Goal: Task Accomplishment & Management: Manage account settings

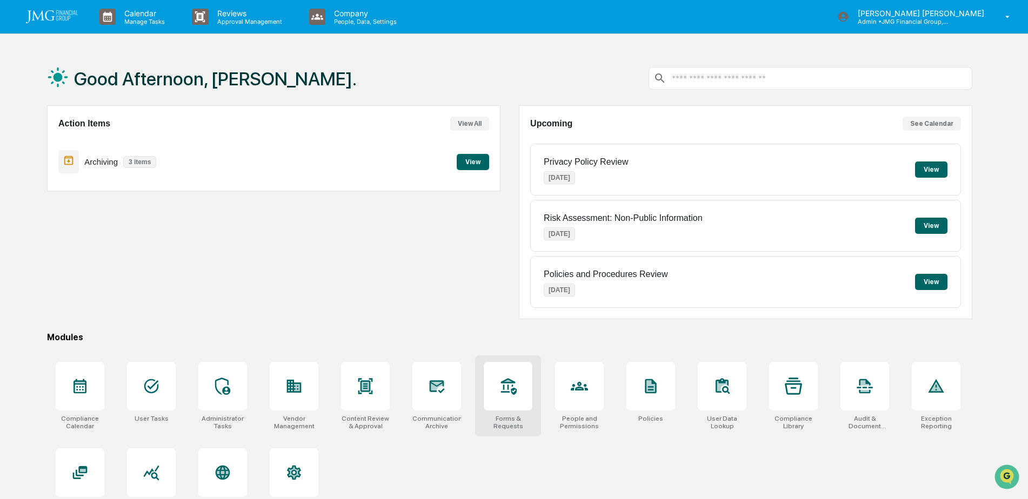
scroll to position [51, 0]
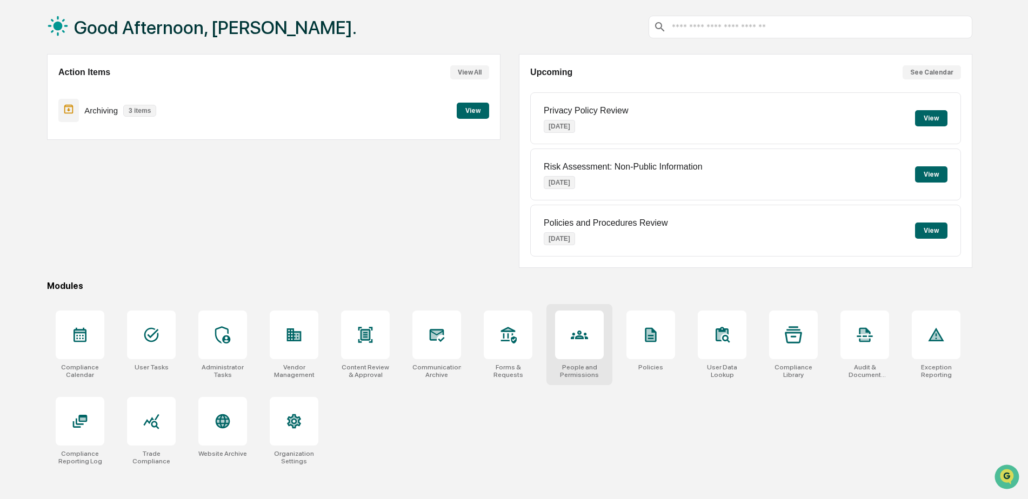
click at [569, 324] on div at bounding box center [579, 335] width 49 height 49
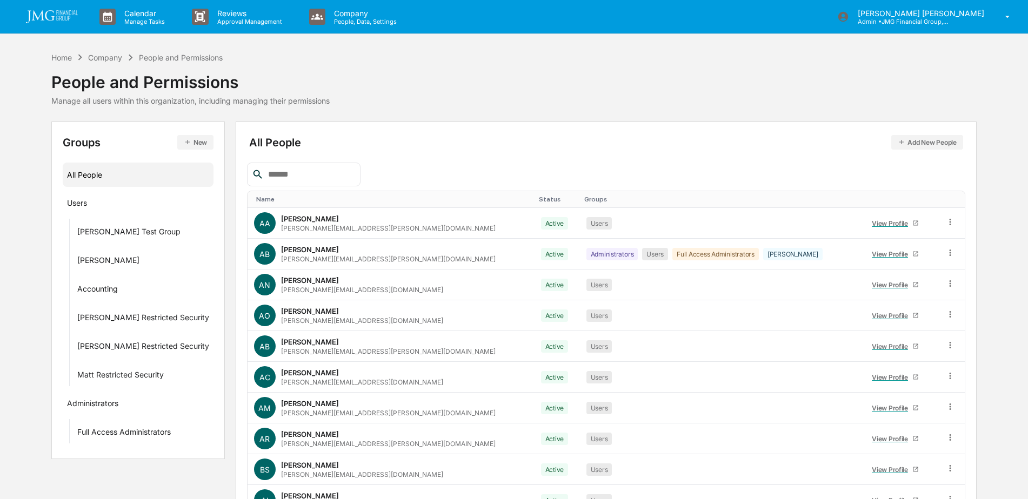
click at [332, 173] on input "text" at bounding box center [310, 175] width 92 height 14
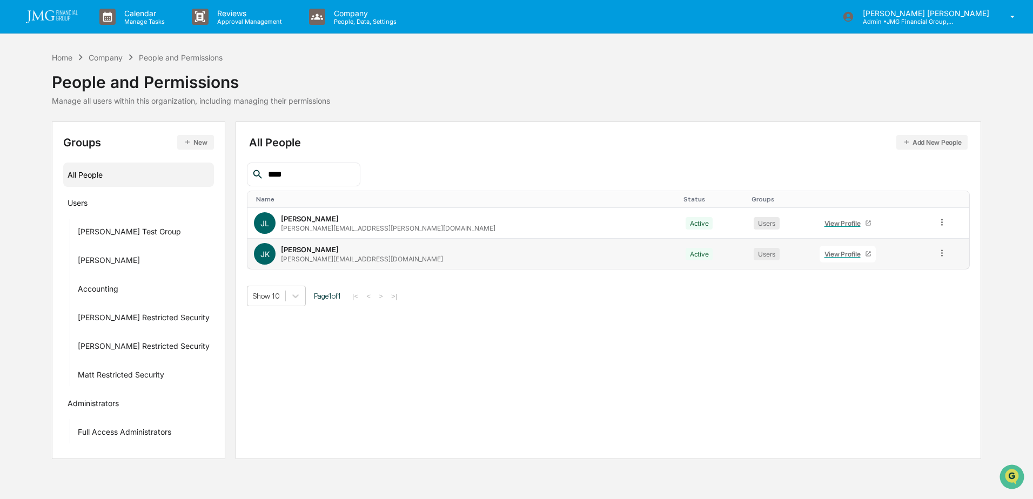
type input "****"
click at [825, 255] on div "View Profile" at bounding box center [845, 254] width 41 height 8
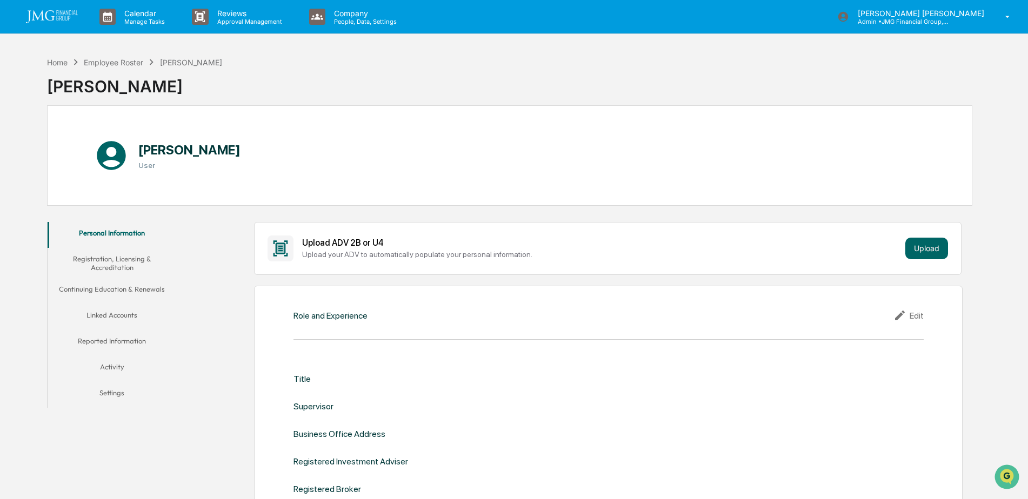
click at [112, 319] on button "Linked Accounts" at bounding box center [112, 317] width 129 height 26
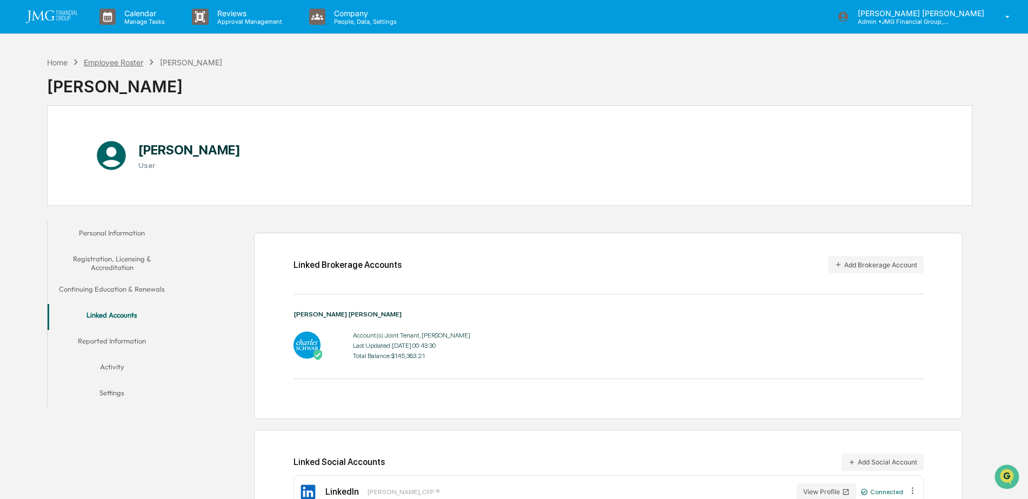
click at [136, 61] on div "Employee Roster" at bounding box center [113, 62] width 59 height 9
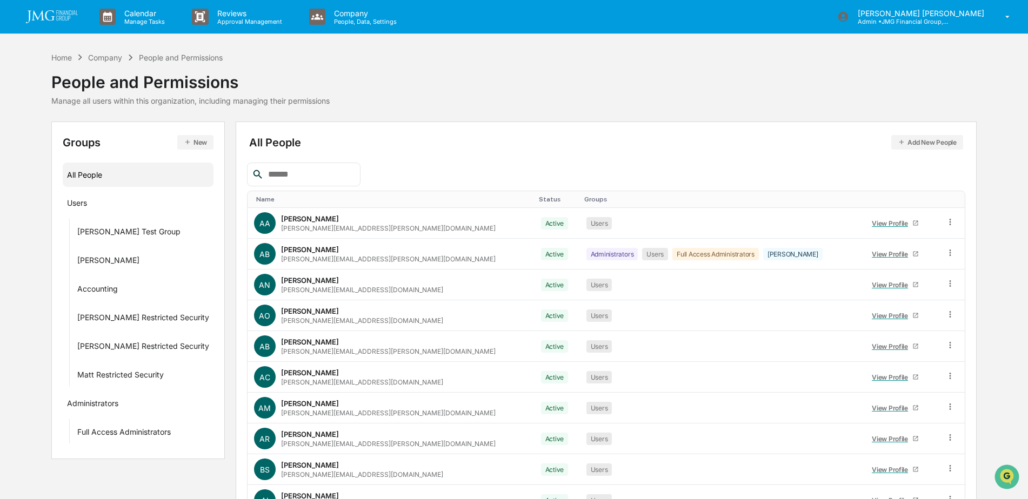
click at [352, 167] on div at bounding box center [303, 175] width 113 height 24
click at [339, 170] on input "text" at bounding box center [310, 175] width 92 height 14
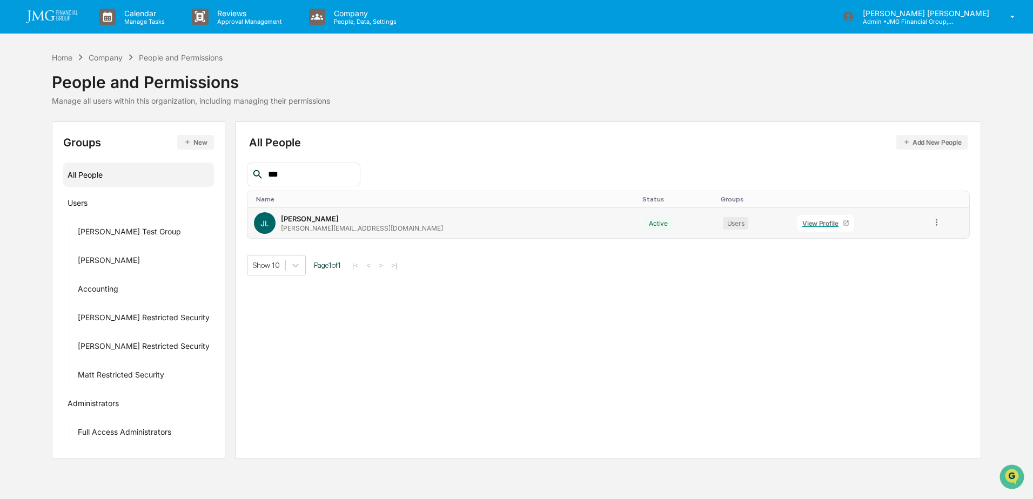
type input "***"
click at [802, 226] on div "View Profile" at bounding box center [822, 223] width 41 height 8
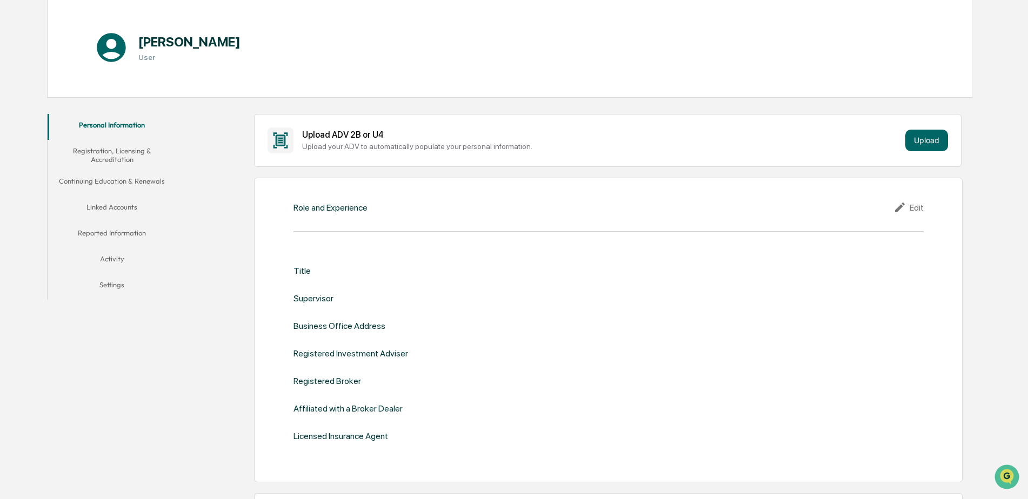
click at [115, 206] on button "Linked Accounts" at bounding box center [112, 209] width 129 height 26
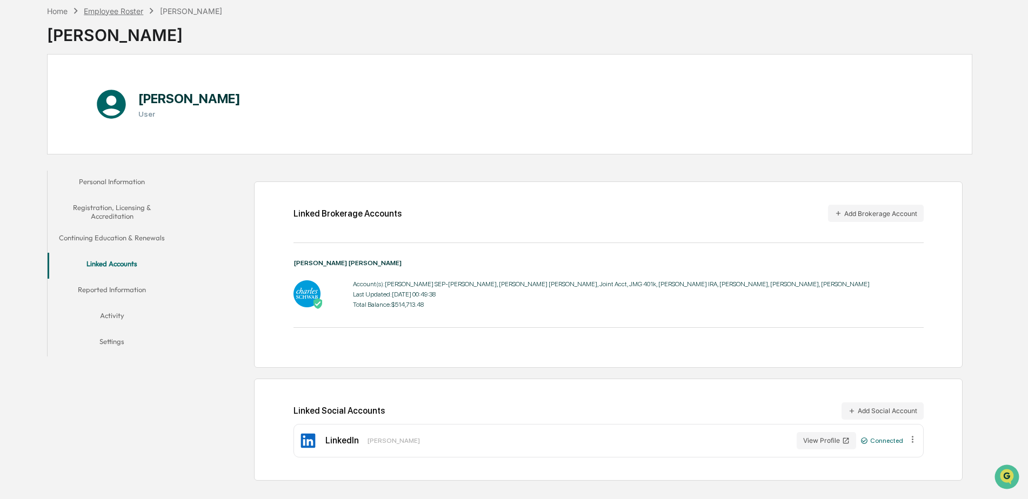
click at [137, 12] on div "Employee Roster" at bounding box center [113, 10] width 59 height 9
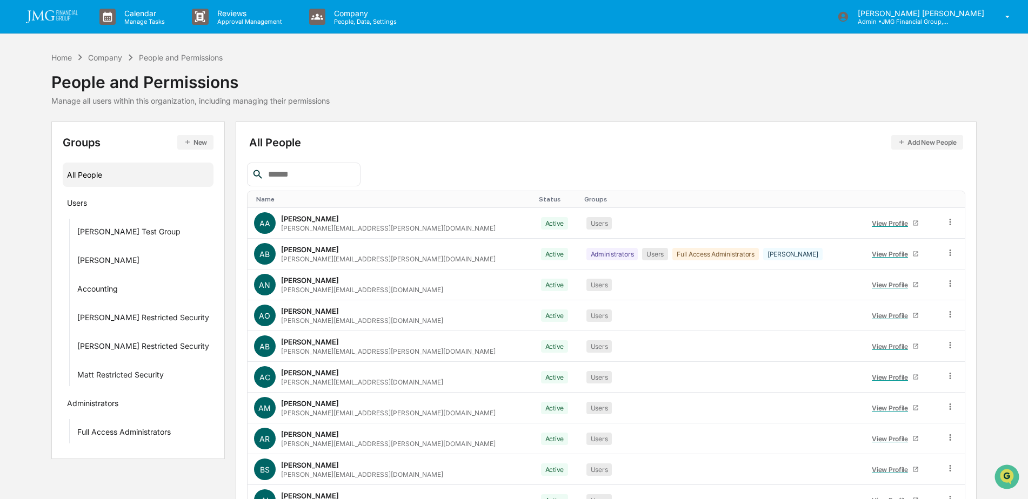
click at [284, 173] on input "text" at bounding box center [310, 175] width 92 height 14
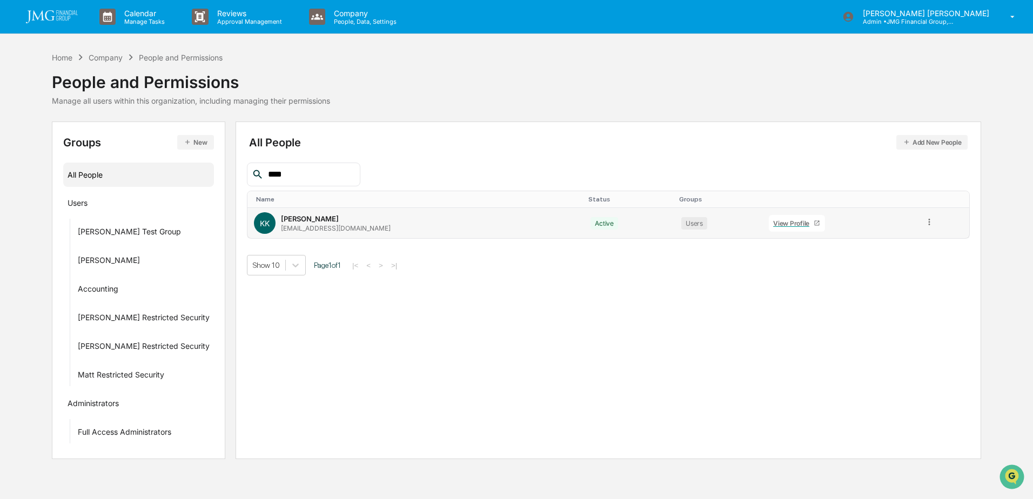
type input "****"
click at [773, 224] on div "View Profile" at bounding box center [793, 223] width 41 height 8
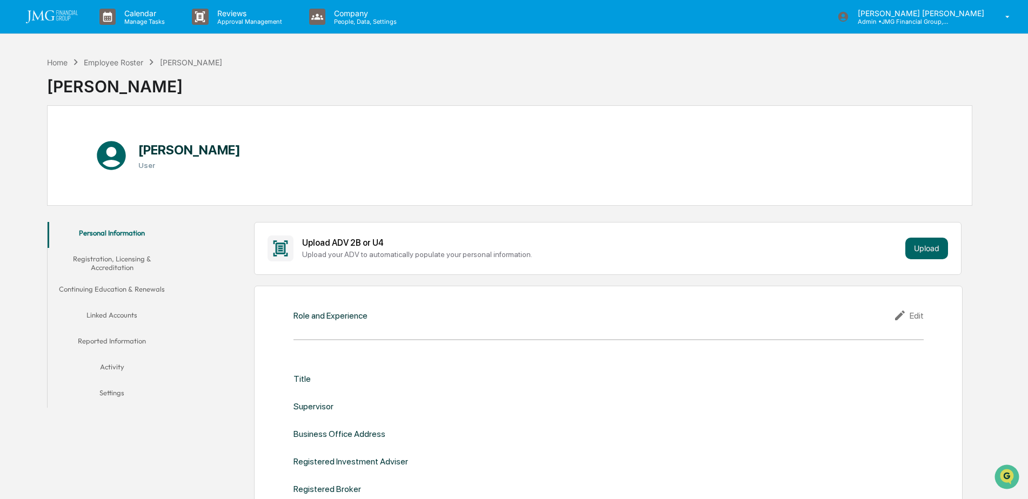
click at [130, 315] on button "Linked Accounts" at bounding box center [112, 317] width 129 height 26
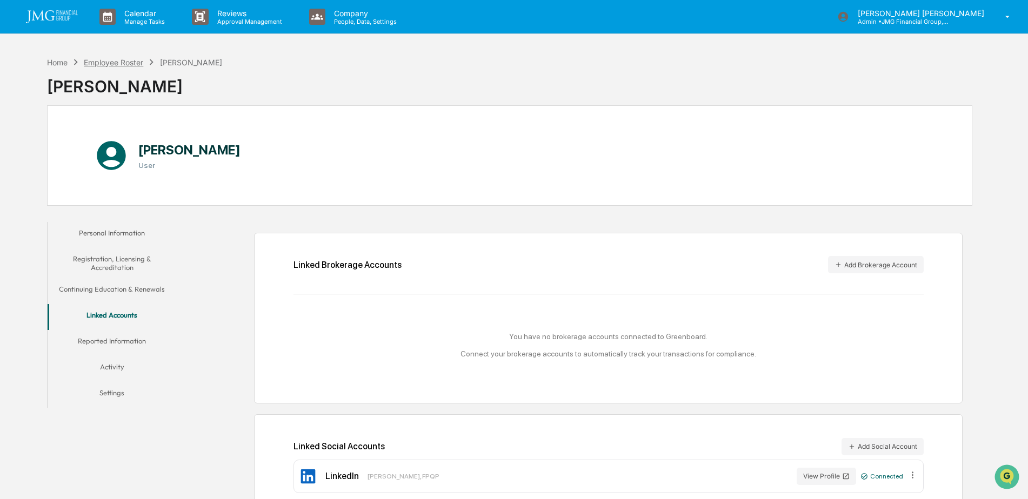
click at [128, 64] on div "Employee Roster" at bounding box center [113, 62] width 59 height 9
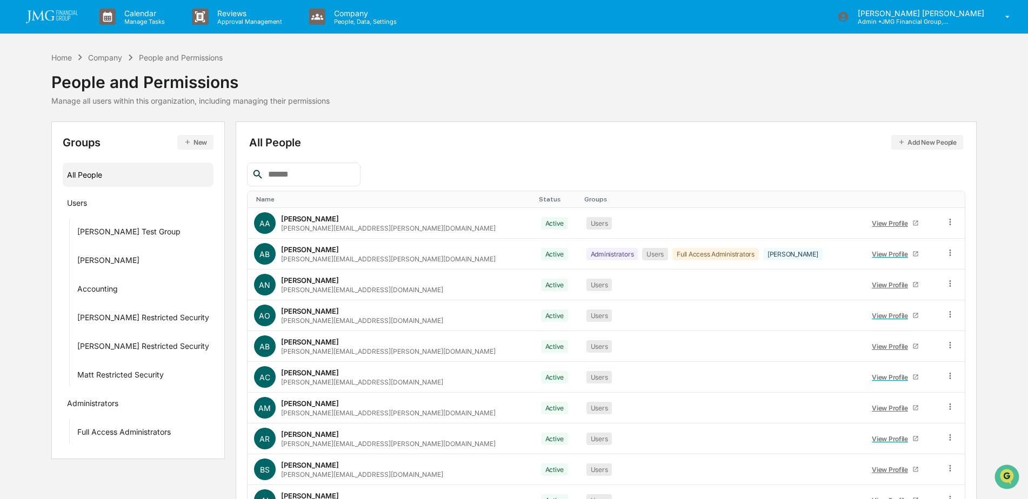
click at [339, 181] on input "text" at bounding box center [310, 175] width 92 height 14
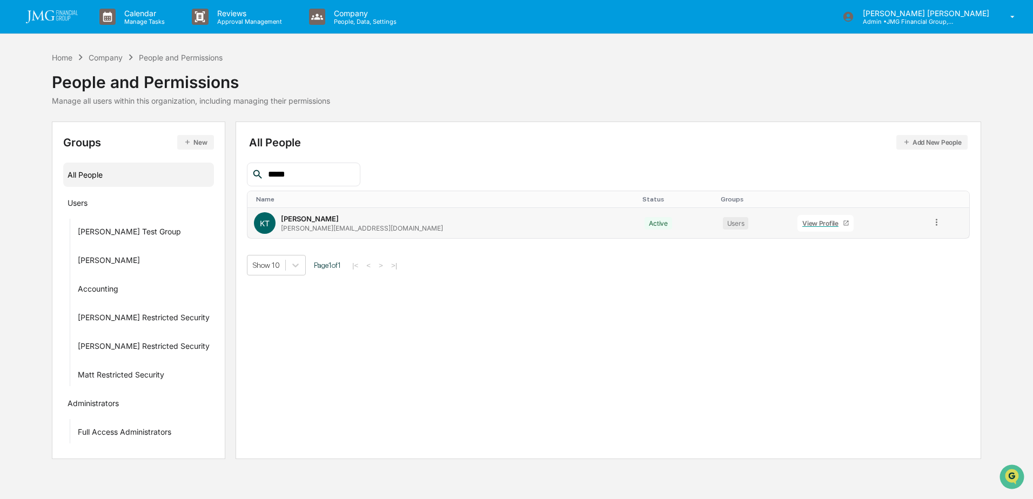
type input "*****"
click at [798, 228] on link "View Profile" at bounding box center [826, 223] width 56 height 17
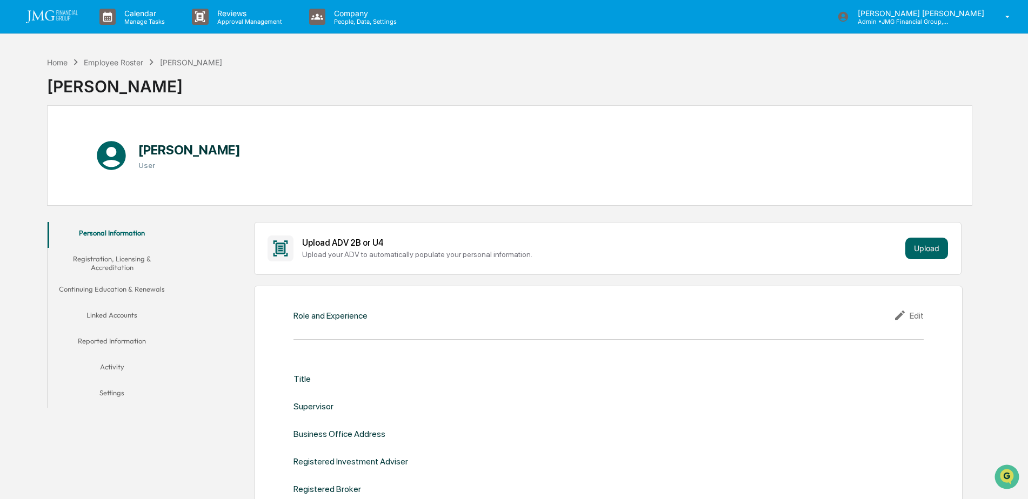
click at [131, 318] on button "Linked Accounts" at bounding box center [112, 317] width 129 height 26
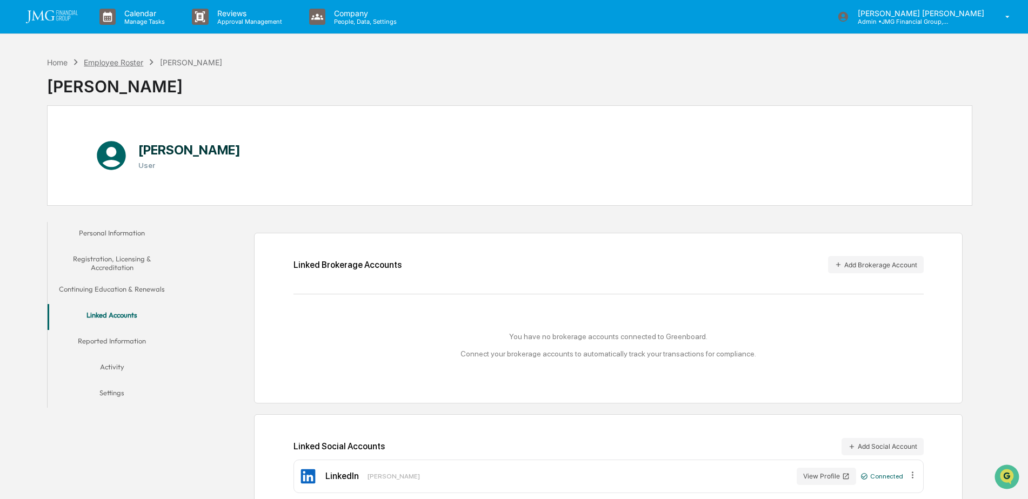
click at [127, 63] on div "Employee Roster" at bounding box center [113, 62] width 59 height 9
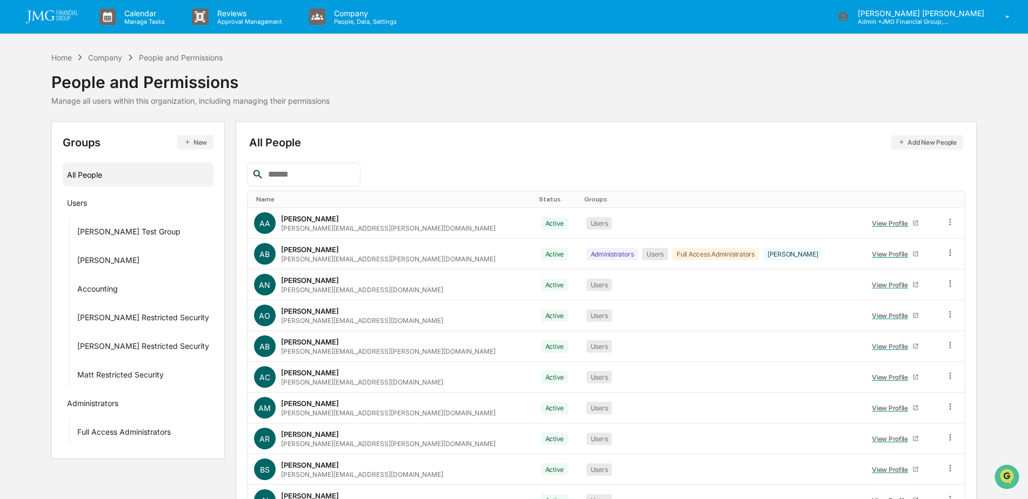
click at [343, 172] on input "text" at bounding box center [310, 175] width 92 height 14
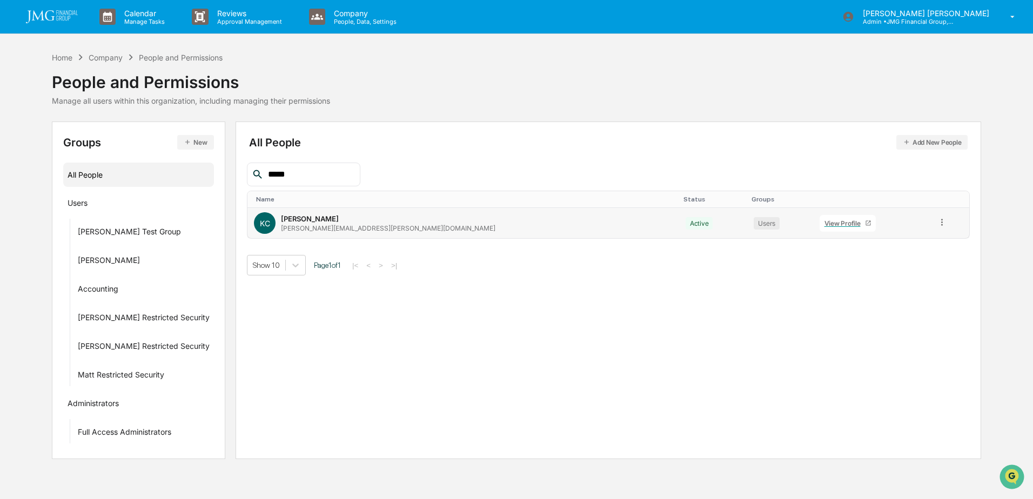
type input "*****"
click at [825, 227] on div "View Profile" at bounding box center [845, 223] width 41 height 8
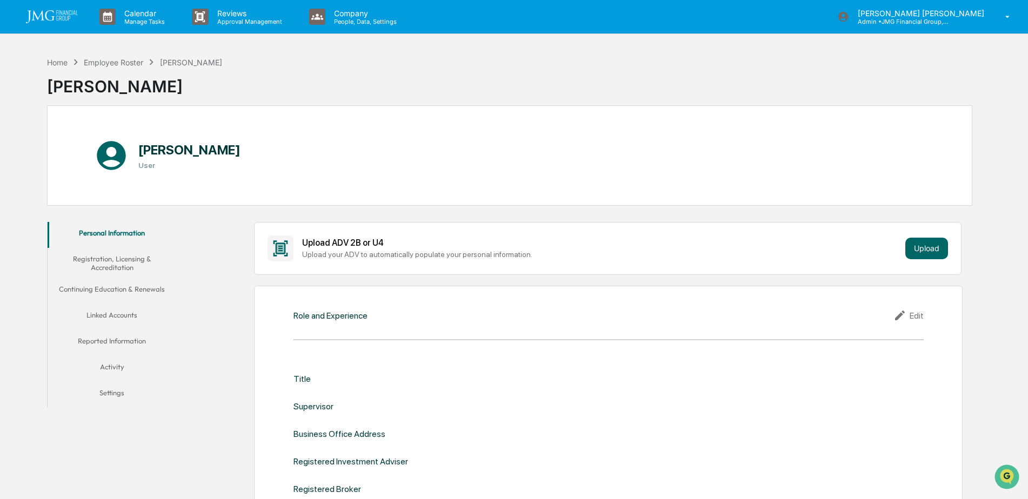
click at [107, 313] on button "Linked Accounts" at bounding box center [112, 317] width 129 height 26
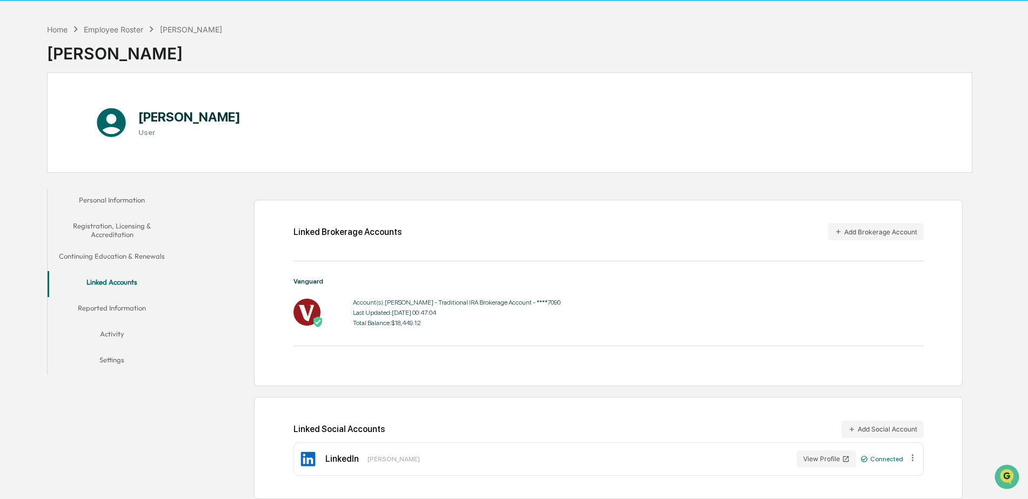
scroll to position [51, 0]
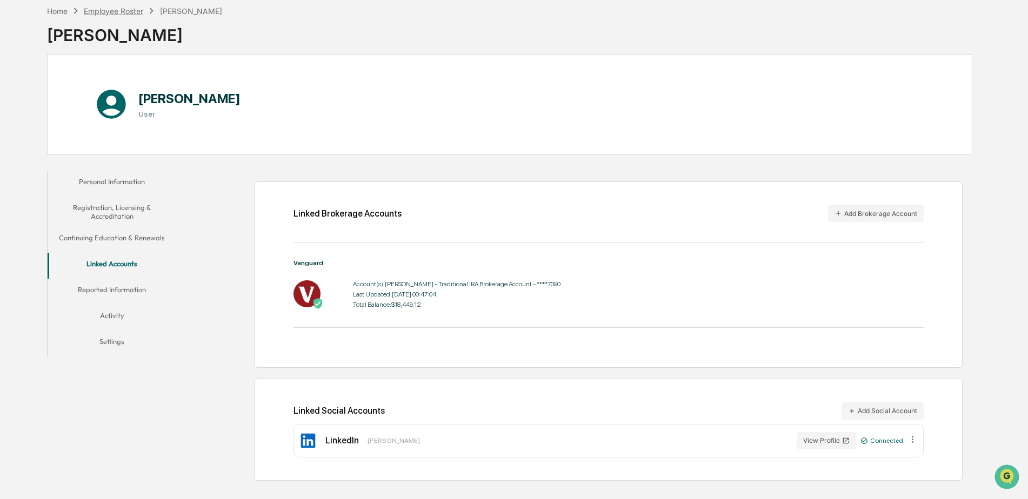
click at [133, 15] on div "Employee Roster" at bounding box center [113, 10] width 59 height 9
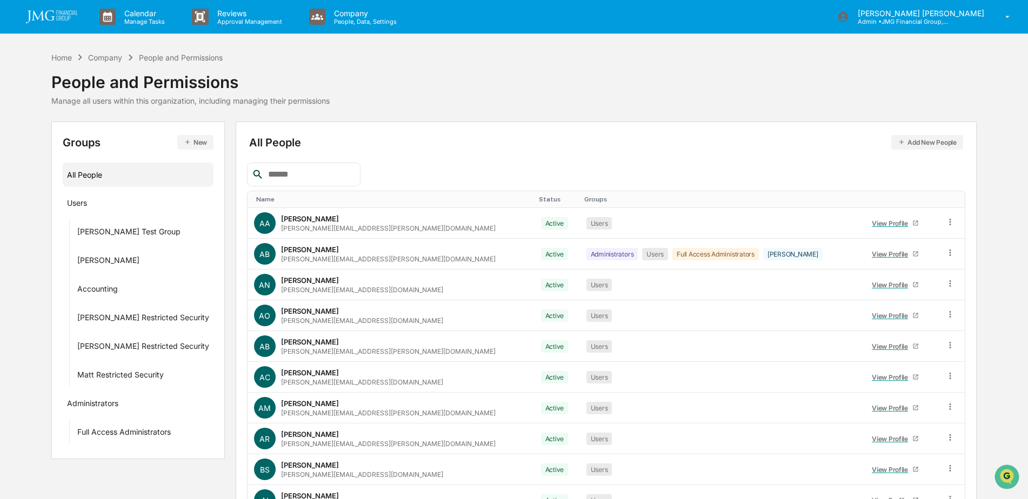
click at [298, 178] on input "text" at bounding box center [310, 175] width 92 height 14
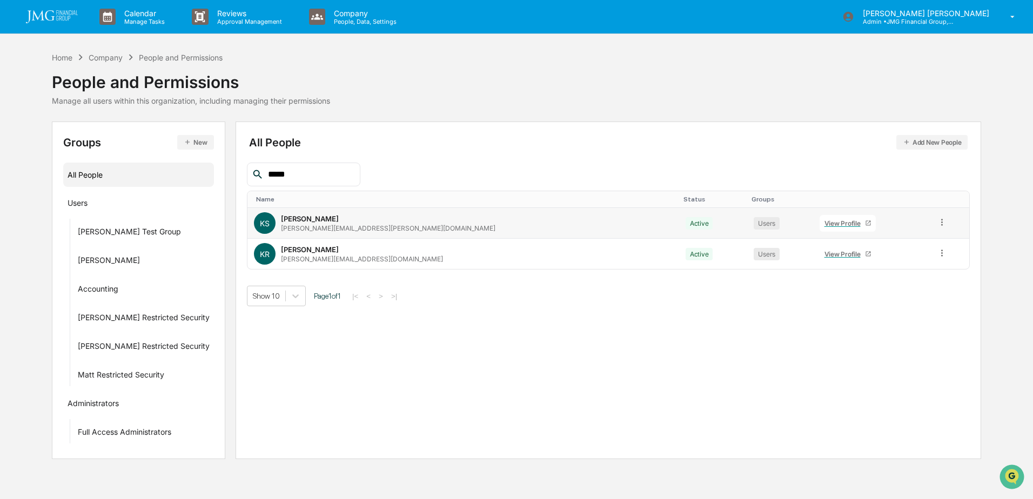
type input "*****"
click at [820, 224] on link "View Profile" at bounding box center [848, 223] width 56 height 17
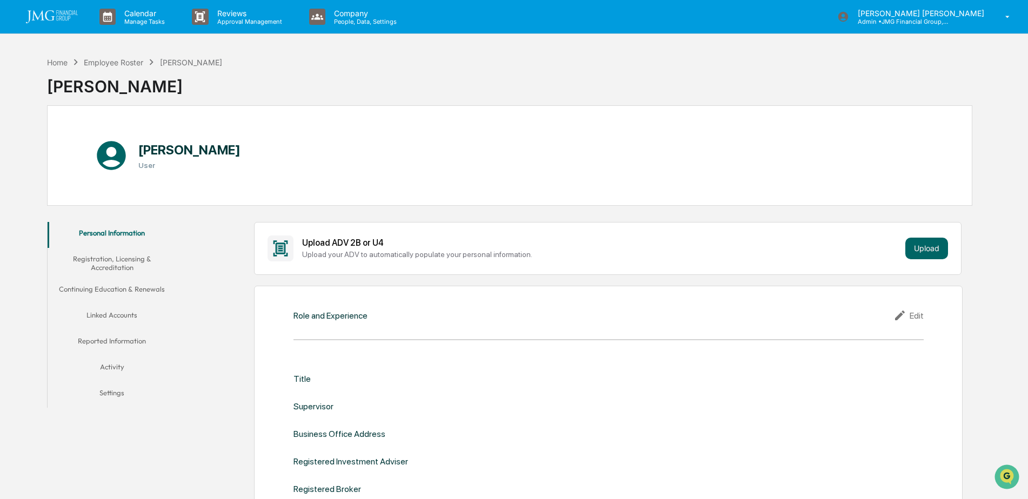
click at [124, 312] on button "Linked Accounts" at bounding box center [112, 317] width 129 height 26
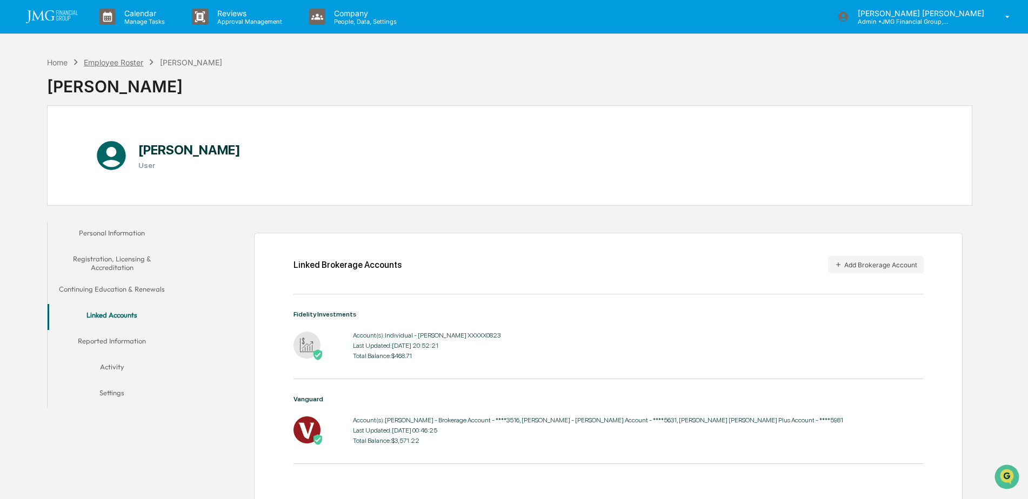
click at [113, 60] on div "Employee Roster" at bounding box center [113, 62] width 59 height 9
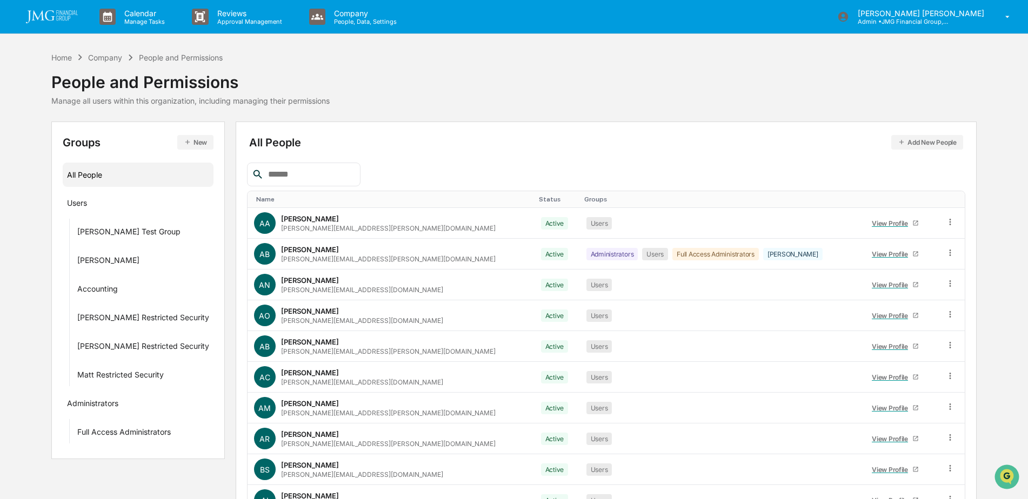
click at [294, 179] on input "text" at bounding box center [310, 175] width 92 height 14
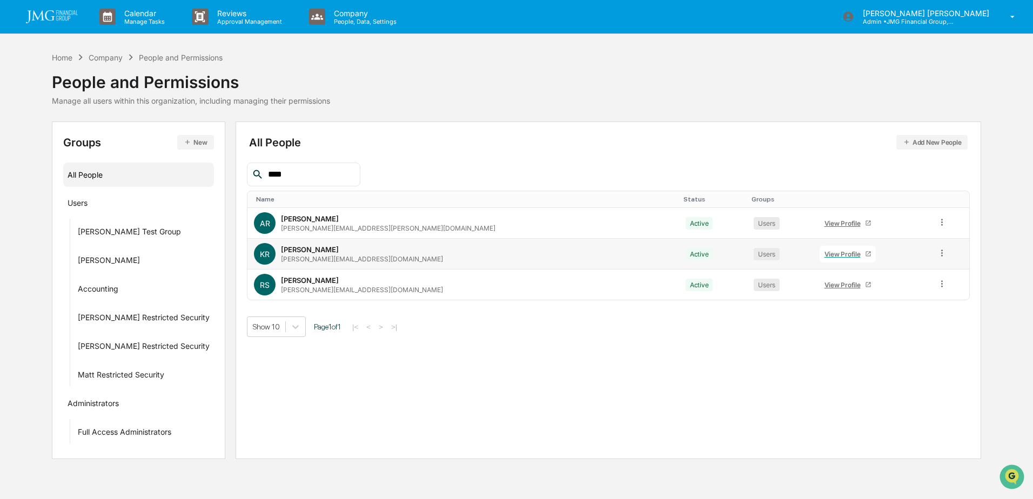
type input "****"
click at [825, 257] on div "View Profile" at bounding box center [845, 254] width 41 height 8
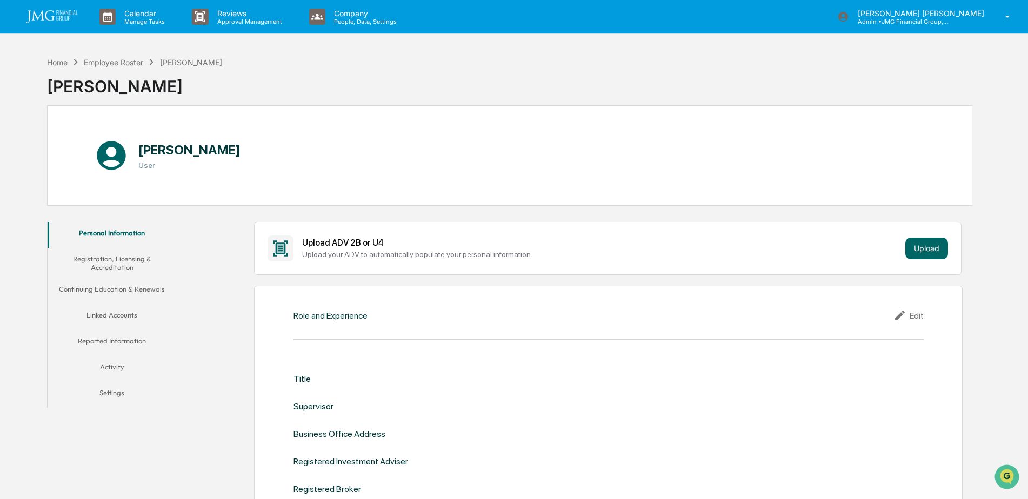
click at [125, 314] on button "Linked Accounts" at bounding box center [112, 317] width 129 height 26
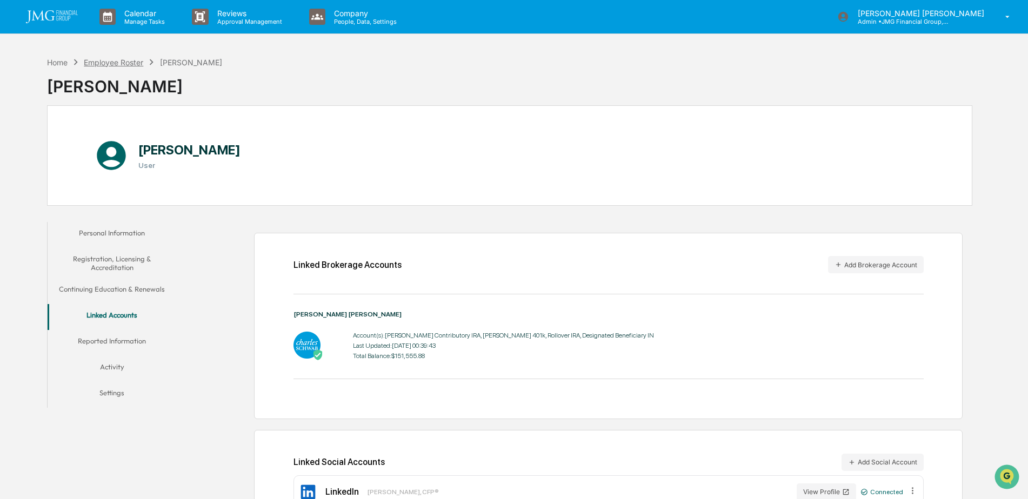
click at [136, 65] on div "Employee Roster" at bounding box center [113, 62] width 59 height 9
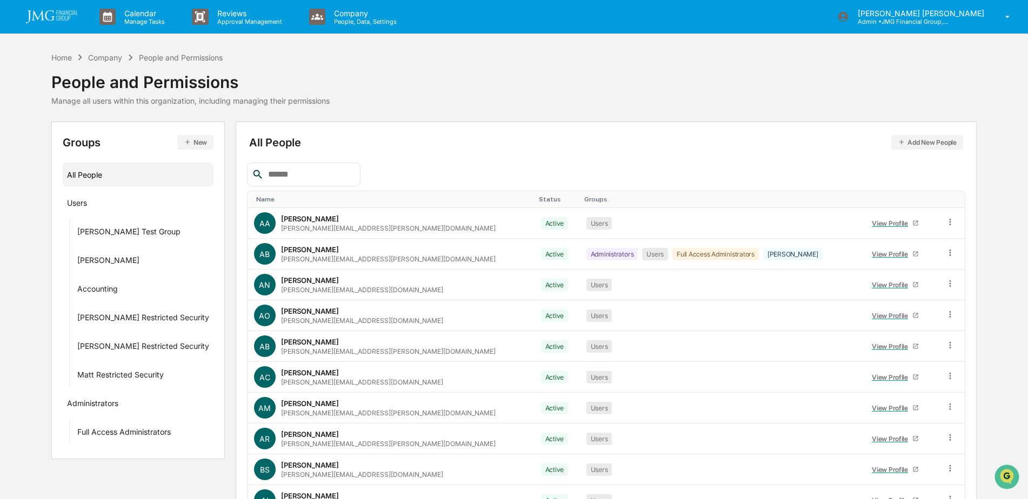
click at [299, 172] on input "text" at bounding box center [310, 175] width 92 height 14
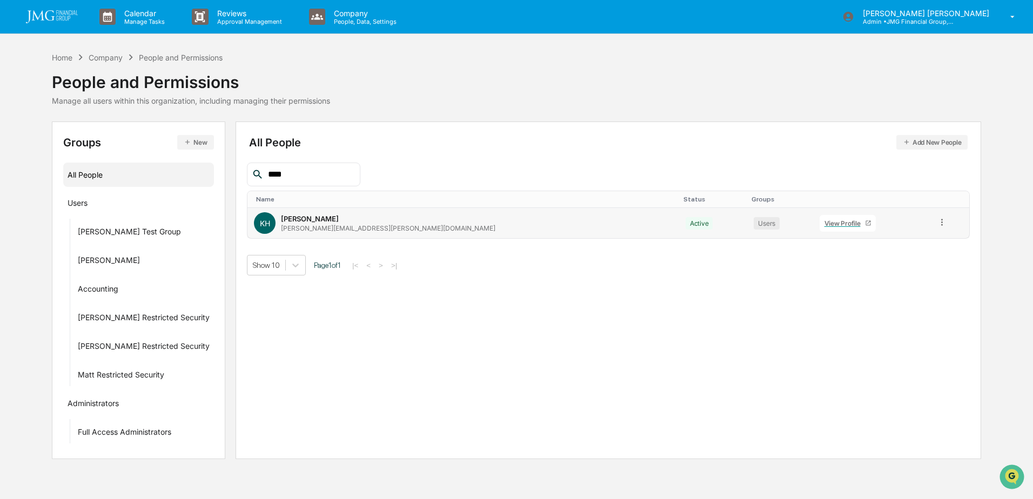
type input "****"
click at [825, 224] on div "View Profile" at bounding box center [845, 223] width 41 height 8
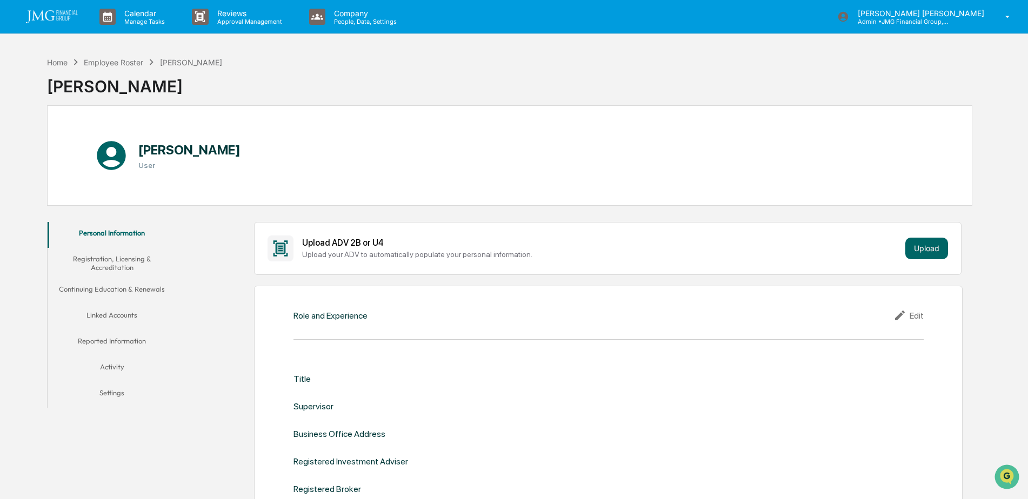
click at [127, 316] on button "Linked Accounts" at bounding box center [112, 317] width 129 height 26
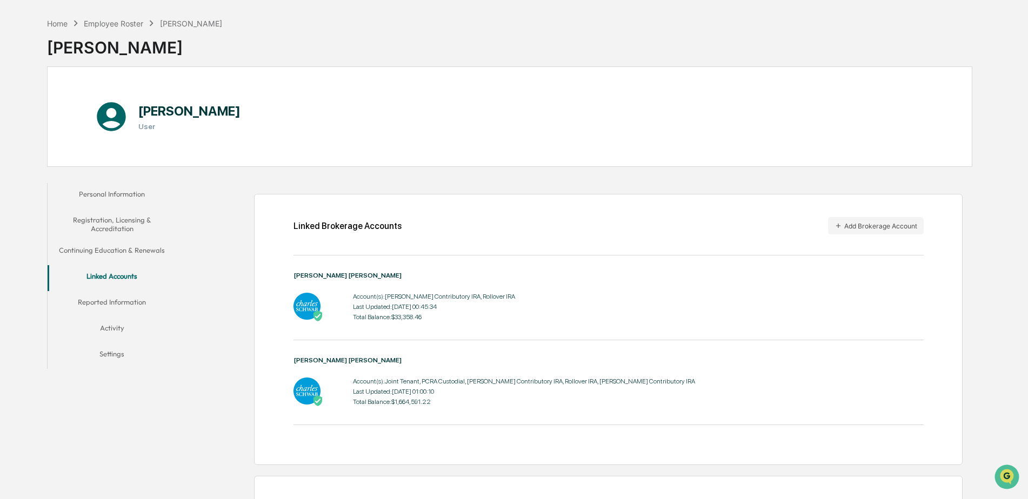
scroll to position [15, 0]
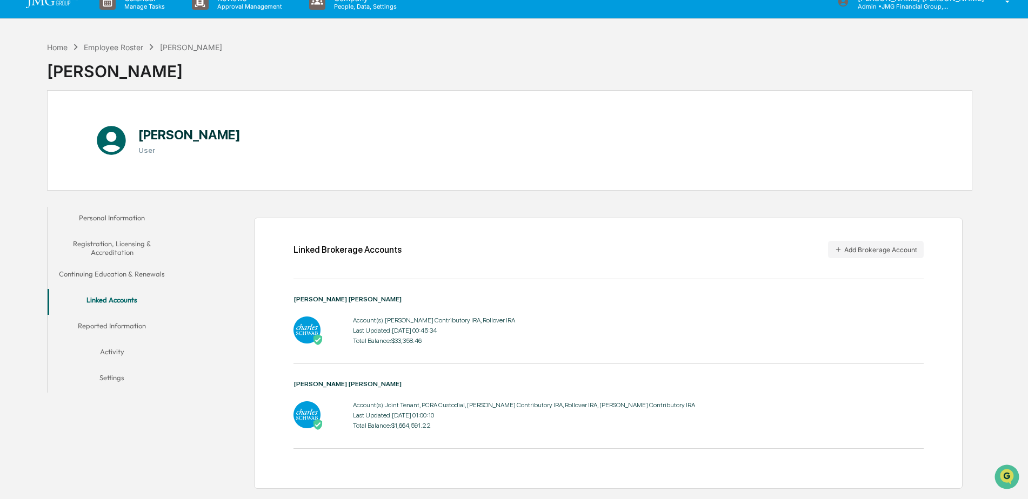
click at [143, 320] on button "Reported Information" at bounding box center [112, 328] width 129 height 26
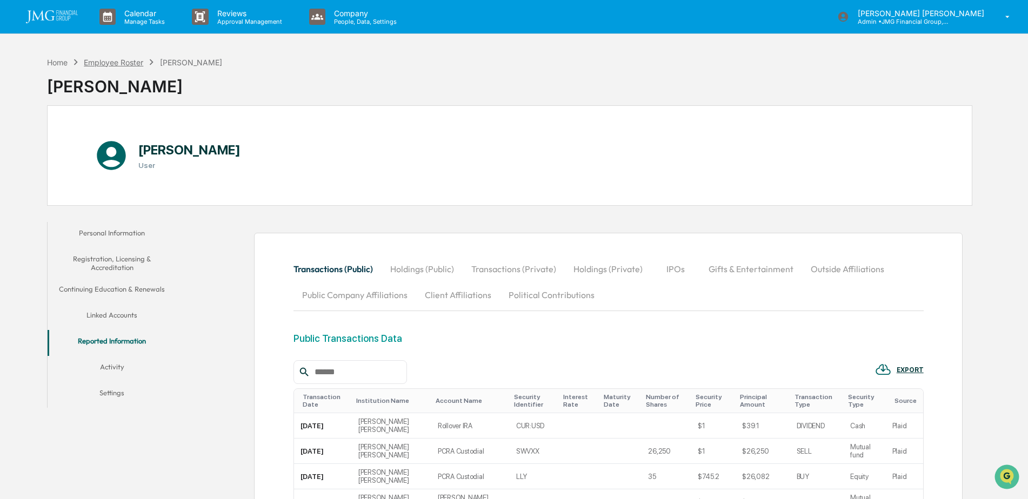
click at [117, 63] on div "Employee Roster" at bounding box center [113, 62] width 59 height 9
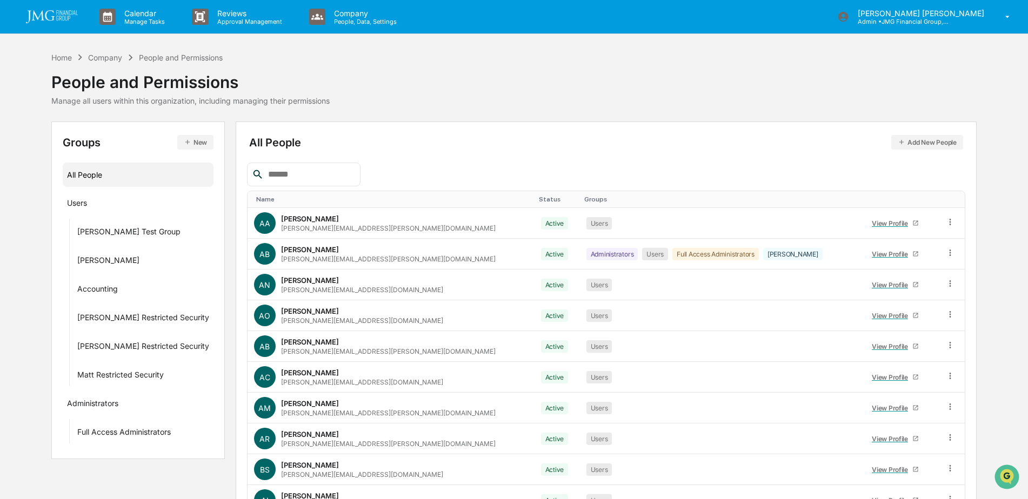
click at [331, 173] on input "text" at bounding box center [310, 175] width 92 height 14
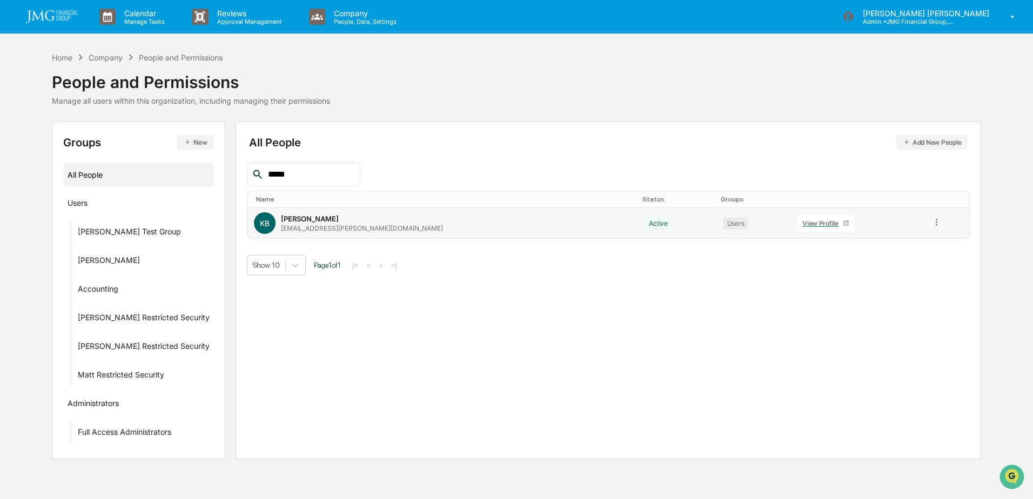
type input "*****"
click at [802, 225] on div "View Profile" at bounding box center [822, 223] width 41 height 8
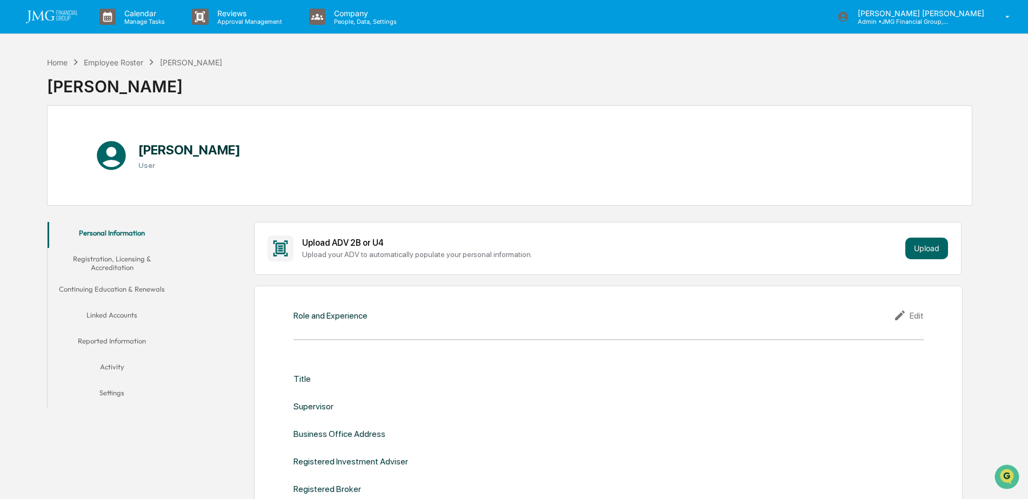
click at [119, 314] on button "Linked Accounts" at bounding box center [112, 317] width 129 height 26
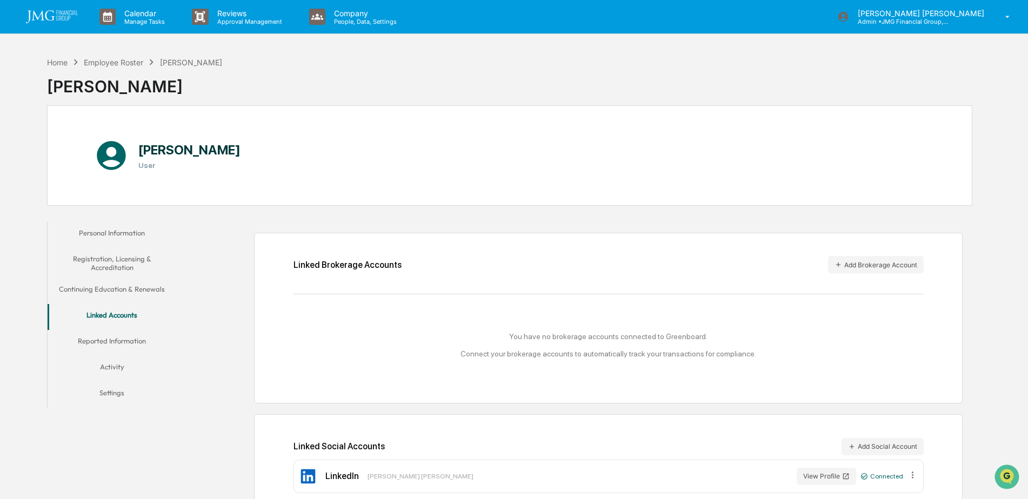
scroll to position [51, 0]
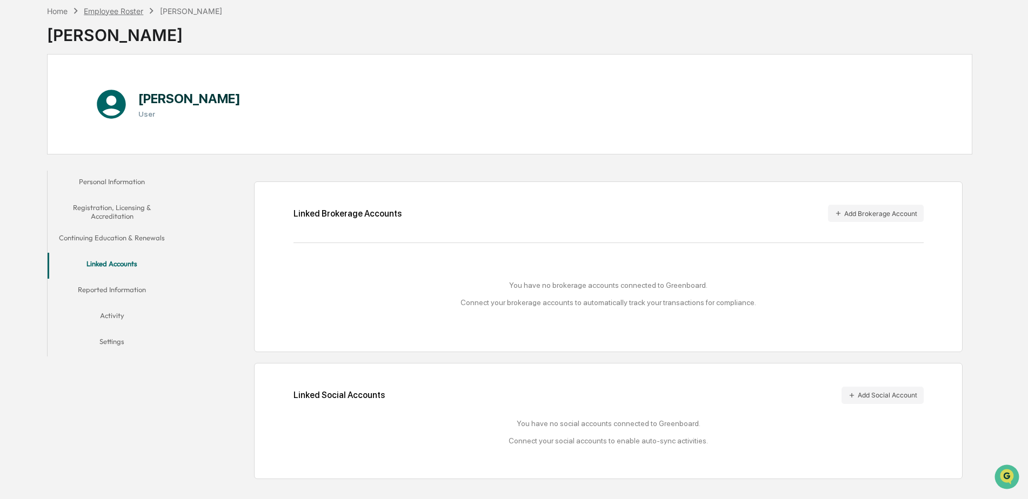
click at [124, 9] on div "Employee Roster" at bounding box center [113, 10] width 59 height 9
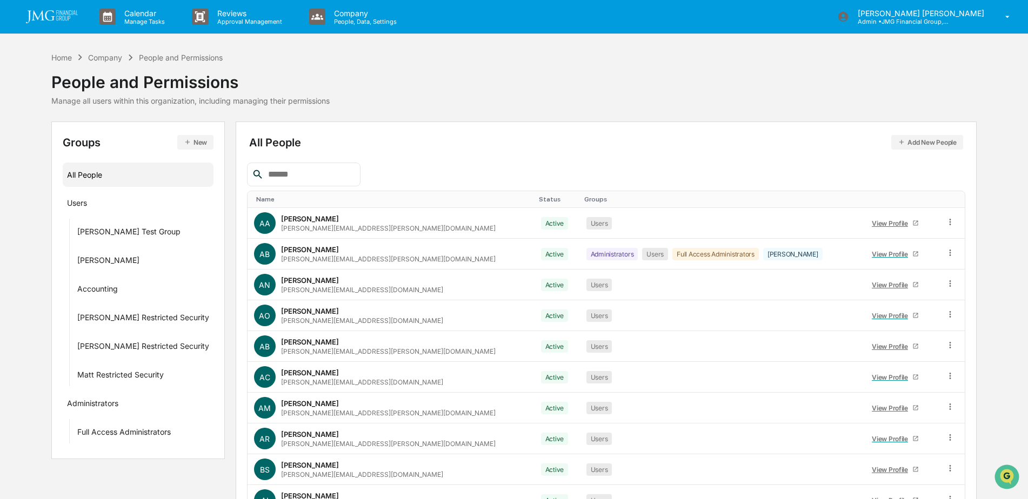
click at [338, 173] on input "text" at bounding box center [310, 175] width 92 height 14
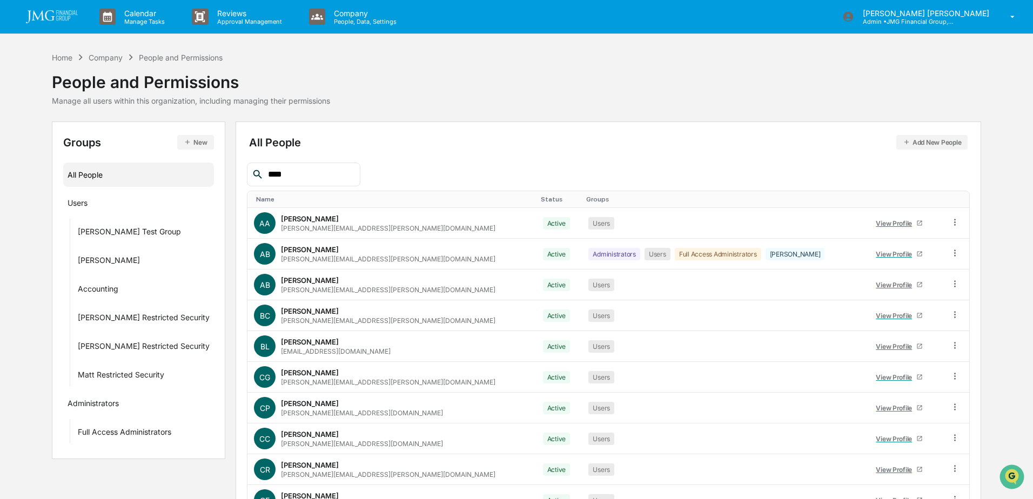
type input "*****"
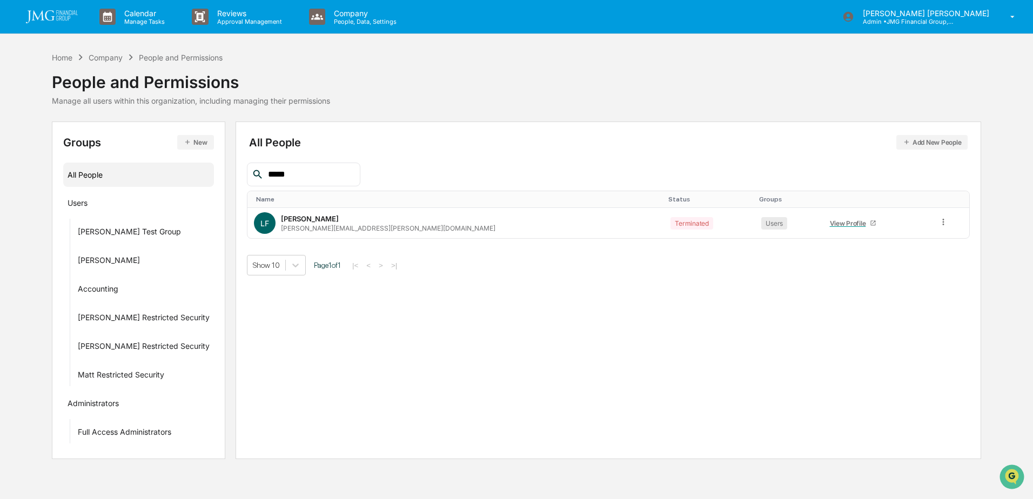
click at [338, 173] on input "*****" at bounding box center [310, 175] width 92 height 14
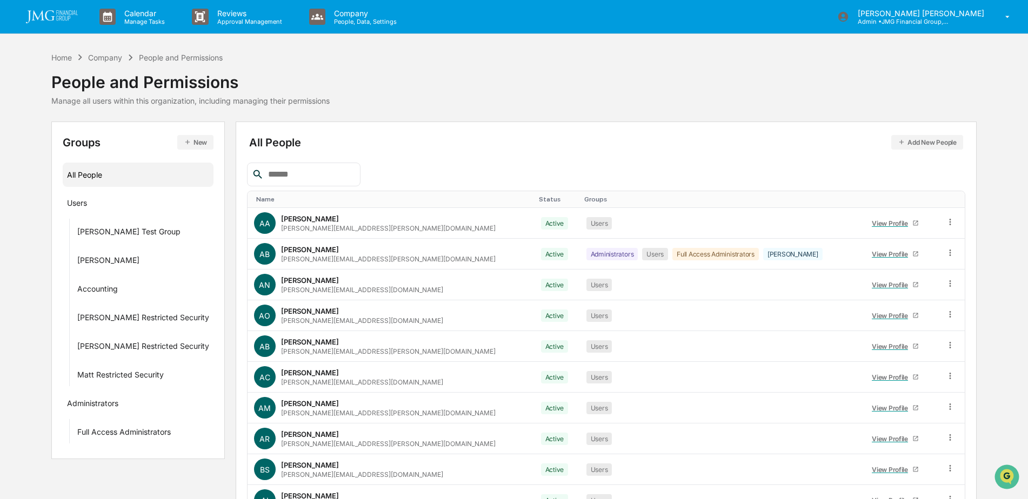
click at [304, 172] on input "text" at bounding box center [310, 175] width 92 height 14
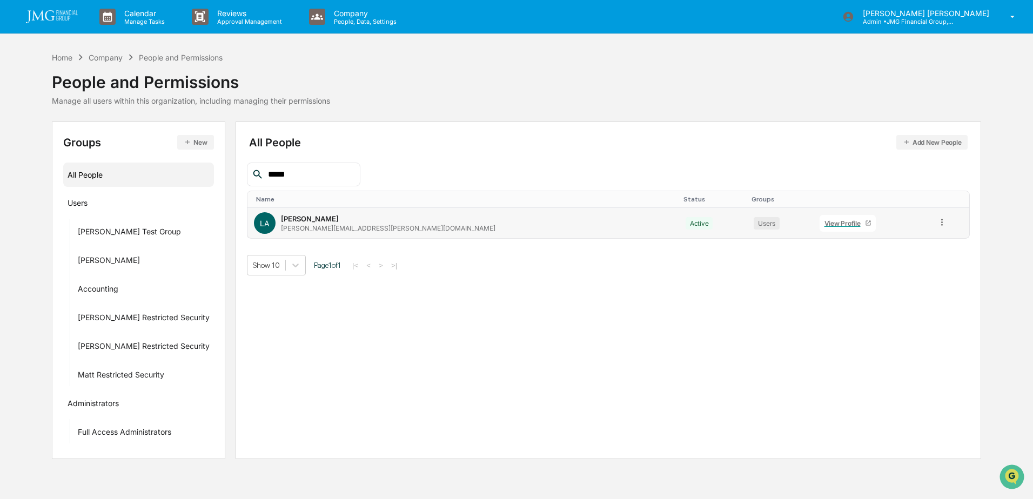
type input "*****"
click at [825, 224] on div "View Profile" at bounding box center [845, 223] width 41 height 8
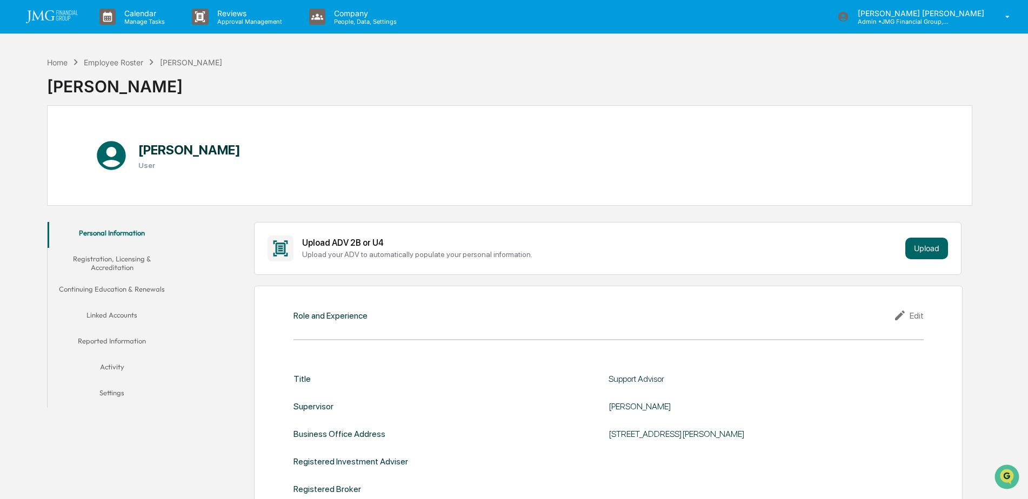
click at [112, 312] on button "Linked Accounts" at bounding box center [112, 317] width 129 height 26
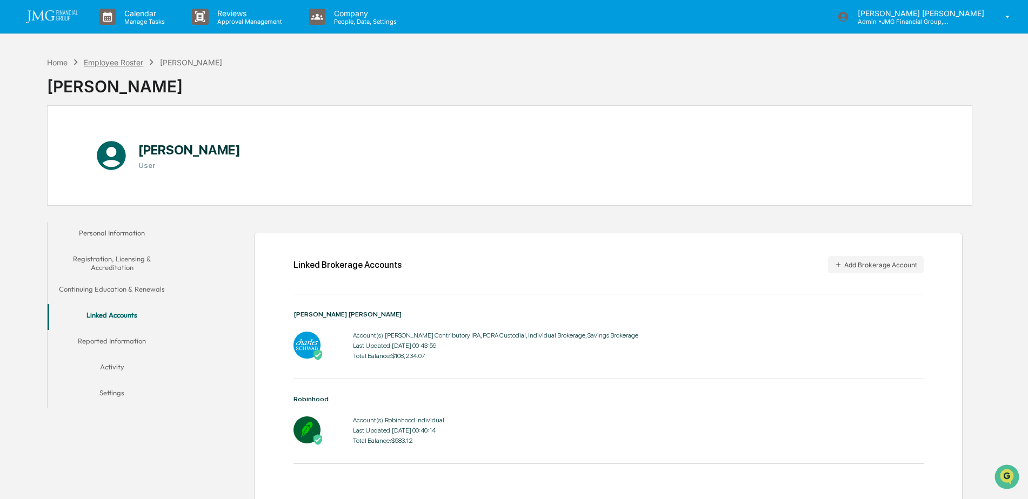
click at [129, 62] on div "Employee Roster" at bounding box center [113, 62] width 59 height 9
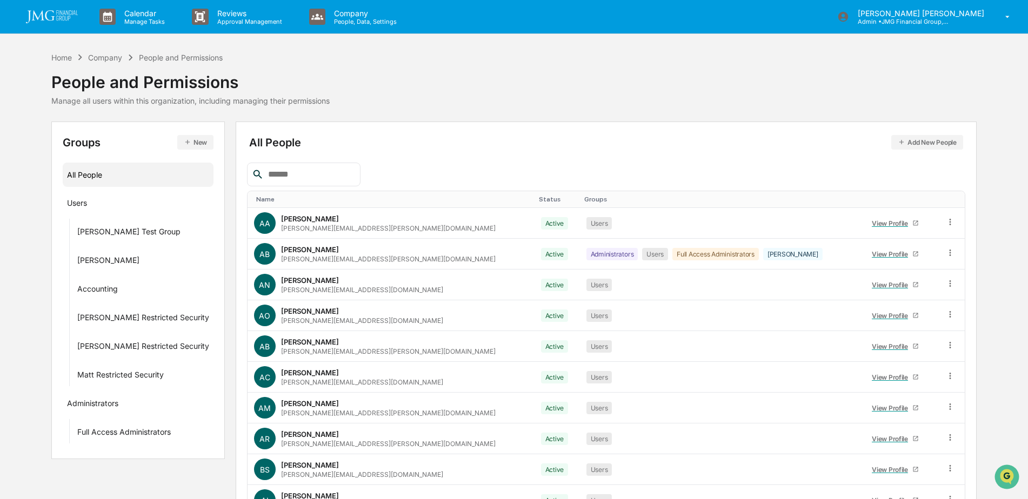
click at [312, 170] on input "text" at bounding box center [310, 175] width 92 height 14
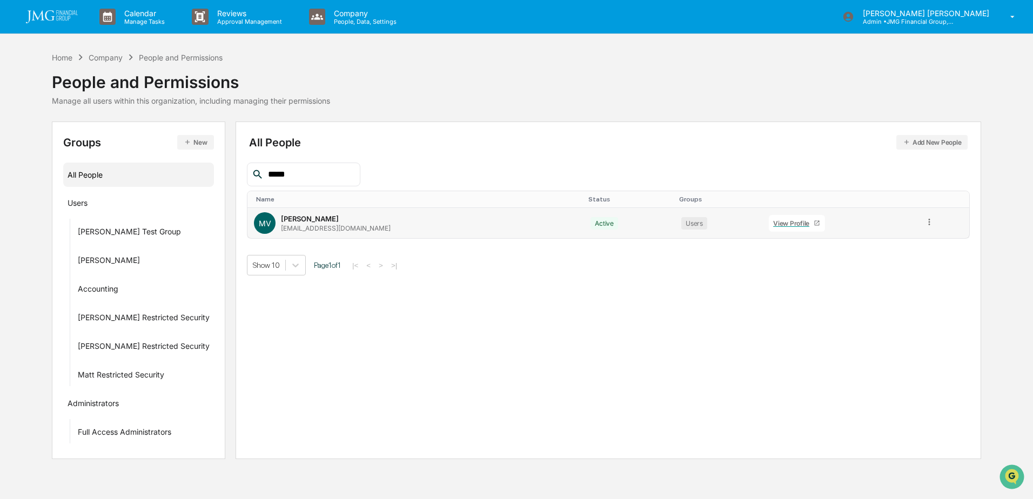
type input "*****"
click at [773, 219] on div "View Profile" at bounding box center [793, 223] width 41 height 8
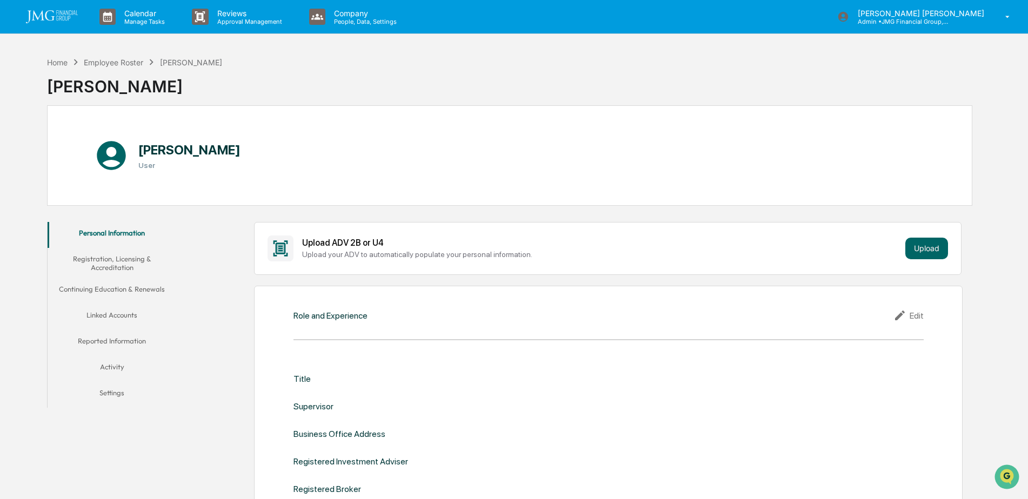
click at [128, 316] on button "Linked Accounts" at bounding box center [112, 317] width 129 height 26
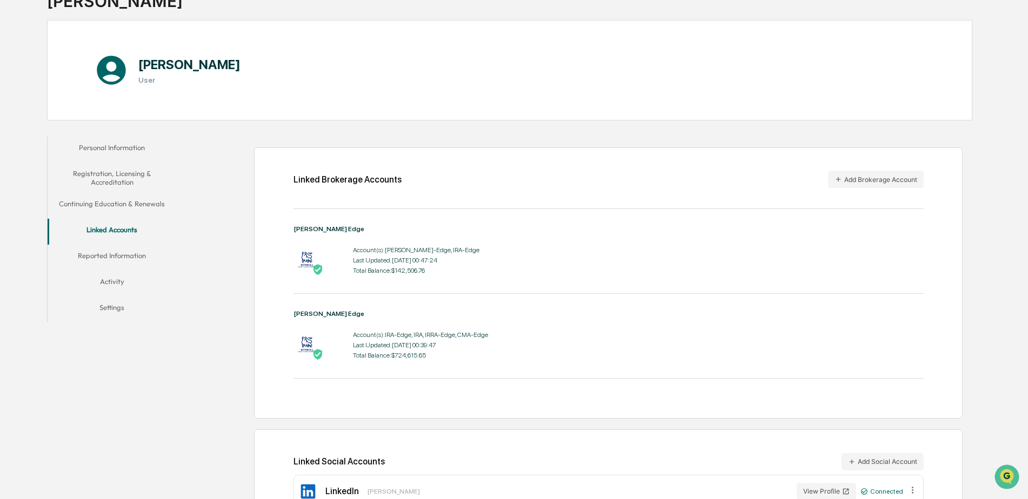
scroll to position [15, 0]
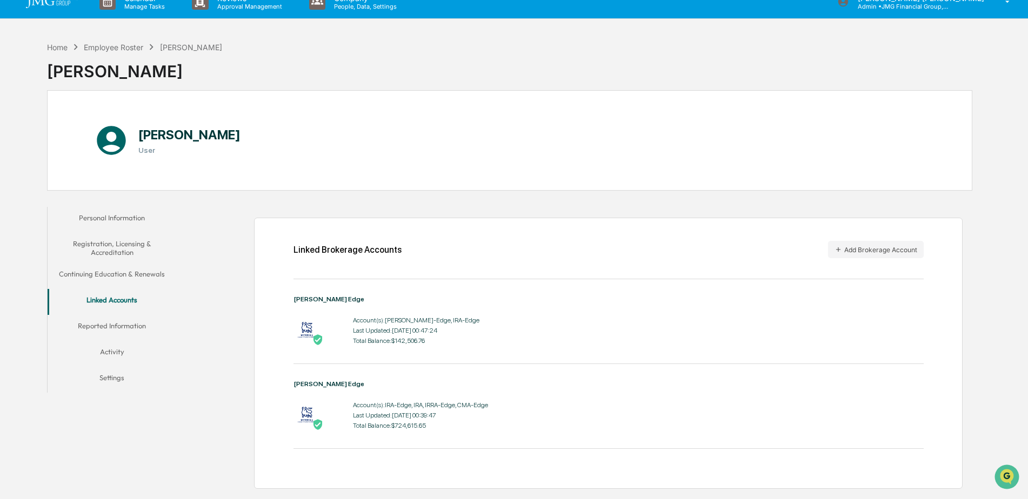
click at [121, 49] on div "Employee Roster" at bounding box center [113, 47] width 59 height 9
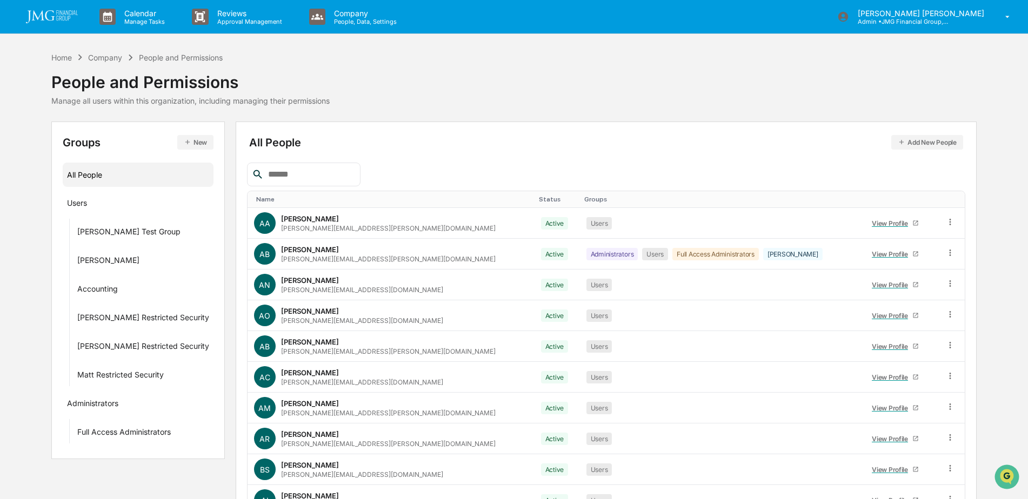
click at [302, 176] on input "text" at bounding box center [310, 175] width 92 height 14
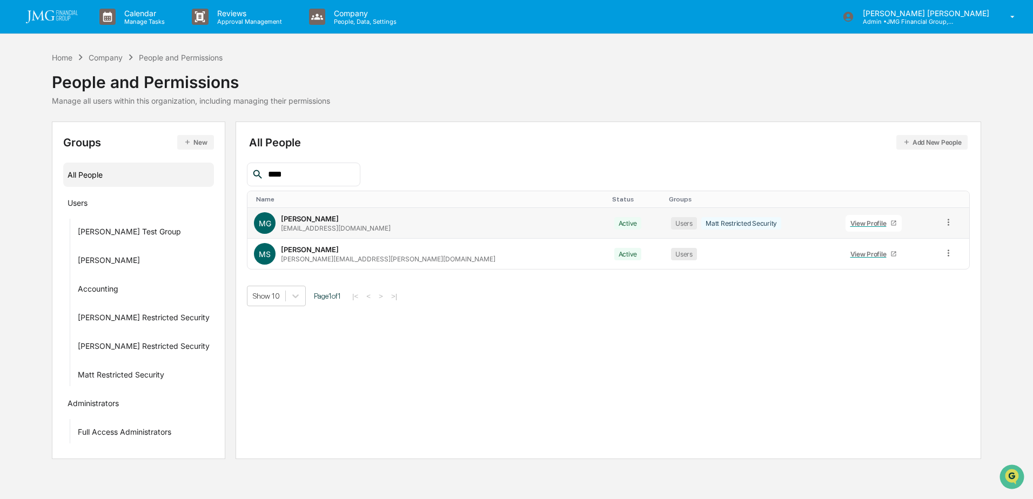
type input "****"
click at [851, 225] on div "View Profile" at bounding box center [871, 223] width 41 height 8
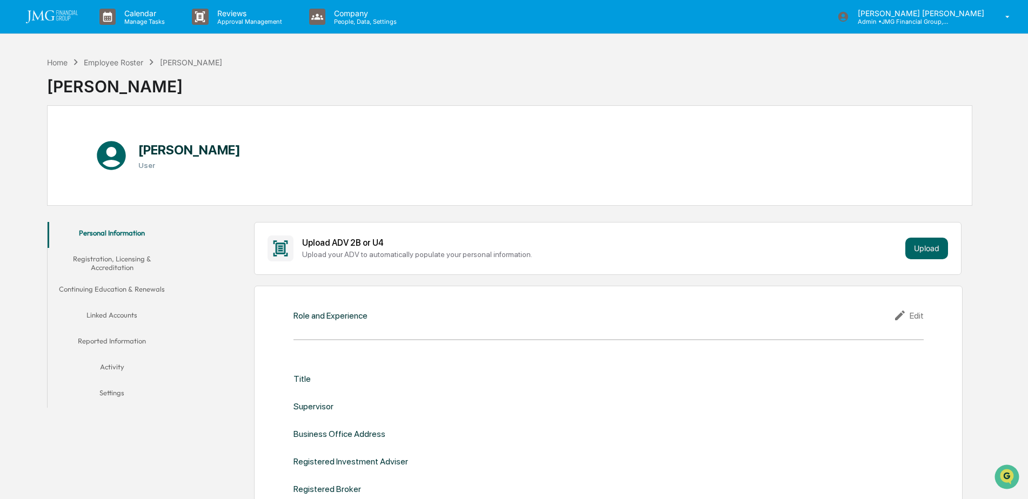
click at [123, 316] on button "Linked Accounts" at bounding box center [112, 317] width 129 height 26
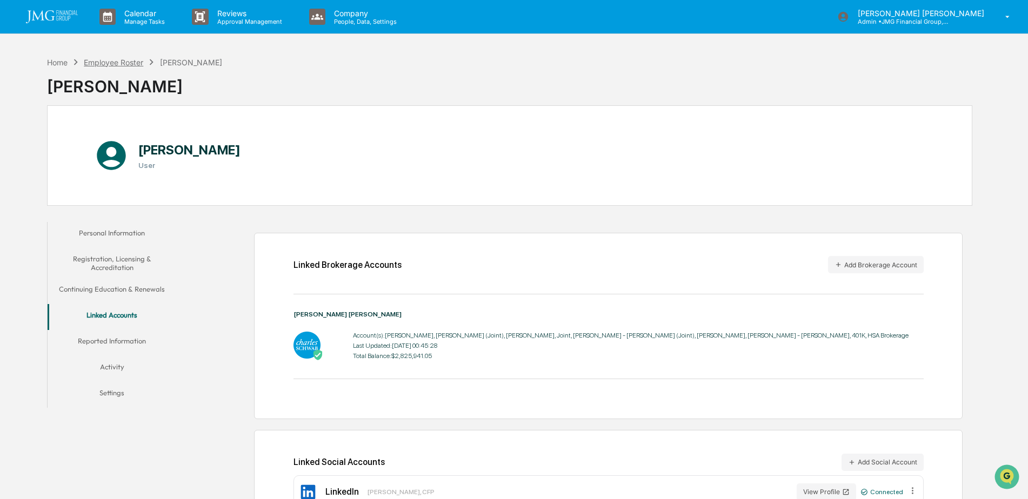
click at [126, 64] on div "Employee Roster" at bounding box center [113, 62] width 59 height 9
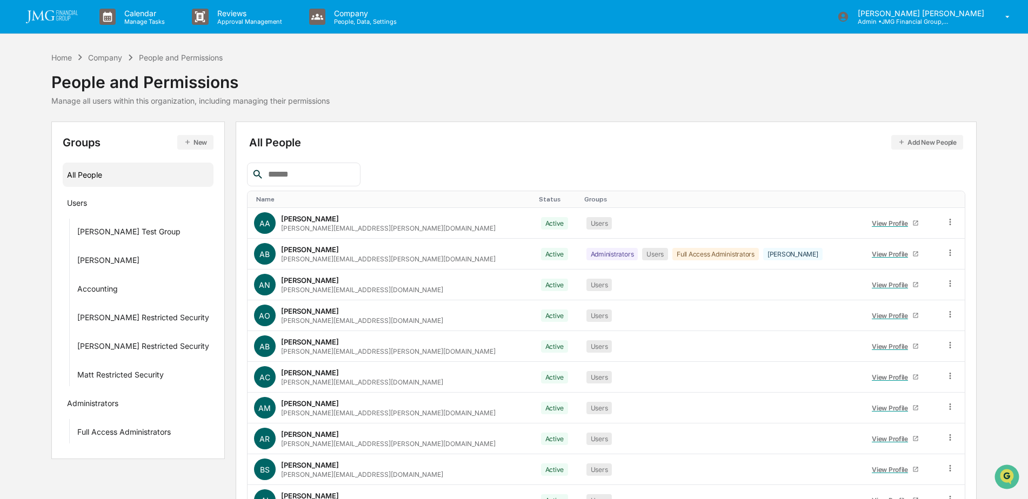
click at [326, 170] on input "text" at bounding box center [310, 175] width 92 height 14
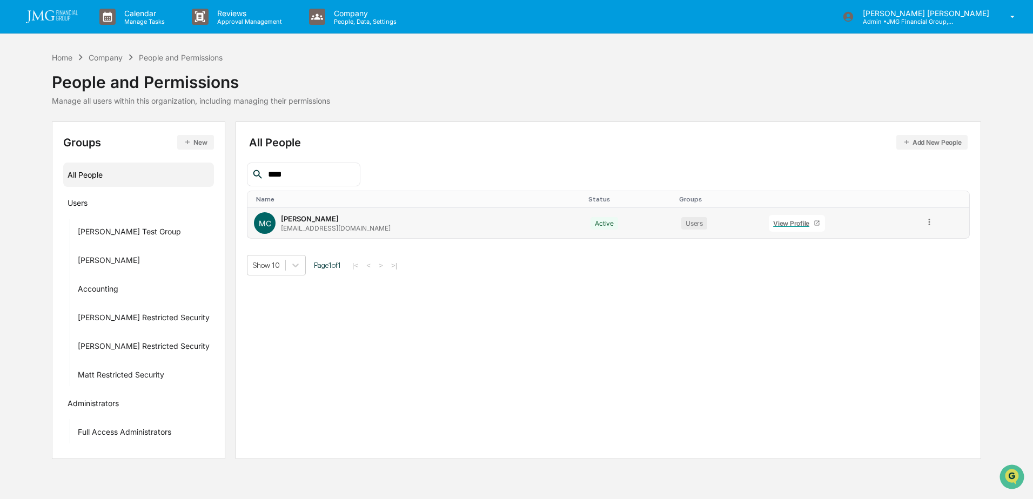
type input "****"
click at [773, 224] on div "View Profile" at bounding box center [793, 223] width 41 height 8
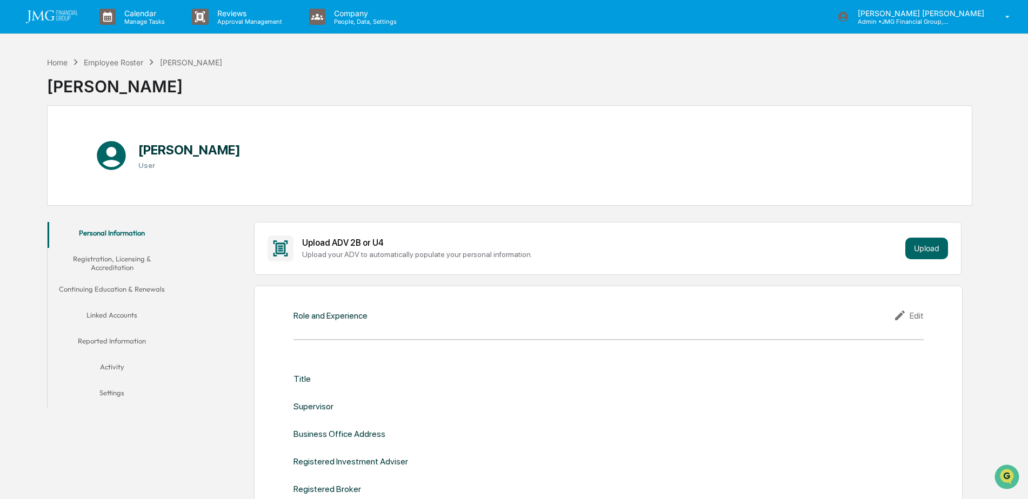
click at [125, 310] on button "Linked Accounts" at bounding box center [112, 317] width 129 height 26
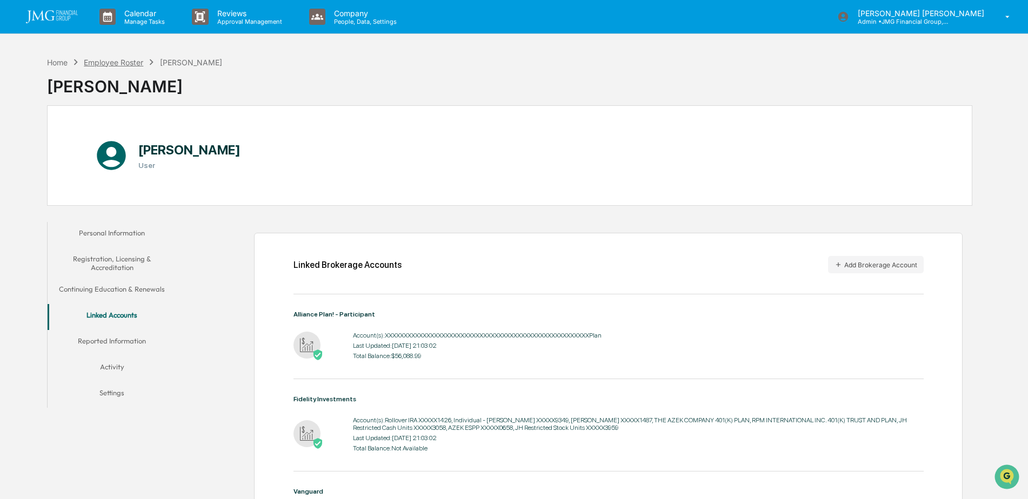
click at [123, 64] on div "Employee Roster" at bounding box center [113, 62] width 59 height 9
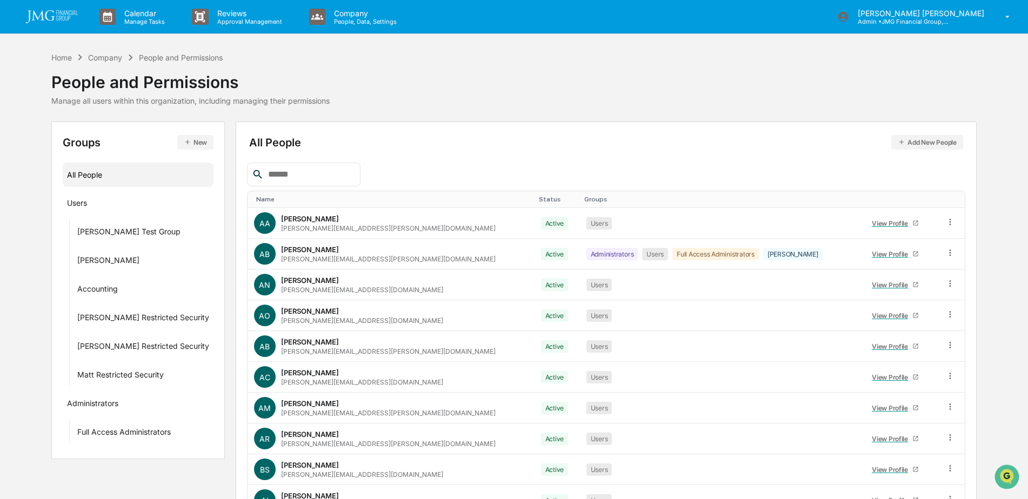
click at [286, 173] on input "text" at bounding box center [310, 175] width 92 height 14
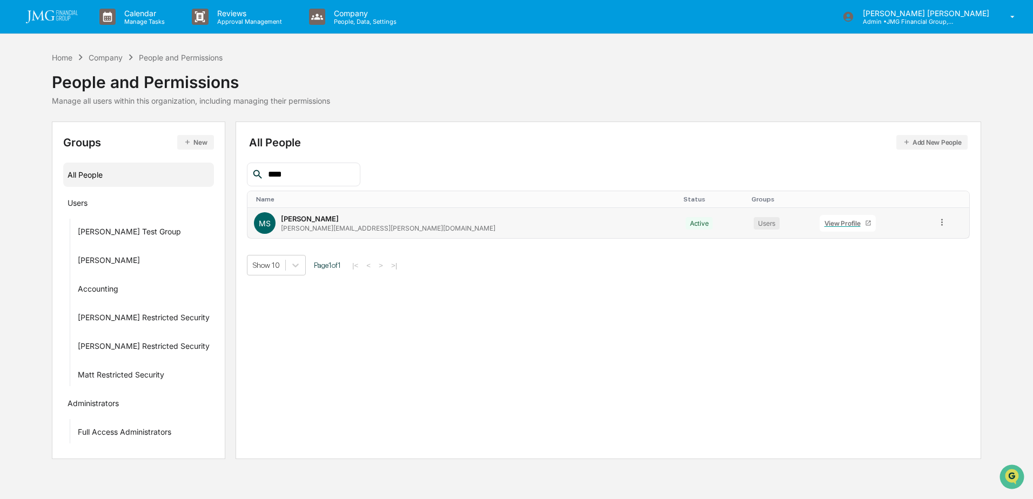
type input "****"
click at [825, 222] on div "View Profile" at bounding box center [845, 223] width 41 height 8
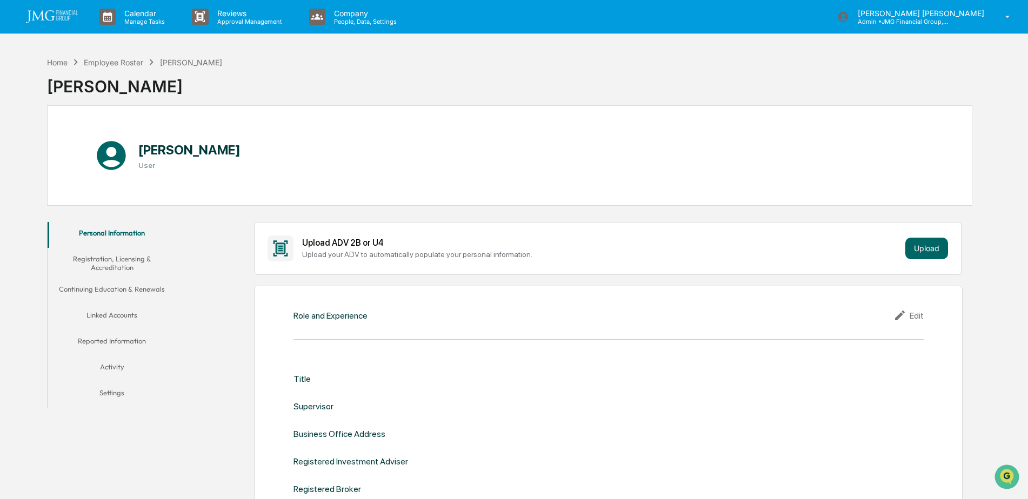
click at [133, 315] on button "Linked Accounts" at bounding box center [112, 317] width 129 height 26
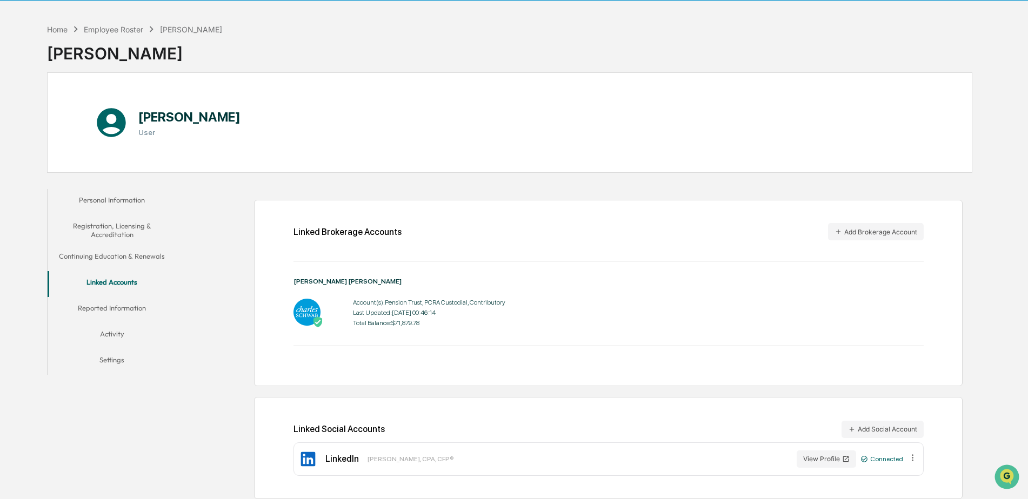
scroll to position [51, 0]
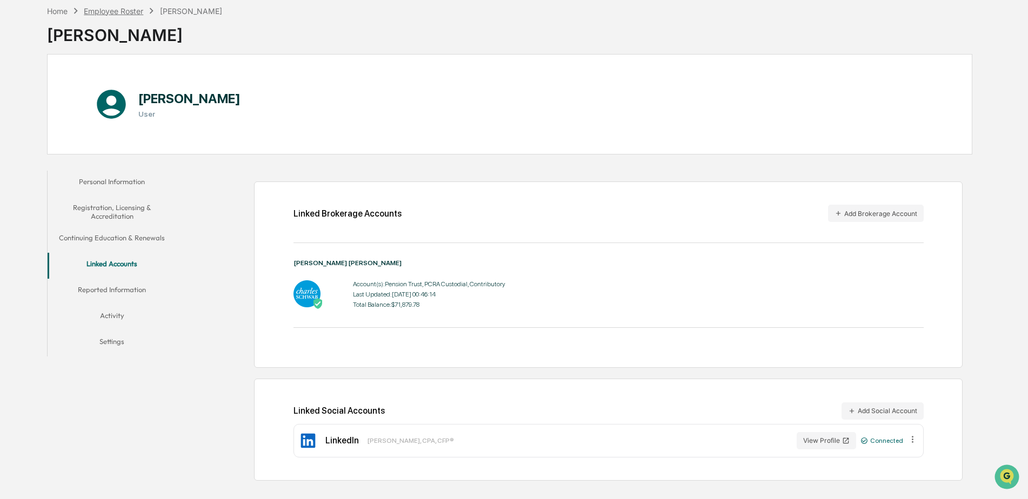
click at [135, 15] on div "Employee Roster" at bounding box center [113, 10] width 59 height 9
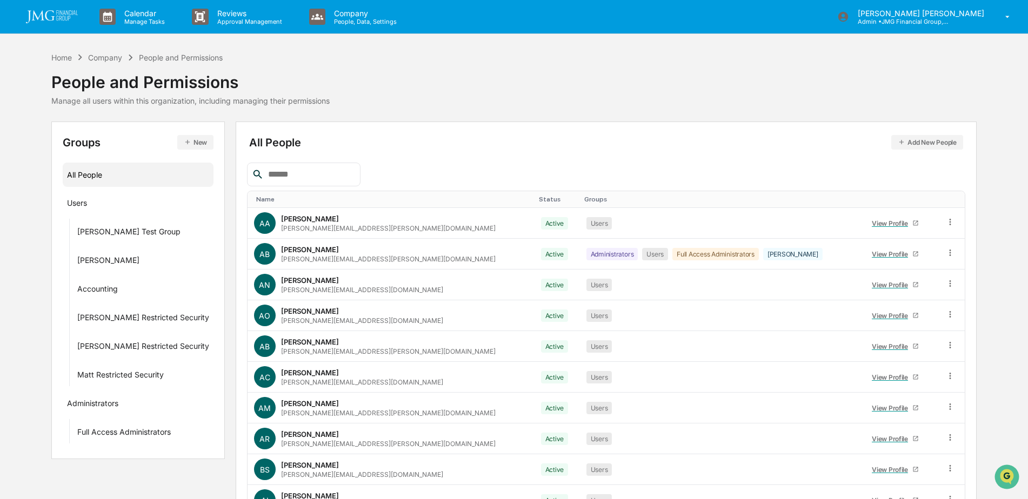
drag, startPoint x: 349, startPoint y: 181, endPoint x: 344, endPoint y: 174, distance: 8.5
click at [349, 181] on input "text" at bounding box center [310, 175] width 92 height 14
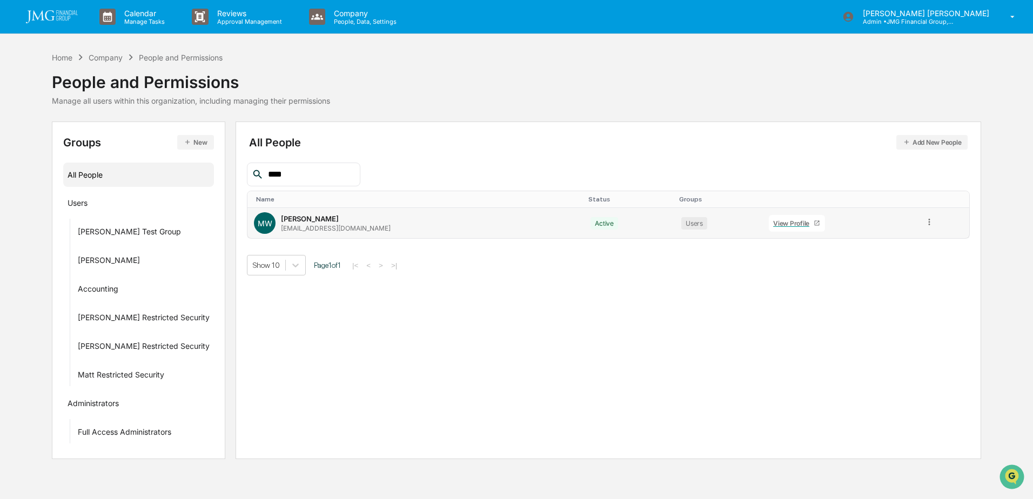
type input "****"
click at [773, 225] on div "View Profile" at bounding box center [793, 223] width 41 height 8
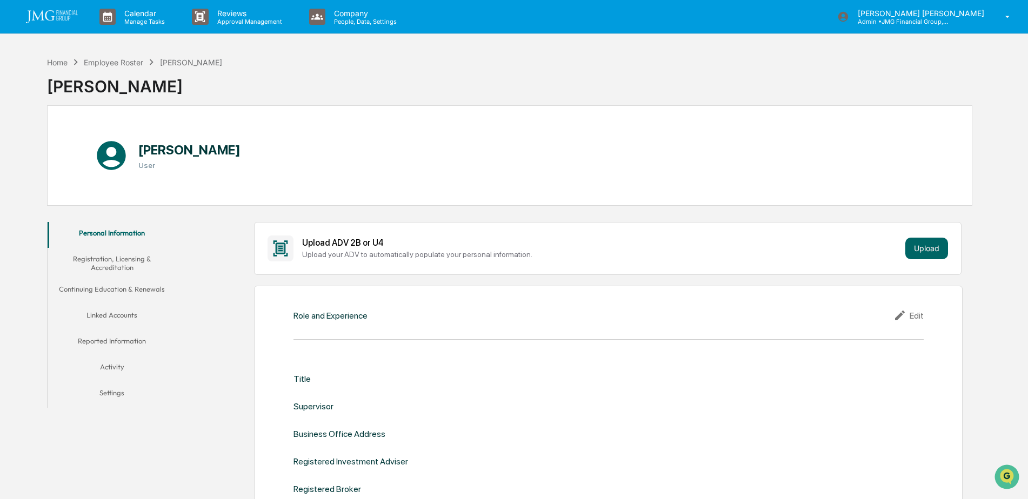
click at [113, 307] on button "Linked Accounts" at bounding box center [112, 317] width 129 height 26
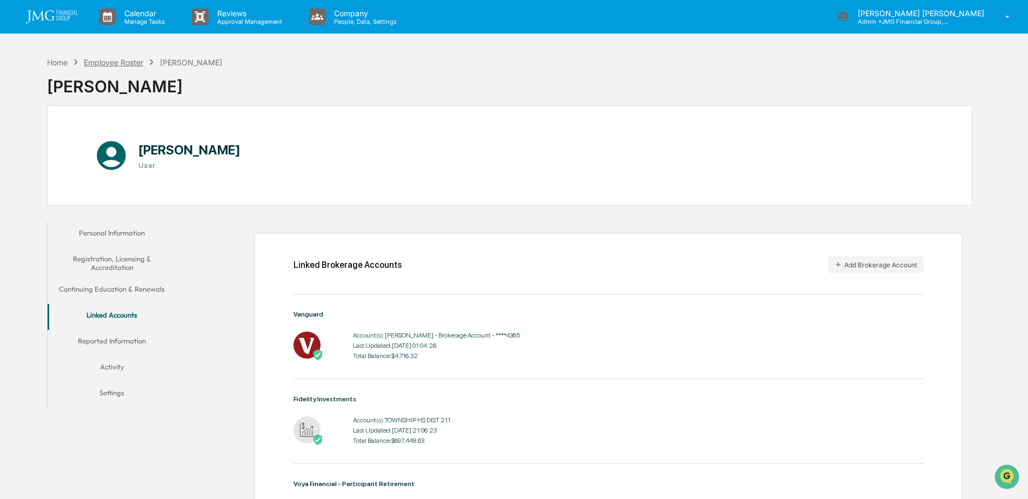
click at [135, 64] on div "Employee Roster" at bounding box center [113, 62] width 59 height 9
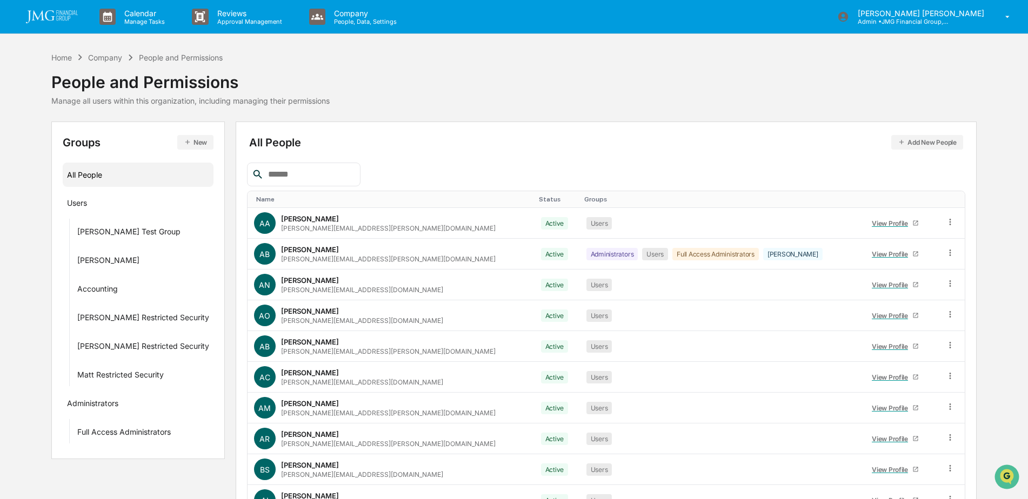
click at [337, 172] on input "text" at bounding box center [310, 175] width 92 height 14
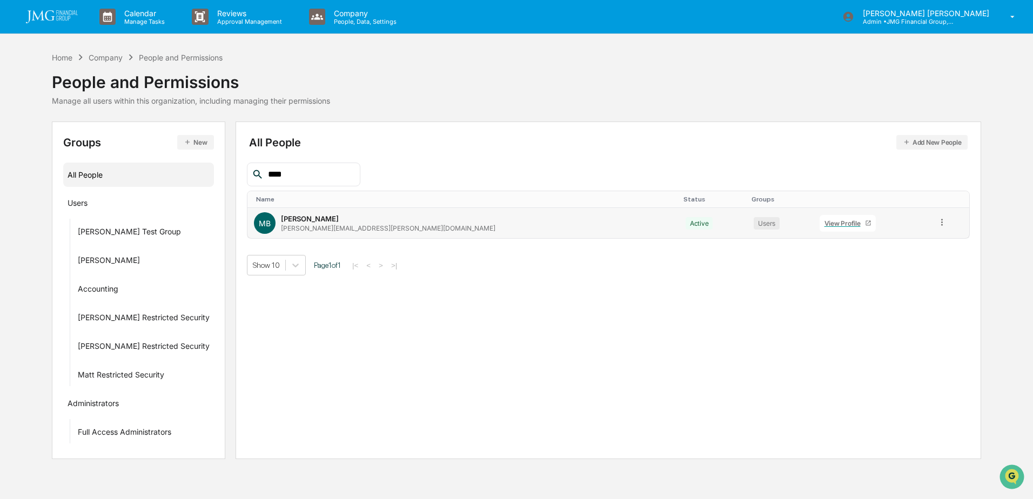
type input "****"
click at [825, 224] on div "View Profile" at bounding box center [845, 223] width 41 height 8
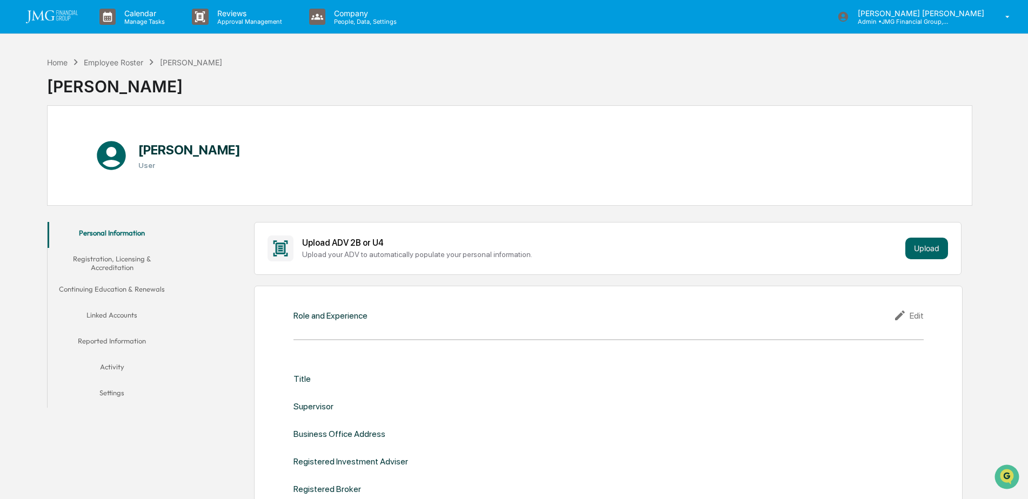
click at [125, 312] on button "Linked Accounts" at bounding box center [112, 317] width 129 height 26
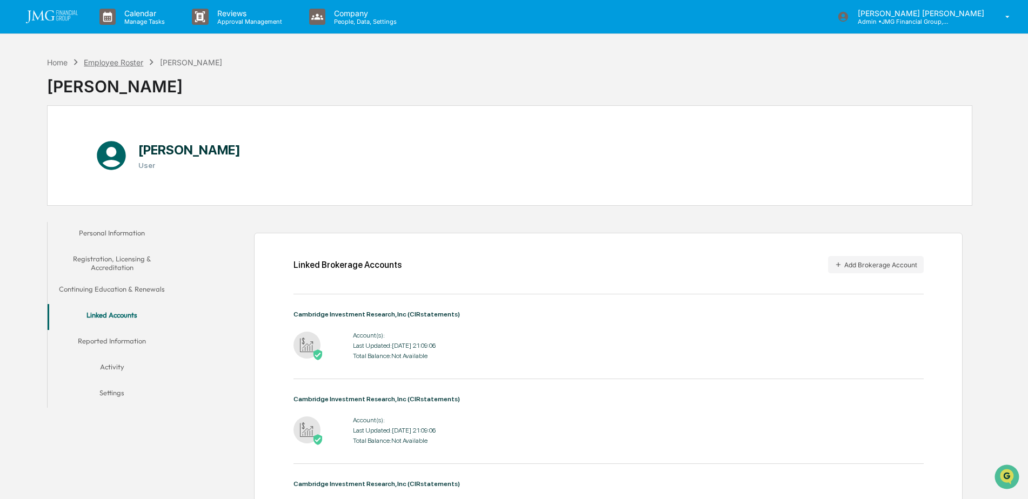
click at [118, 65] on div "Employee Roster" at bounding box center [113, 62] width 59 height 9
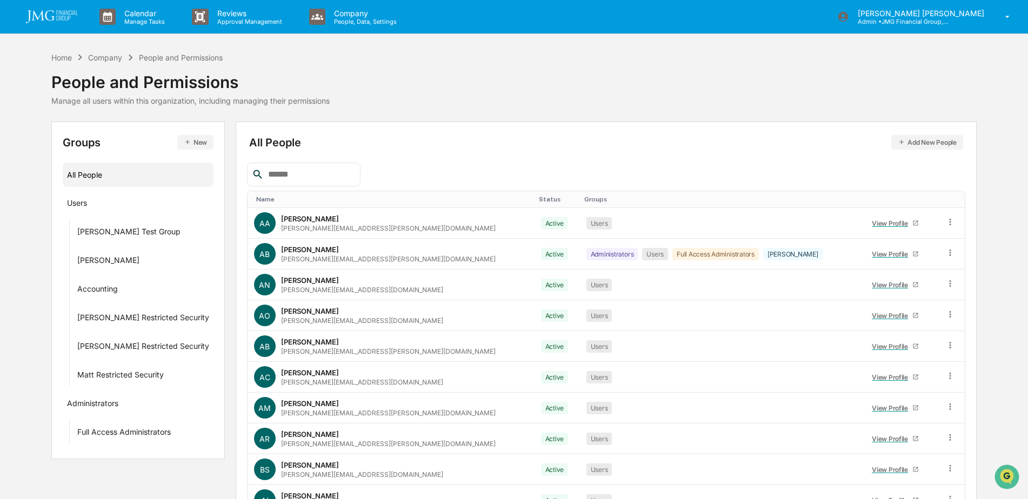
click at [297, 168] on input "text" at bounding box center [310, 175] width 92 height 14
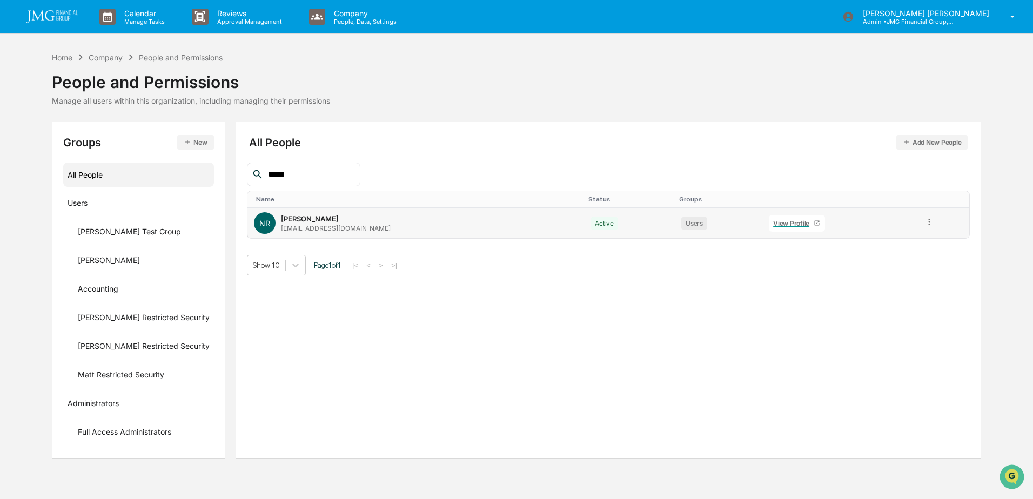
type input "*****"
click at [773, 223] on div "View Profile" at bounding box center [793, 223] width 41 height 8
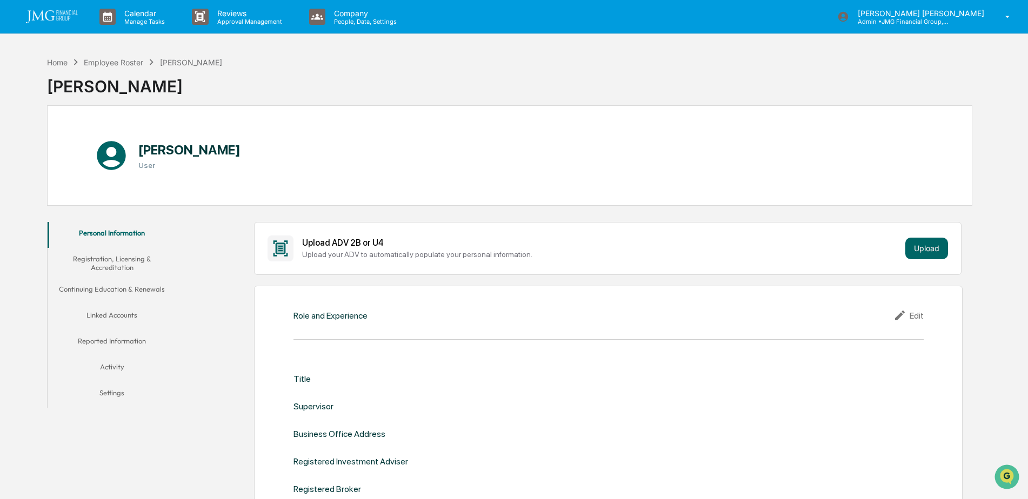
click at [120, 316] on button "Linked Accounts" at bounding box center [112, 317] width 129 height 26
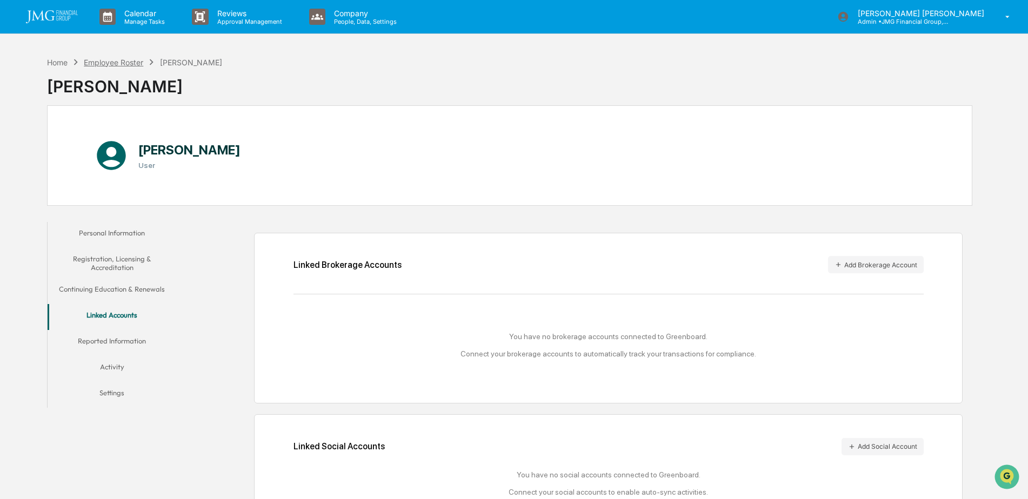
click at [129, 61] on div "Employee Roster" at bounding box center [113, 62] width 59 height 9
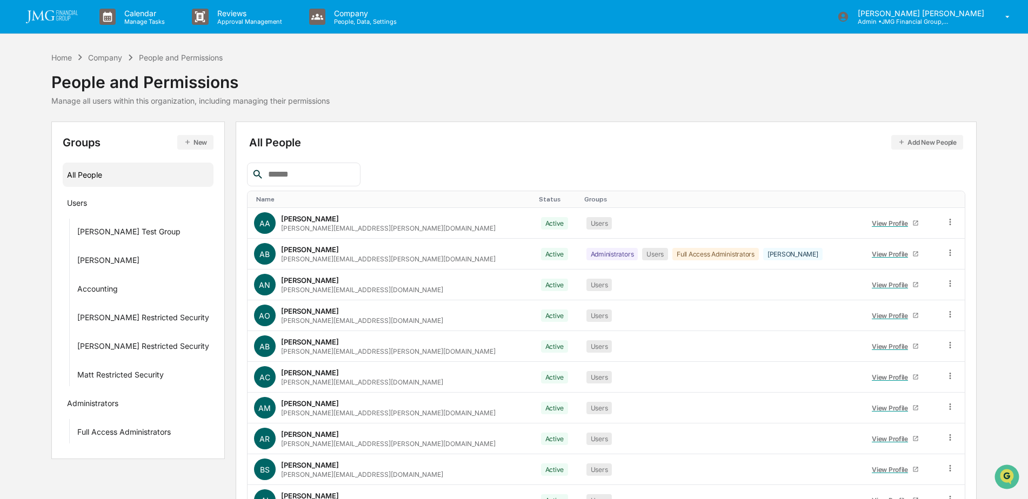
click at [302, 181] on input "text" at bounding box center [310, 175] width 92 height 14
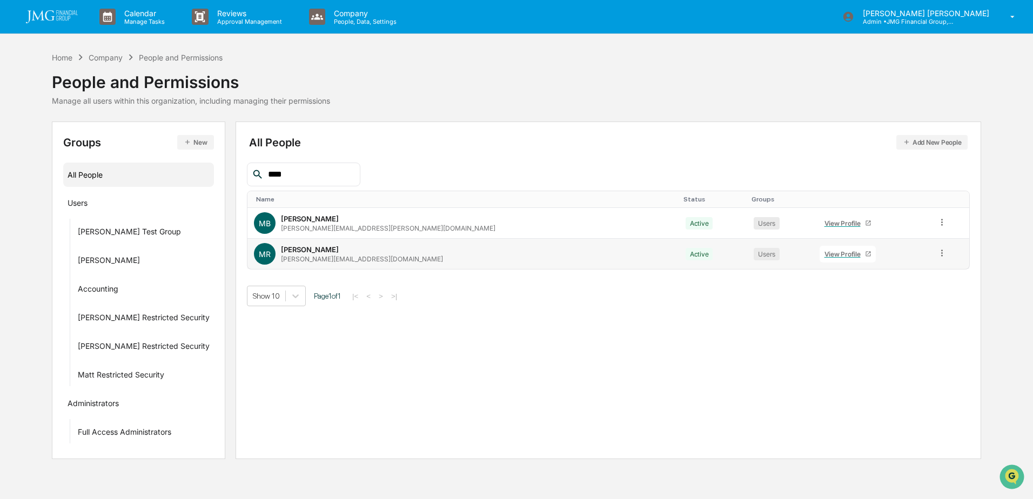
type input "****"
click at [825, 256] on div "View Profile" at bounding box center [845, 254] width 41 height 8
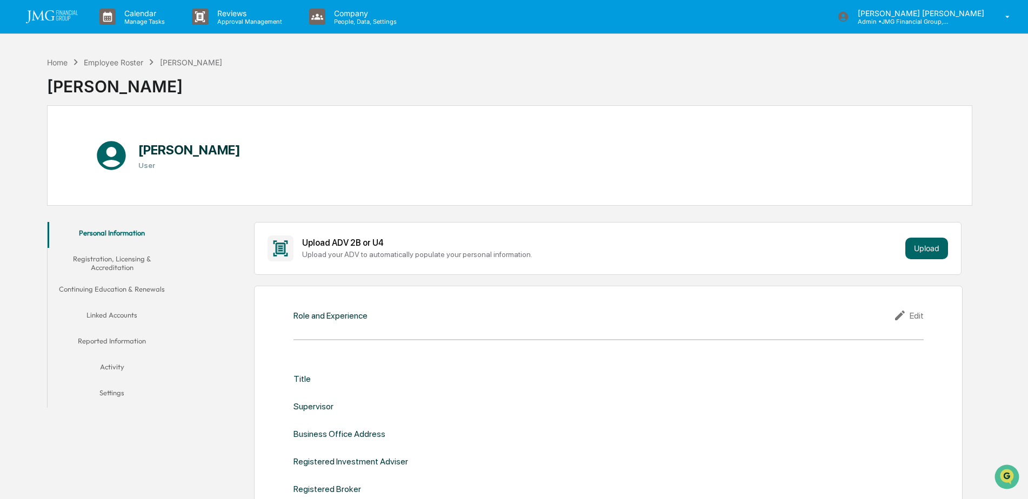
click at [118, 316] on button "Linked Accounts" at bounding box center [112, 317] width 129 height 26
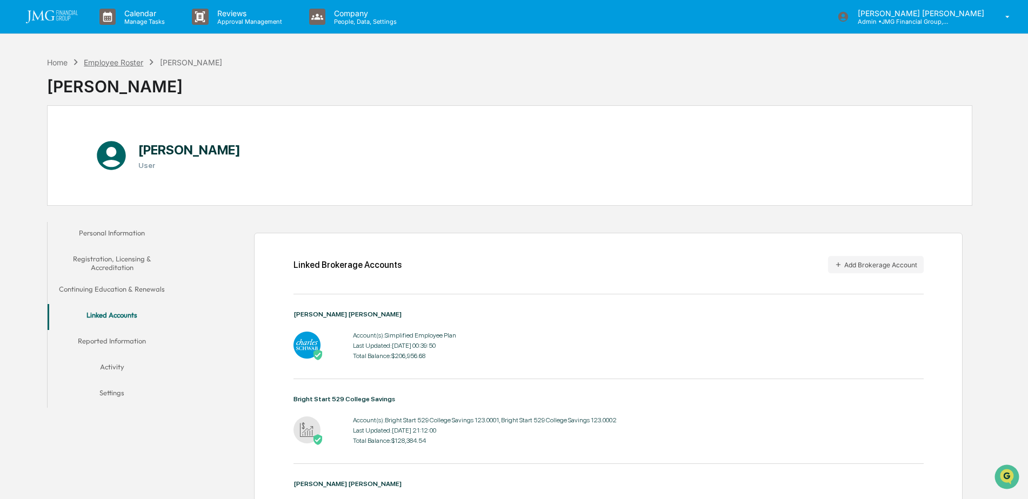
click at [130, 59] on div "Employee Roster" at bounding box center [113, 62] width 59 height 9
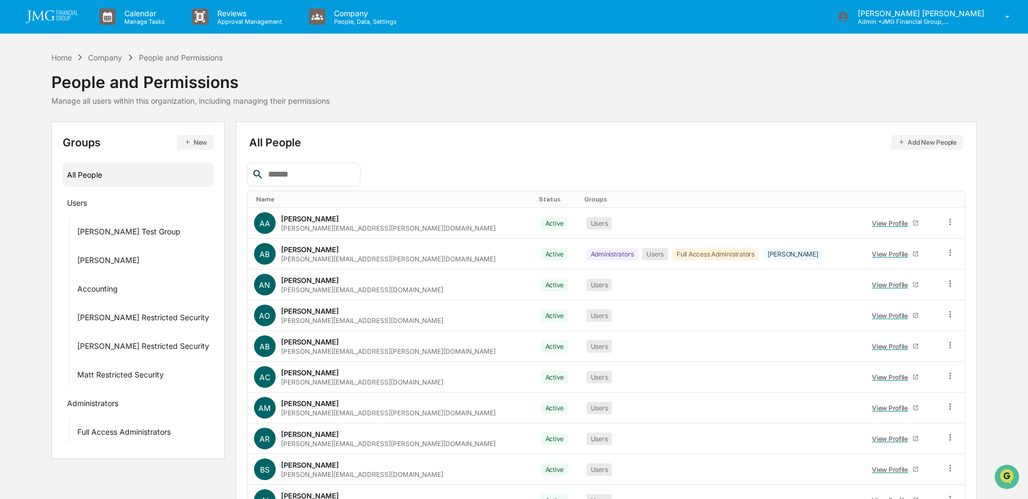
click at [344, 172] on input "text" at bounding box center [310, 175] width 92 height 14
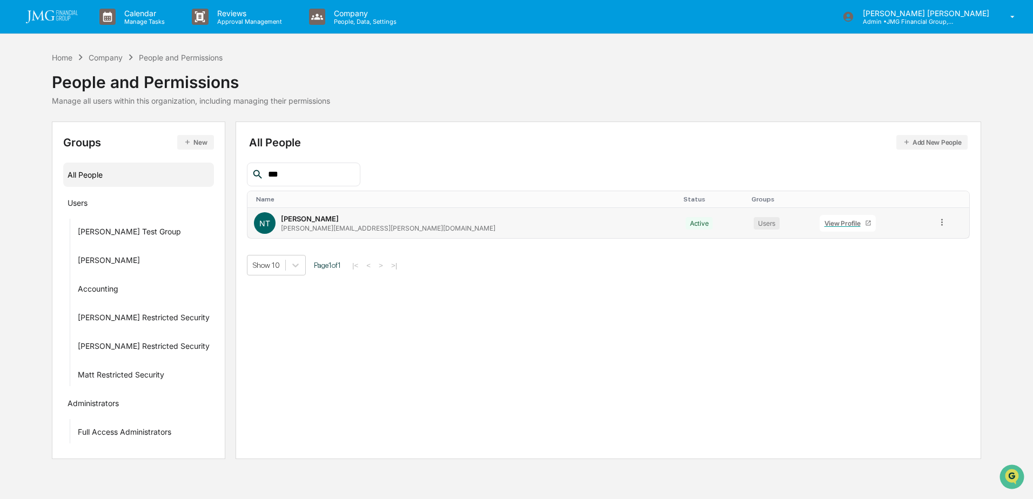
type input "***"
click at [825, 226] on div "View Profile" at bounding box center [845, 223] width 41 height 8
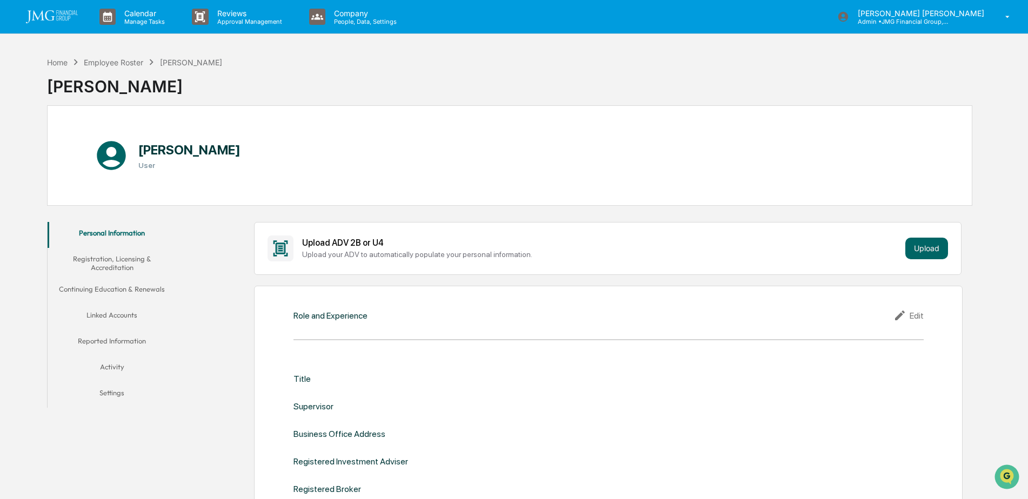
click at [113, 312] on button "Linked Accounts" at bounding box center [112, 317] width 129 height 26
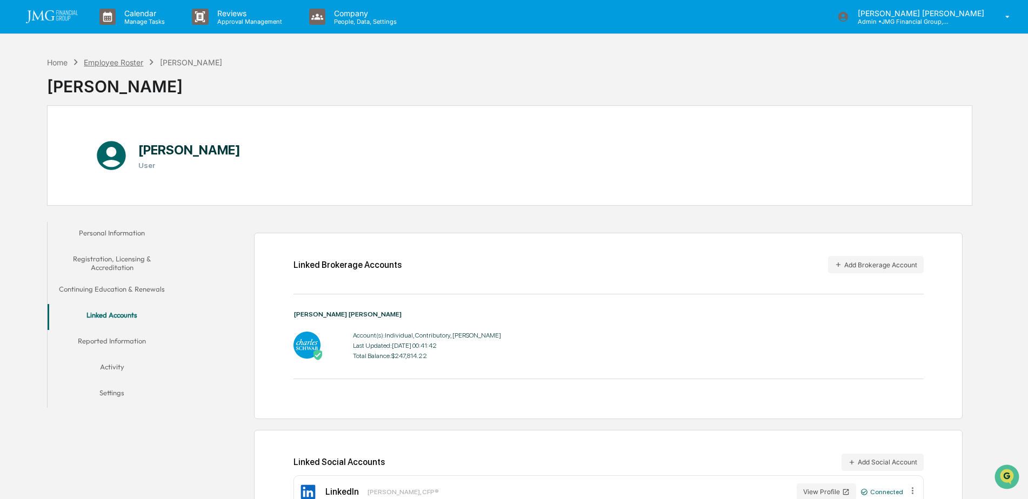
click at [115, 58] on div "Employee Roster" at bounding box center [113, 62] width 59 height 9
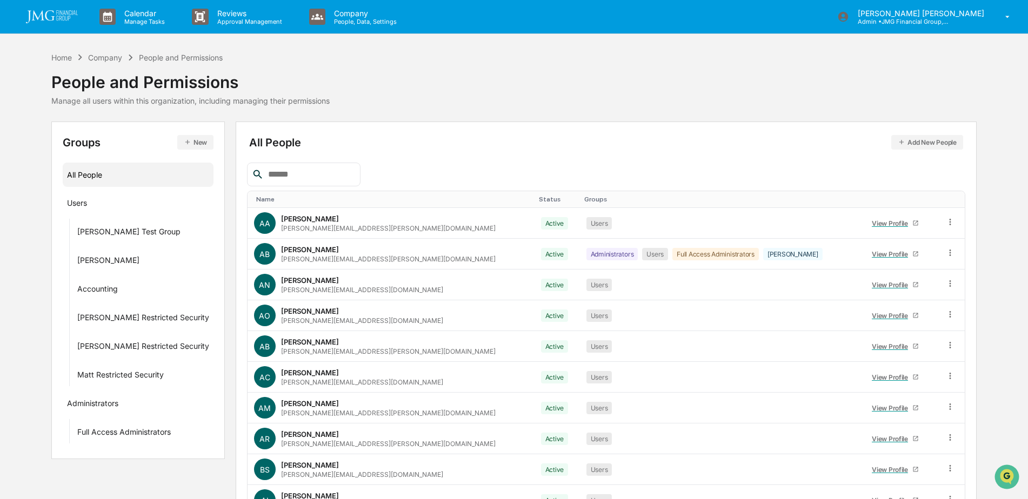
click at [347, 175] on input "text" at bounding box center [310, 175] width 92 height 14
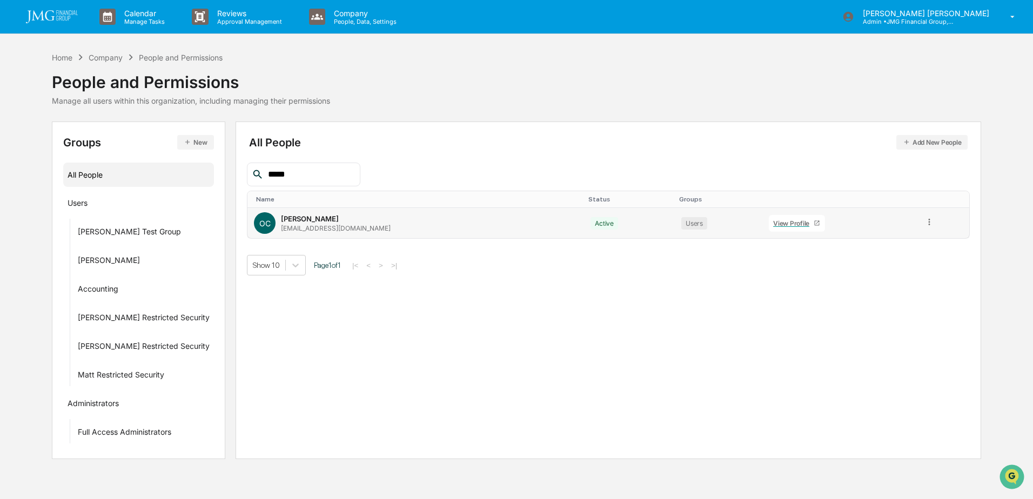
type input "*****"
click at [773, 224] on div "View Profile" at bounding box center [793, 223] width 41 height 8
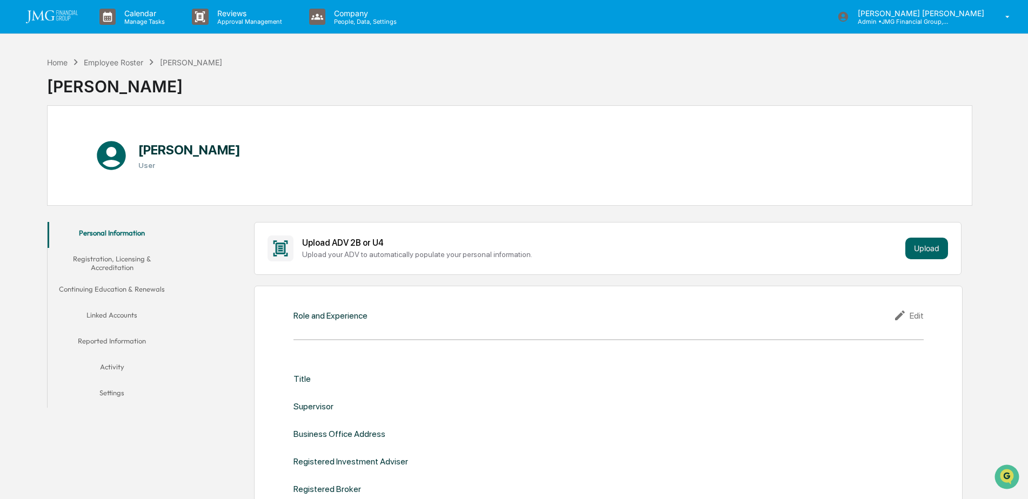
click at [125, 315] on button "Linked Accounts" at bounding box center [112, 317] width 129 height 26
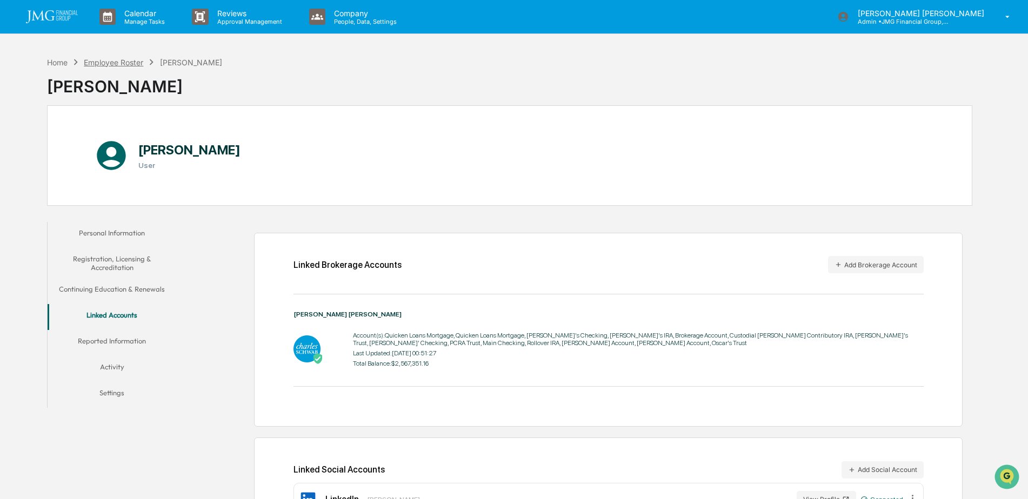
click at [124, 63] on div "Employee Roster" at bounding box center [113, 62] width 59 height 9
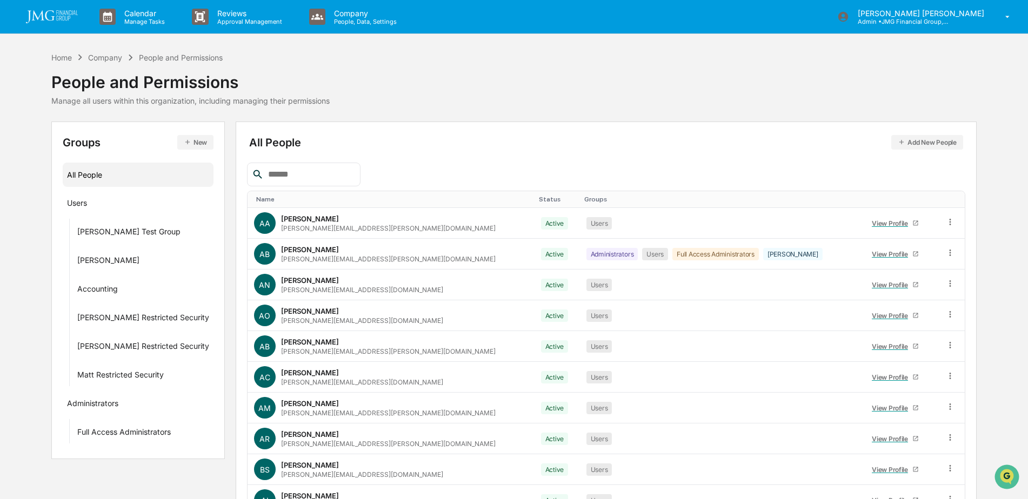
click at [335, 169] on input "text" at bounding box center [310, 175] width 92 height 14
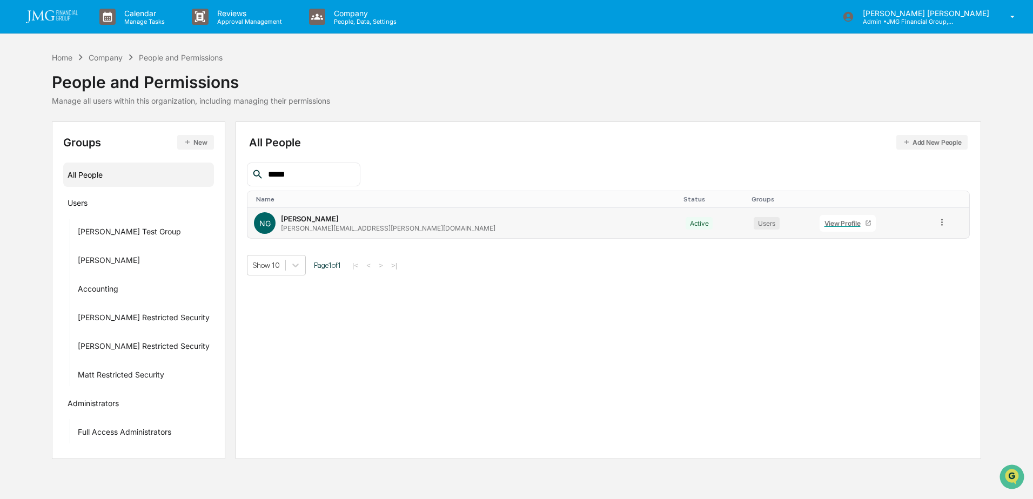
type input "*****"
click at [820, 228] on link "View Profile" at bounding box center [848, 223] width 56 height 17
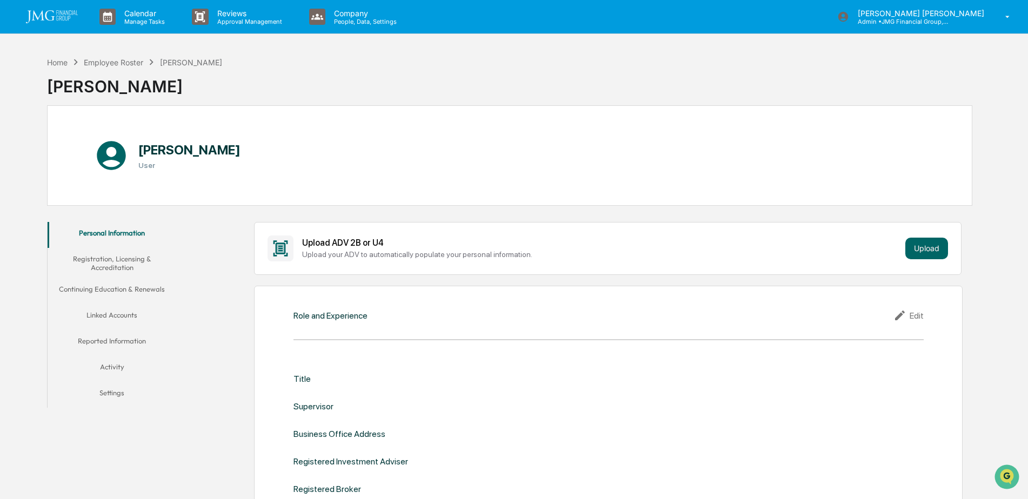
click at [109, 315] on button "Linked Accounts" at bounding box center [112, 317] width 129 height 26
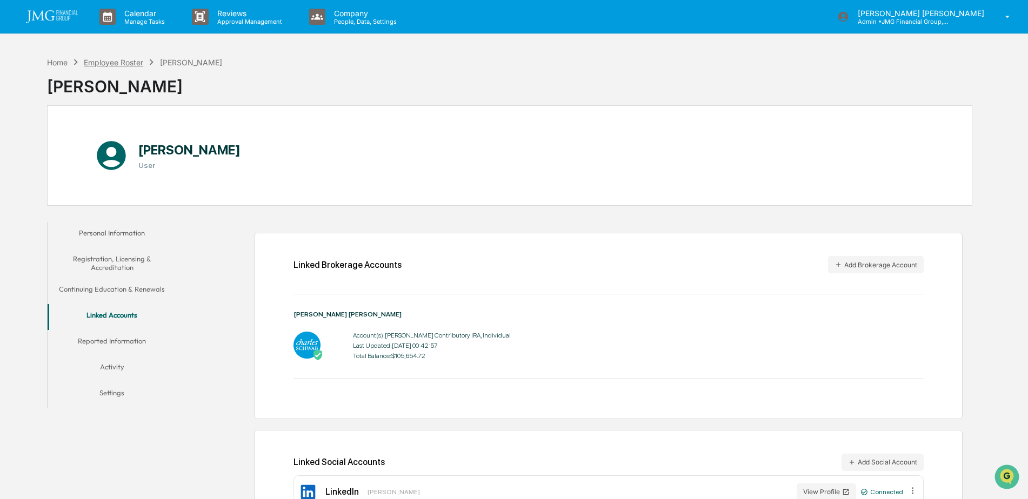
click at [124, 62] on div "Employee Roster" at bounding box center [113, 62] width 59 height 9
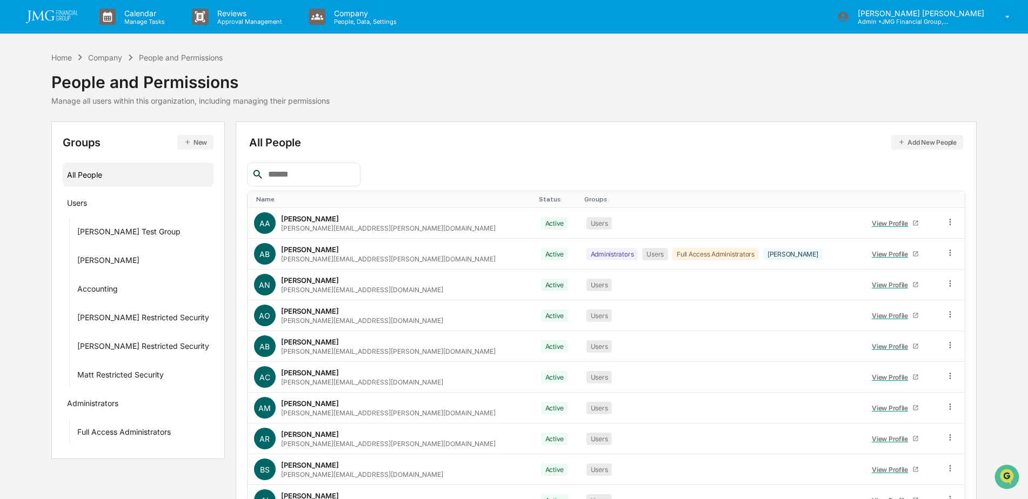
click at [292, 166] on div at bounding box center [303, 175] width 113 height 24
click at [309, 180] on input "text" at bounding box center [310, 175] width 92 height 14
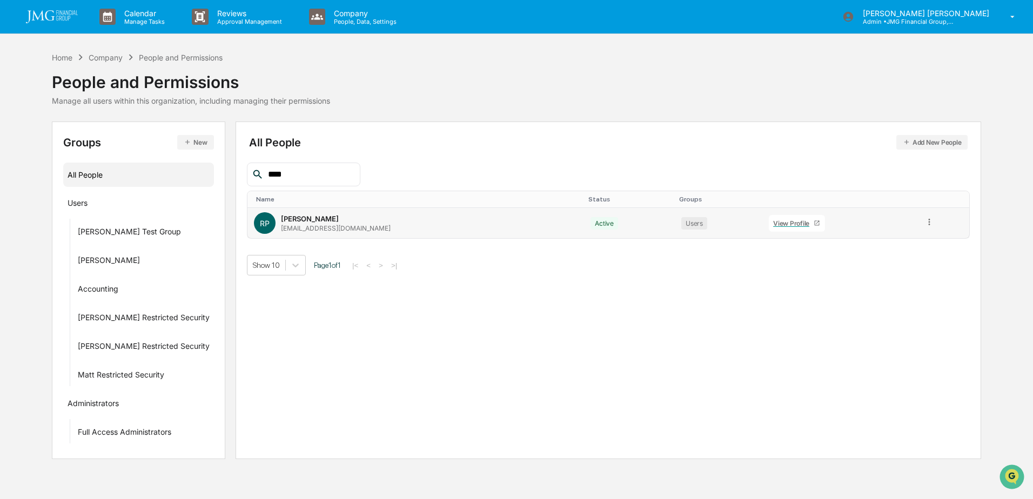
type input "****"
click at [773, 223] on div "View Profile" at bounding box center [793, 223] width 41 height 8
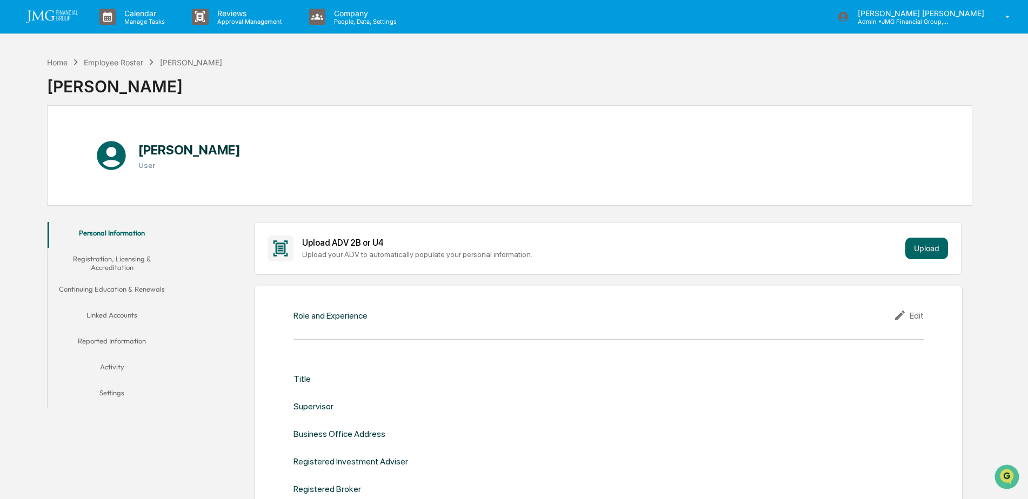
click at [126, 313] on button "Linked Accounts" at bounding box center [112, 317] width 129 height 26
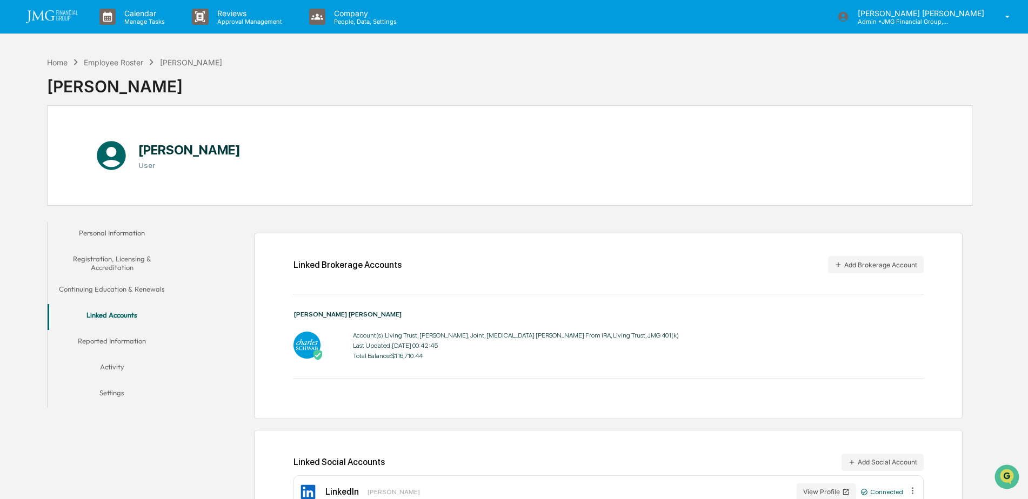
scroll to position [51, 0]
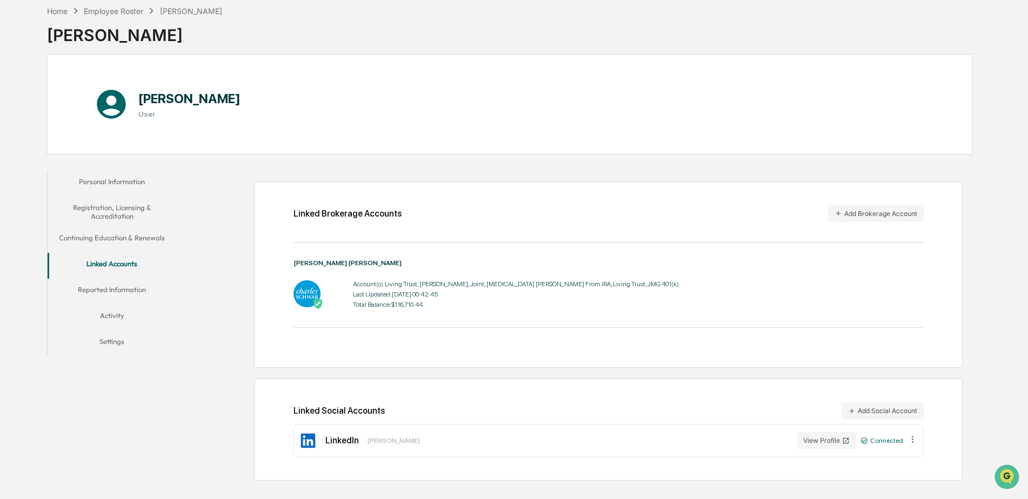
click at [130, 16] on div "Home Employee Roster Richard Pawelko" at bounding box center [134, 11] width 175 height 12
click at [131, 11] on div "Employee Roster" at bounding box center [113, 10] width 59 height 9
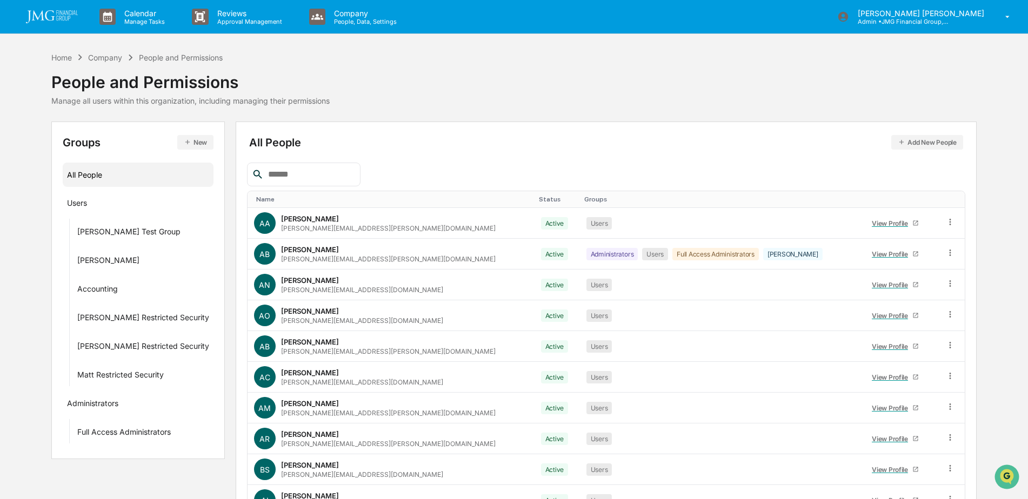
click at [311, 172] on input "text" at bounding box center [310, 175] width 92 height 14
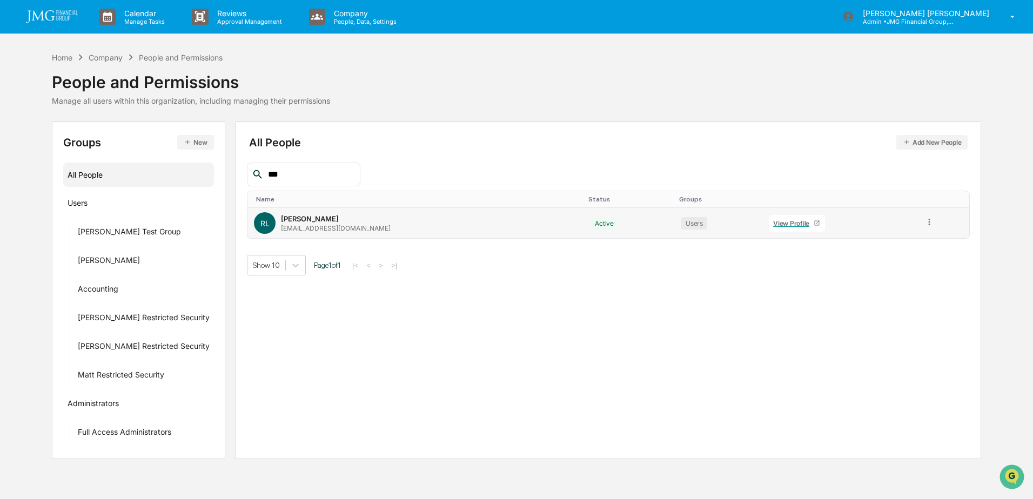
type input "***"
click at [773, 225] on div "View Profile" at bounding box center [793, 223] width 41 height 8
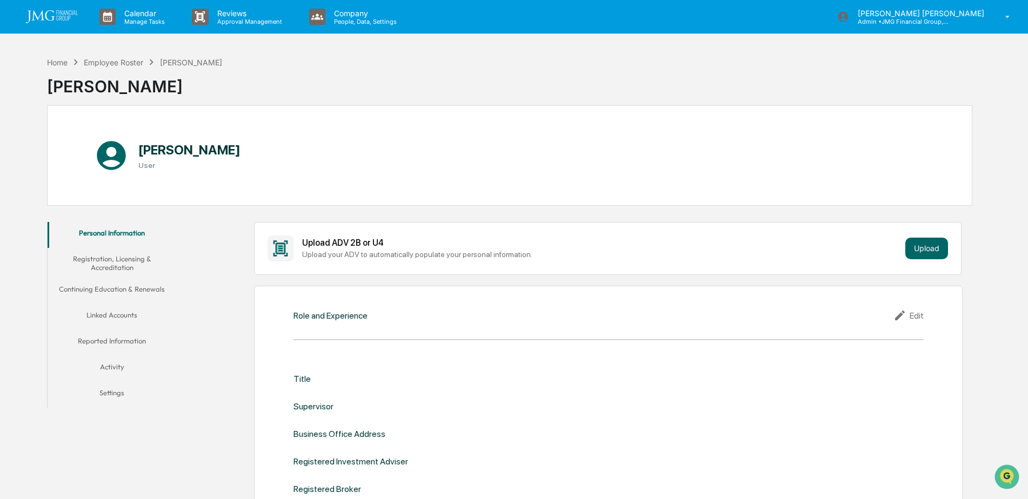
click at [112, 309] on button "Linked Accounts" at bounding box center [112, 317] width 129 height 26
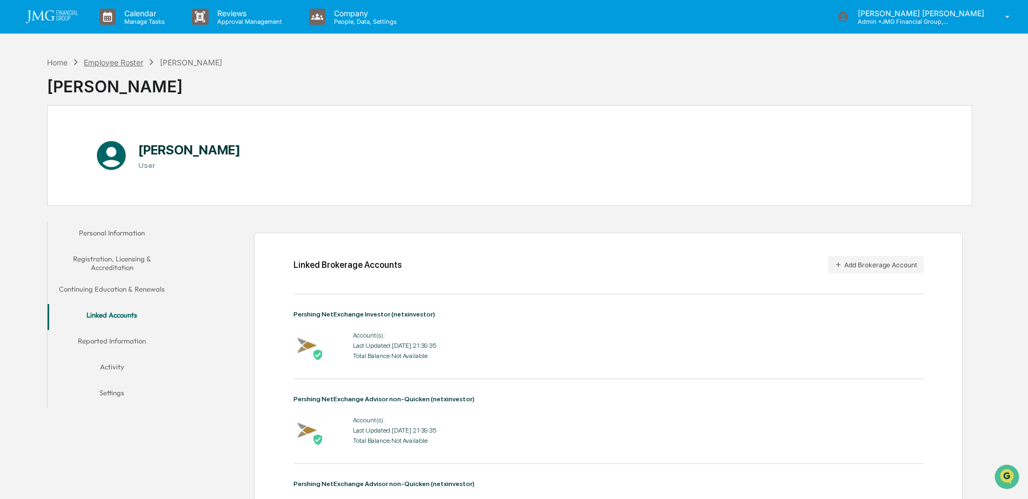
click at [117, 62] on div "Employee Roster" at bounding box center [113, 62] width 59 height 9
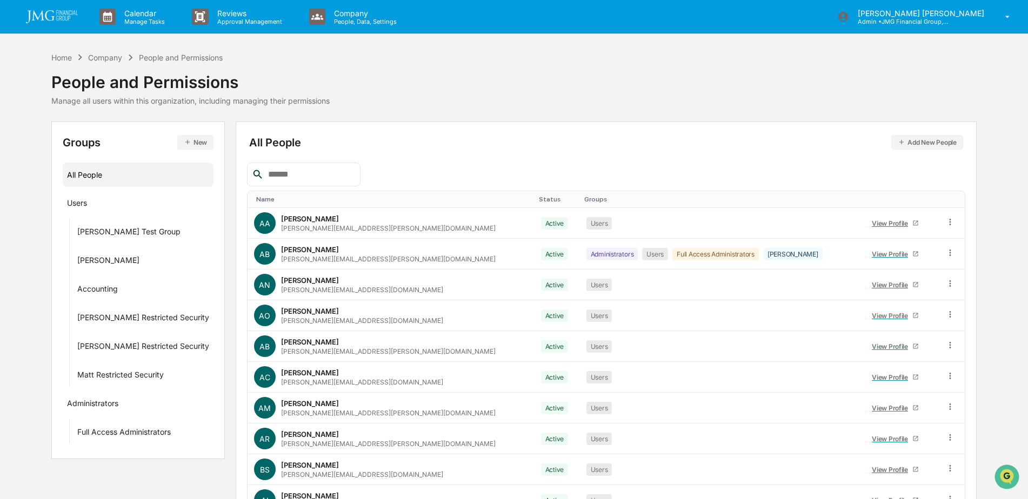
drag, startPoint x: 300, startPoint y: 184, endPoint x: 299, endPoint y: 178, distance: 6.0
click at [300, 184] on div at bounding box center [303, 175] width 113 height 24
click at [299, 178] on input "text" at bounding box center [310, 175] width 92 height 14
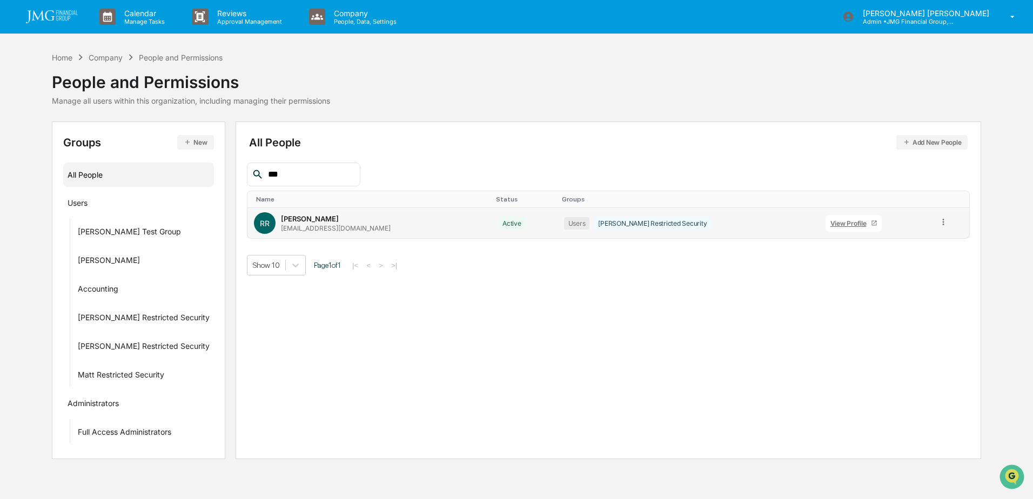
type input "***"
click at [831, 225] on div "View Profile" at bounding box center [851, 223] width 41 height 8
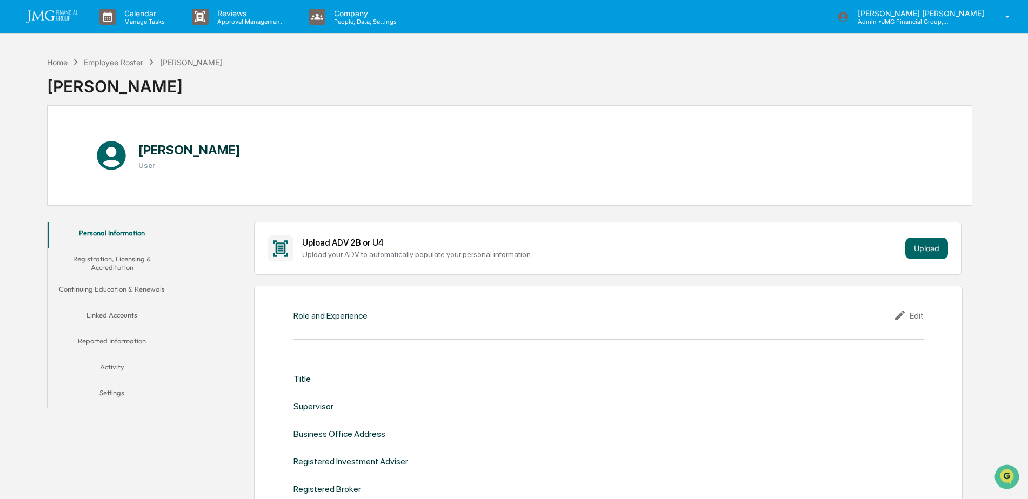
click at [133, 315] on button "Linked Accounts" at bounding box center [112, 317] width 129 height 26
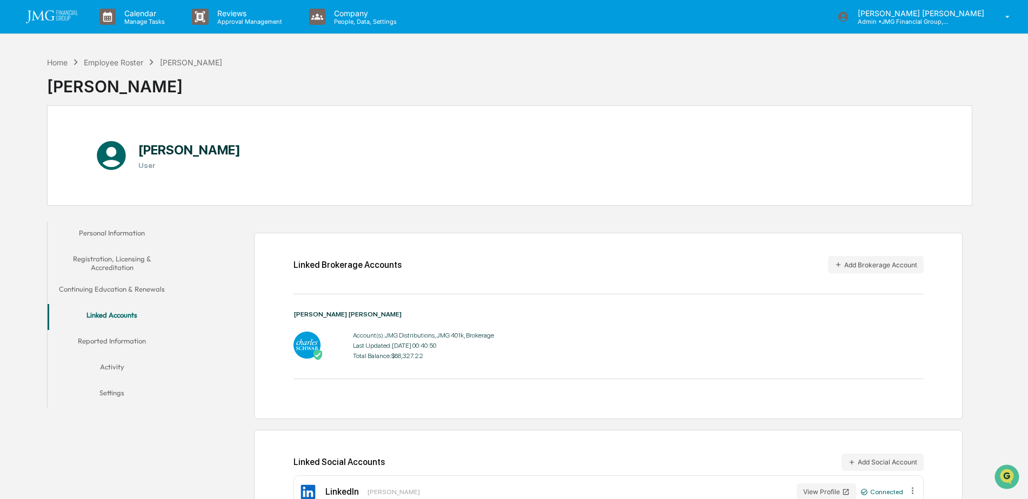
scroll to position [51, 0]
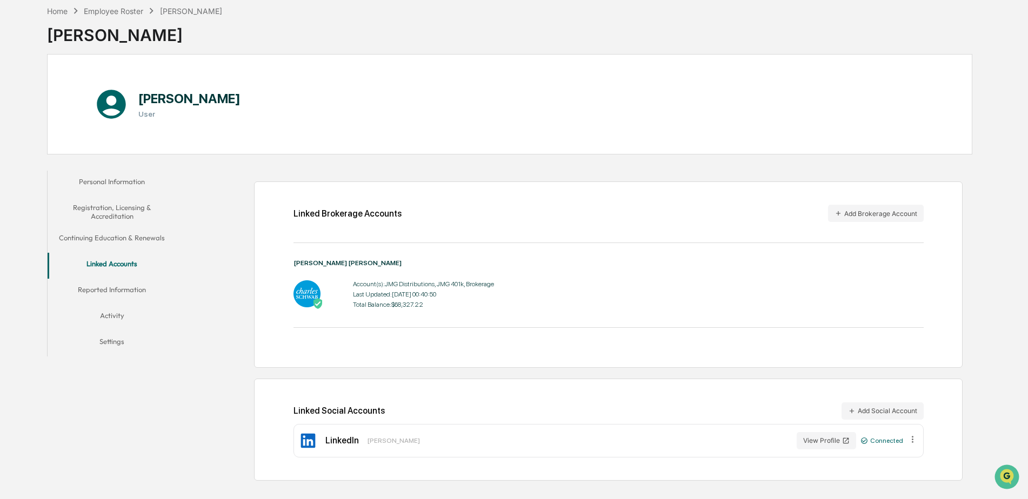
click at [123, 5] on div "Home Employee Roster Roxanne Ruceis" at bounding box center [134, 11] width 175 height 12
click at [111, 12] on div "Employee Roster" at bounding box center [113, 10] width 59 height 9
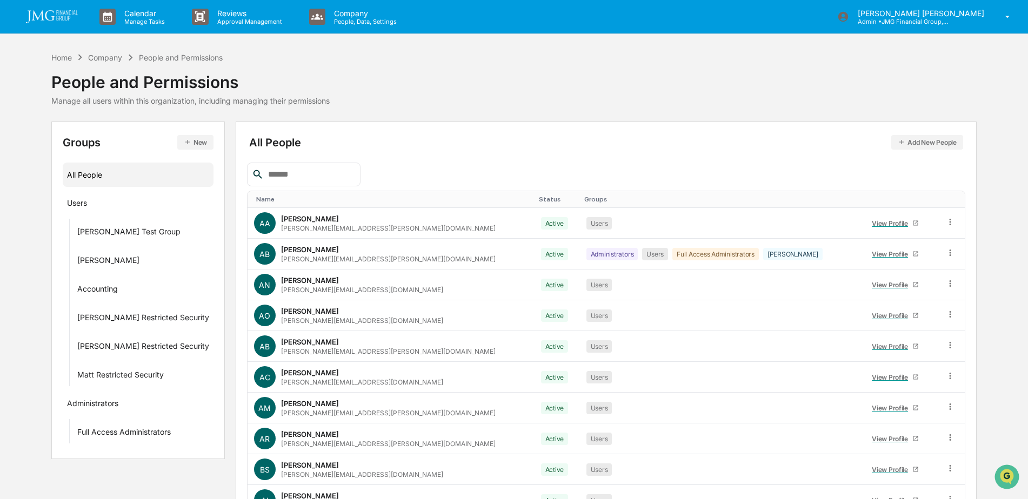
click at [299, 175] on input "text" at bounding box center [310, 175] width 92 height 14
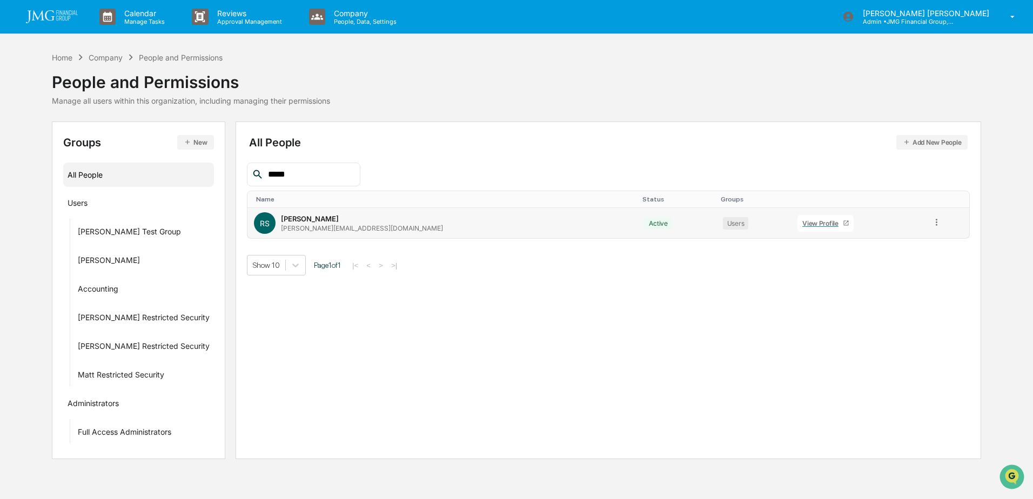
type input "*****"
click at [798, 228] on link "View Profile" at bounding box center [826, 223] width 56 height 17
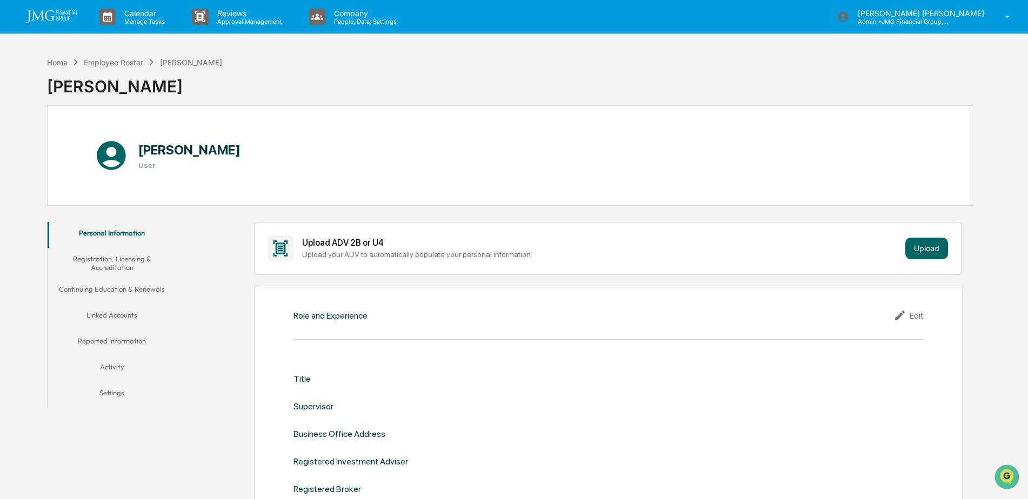
click at [128, 316] on button "Linked Accounts" at bounding box center [112, 317] width 129 height 26
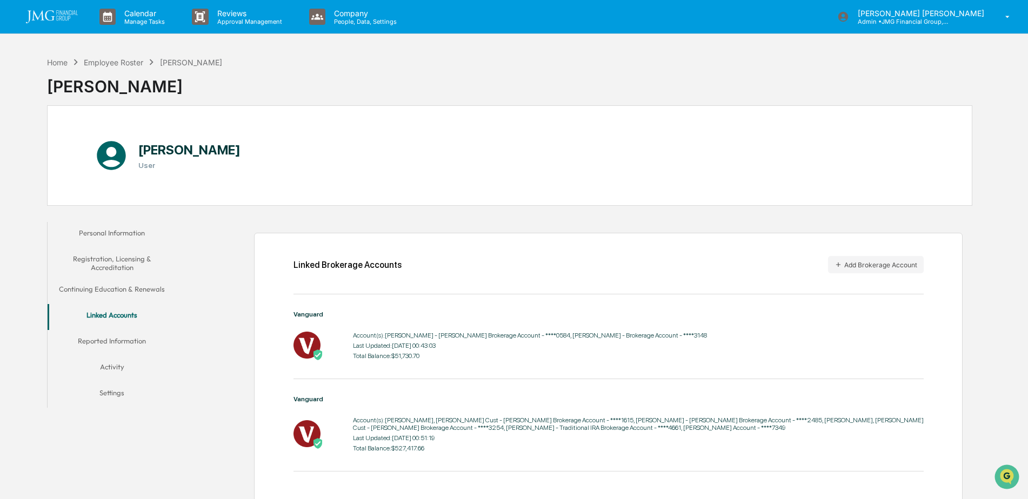
click at [52, 14] on img at bounding box center [52, 16] width 52 height 13
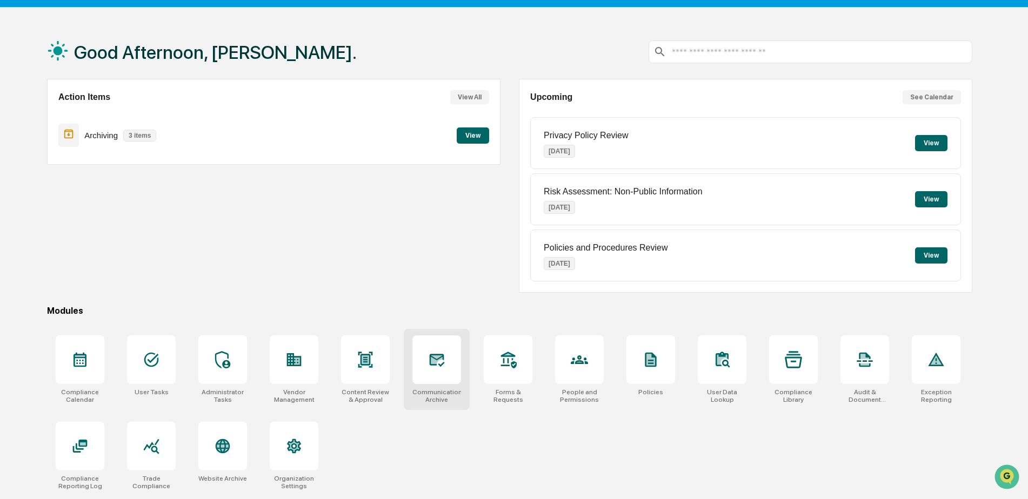
scroll to position [51, 0]
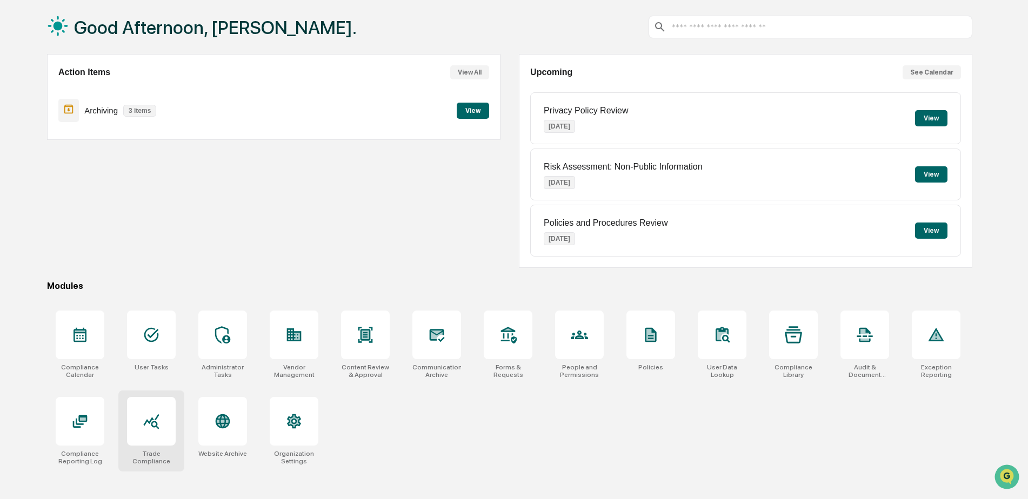
click at [173, 419] on div at bounding box center [151, 421] width 49 height 49
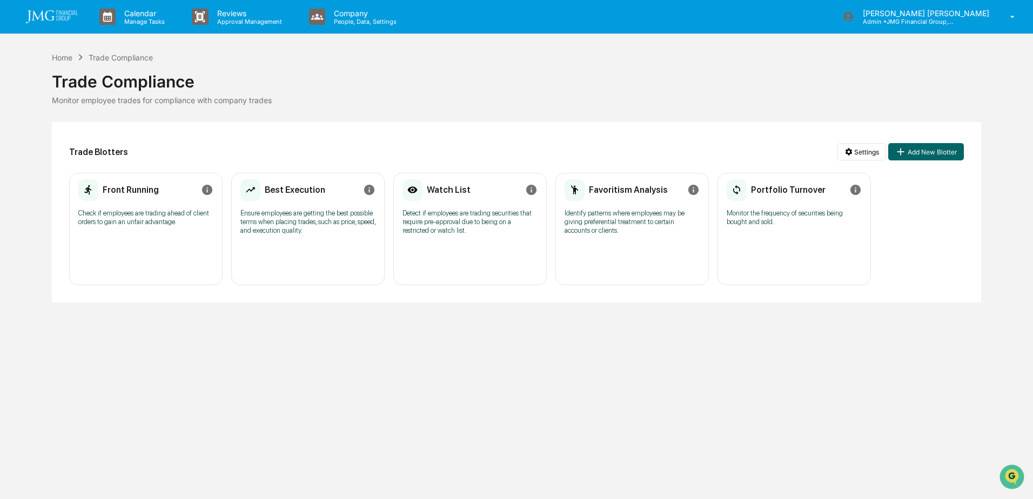
click at [462, 225] on p "Detect if employees are trading securities that require pre-approval due to bei…" at bounding box center [470, 222] width 135 height 26
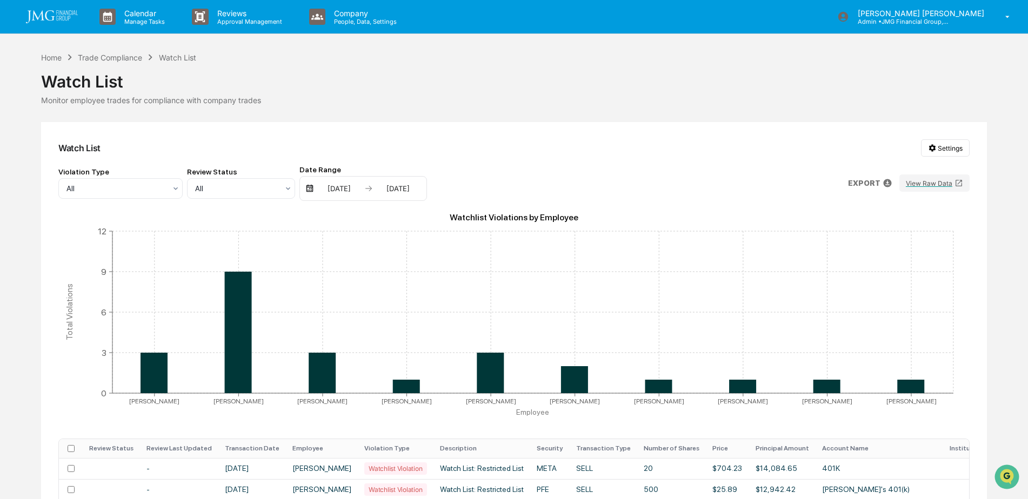
click at [64, 20] on img at bounding box center [52, 16] width 52 height 13
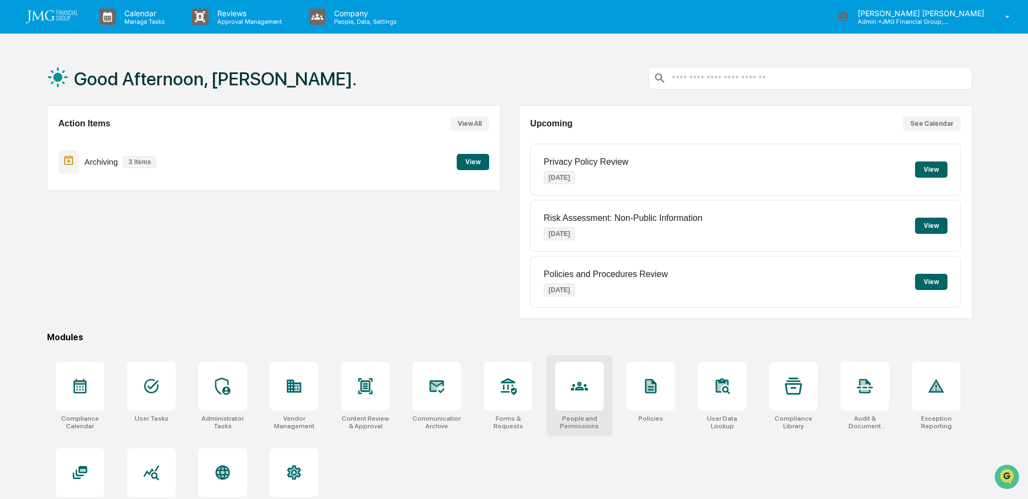
click at [581, 379] on icon at bounding box center [579, 386] width 17 height 17
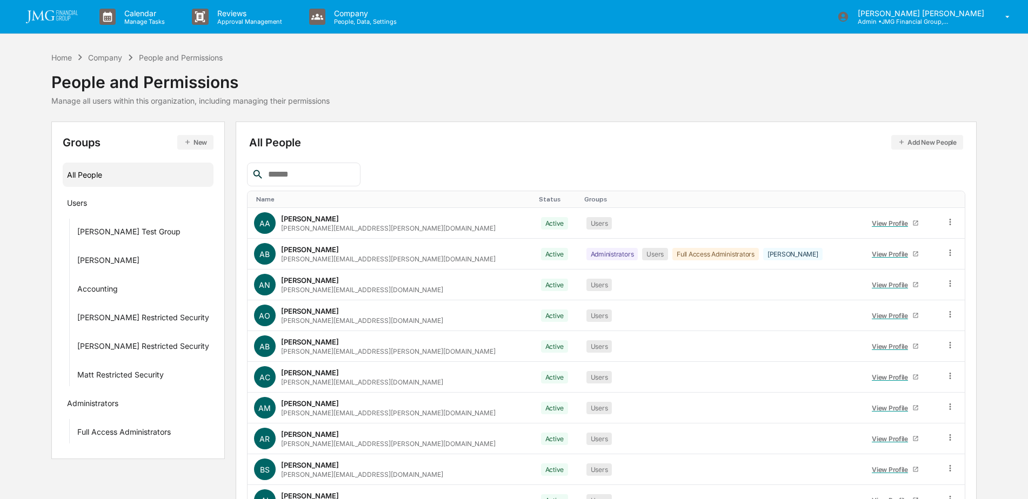
click at [333, 176] on input "text" at bounding box center [310, 175] width 92 height 14
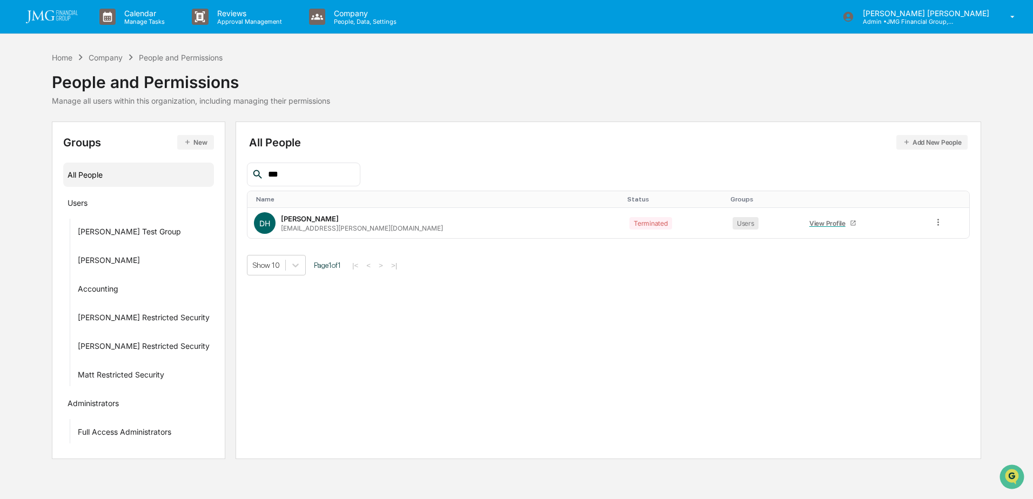
click at [315, 178] on input "***" at bounding box center [310, 175] width 92 height 14
type input "****"
click at [280, 175] on input "****" at bounding box center [310, 175] width 92 height 14
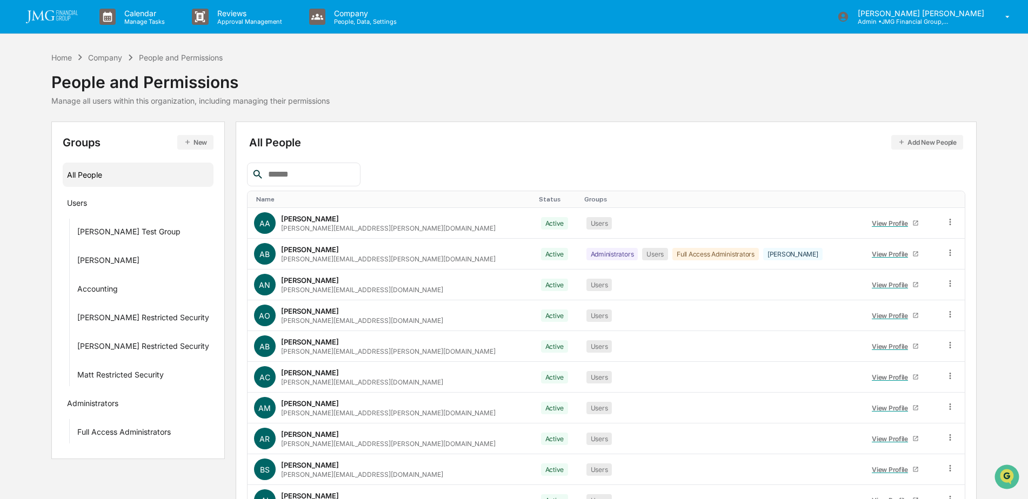
click at [338, 173] on input "text" at bounding box center [310, 175] width 92 height 14
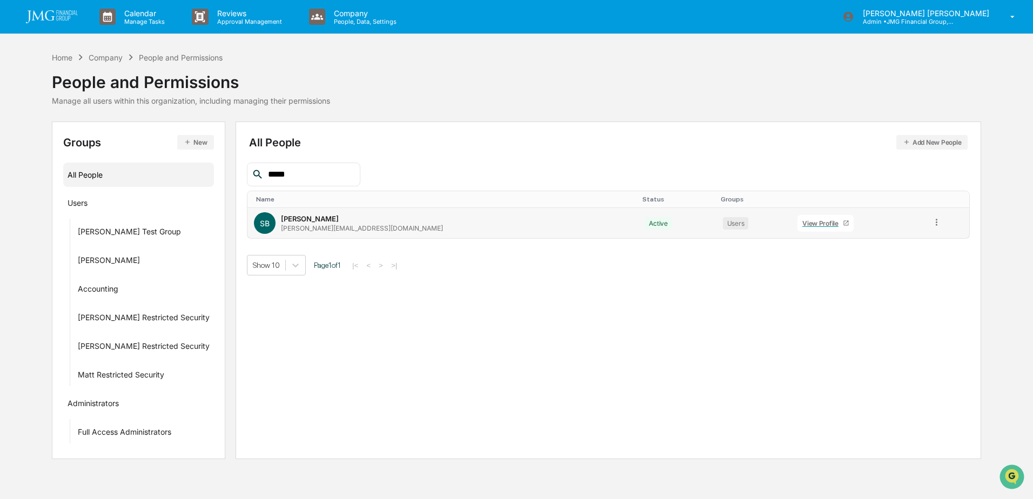
type input "*****"
click at [802, 226] on div "View Profile" at bounding box center [822, 223] width 41 height 8
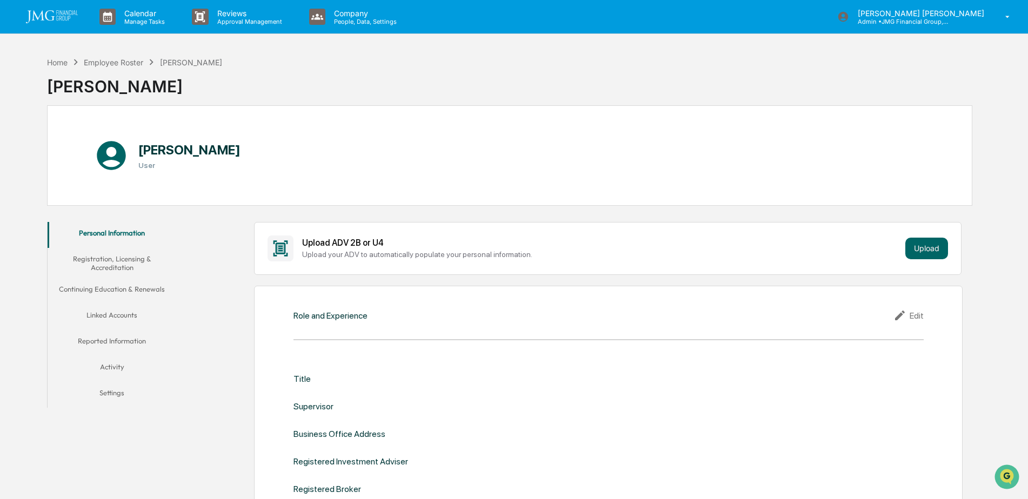
click at [132, 315] on button "Linked Accounts" at bounding box center [112, 317] width 129 height 26
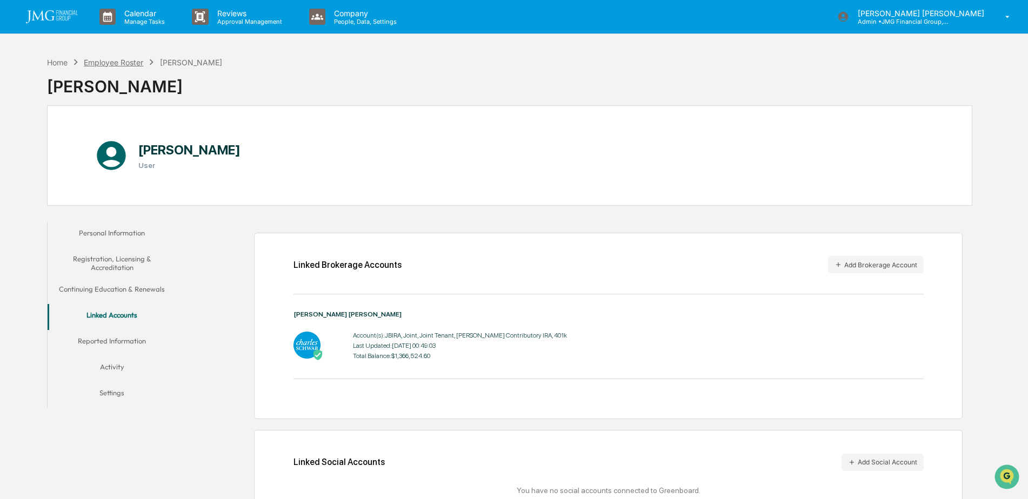
click at [119, 66] on div "Employee Roster" at bounding box center [113, 62] width 59 height 9
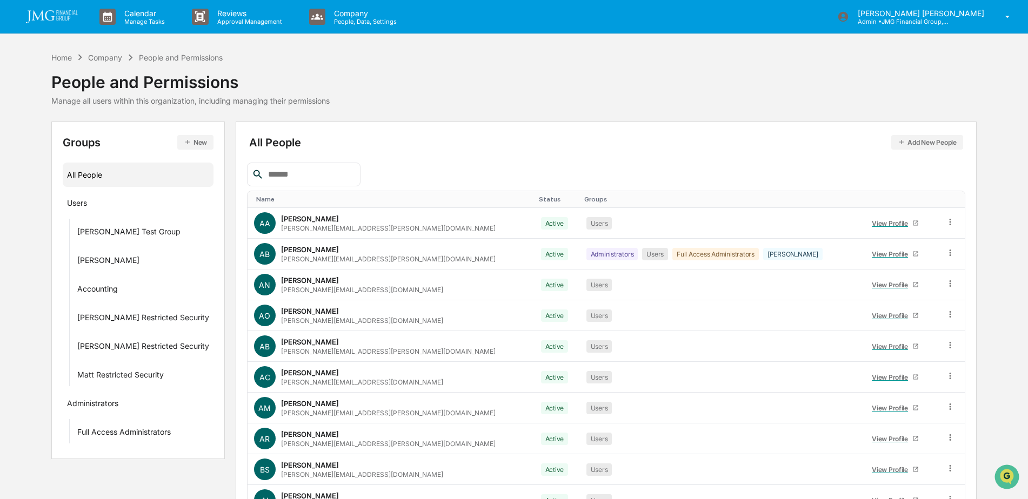
click at [291, 171] on input "text" at bounding box center [310, 175] width 92 height 14
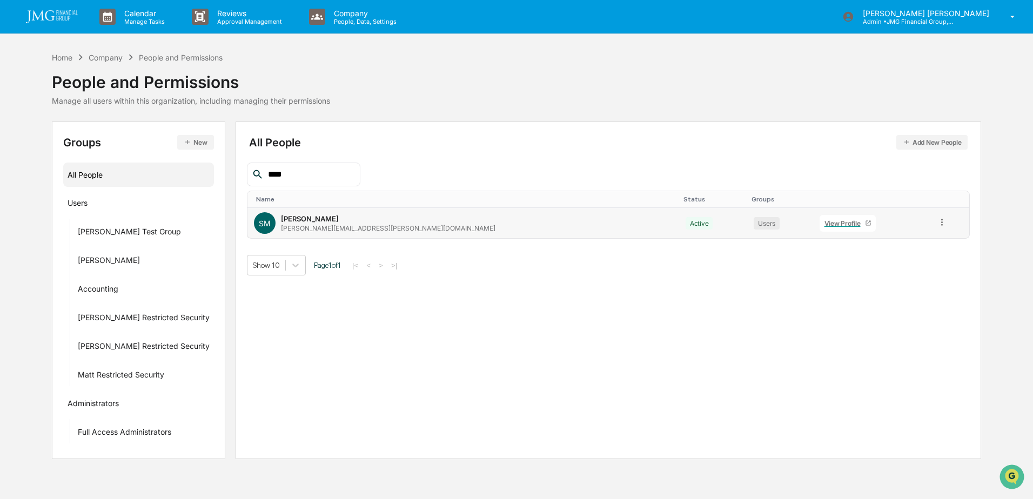
type input "****"
click at [825, 223] on div "View Profile" at bounding box center [845, 223] width 41 height 8
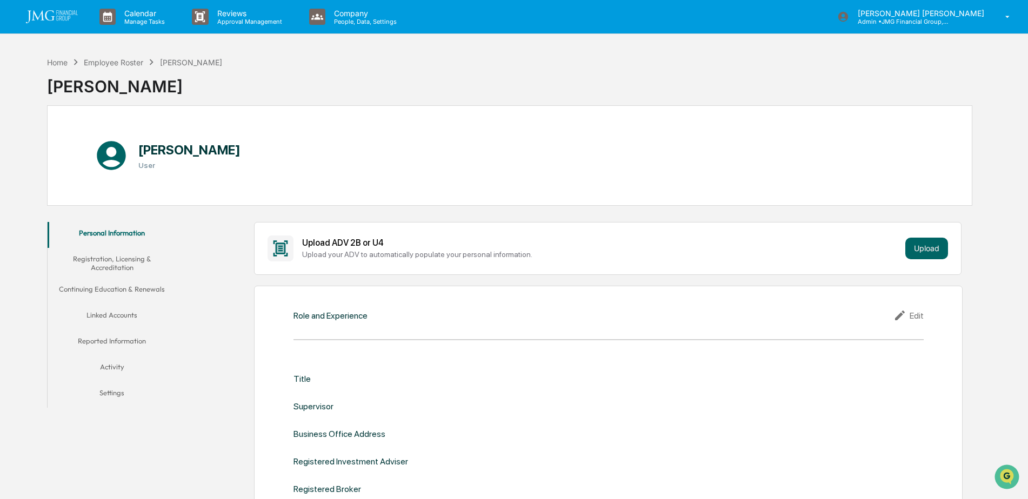
click at [141, 313] on button "Linked Accounts" at bounding box center [112, 317] width 129 height 26
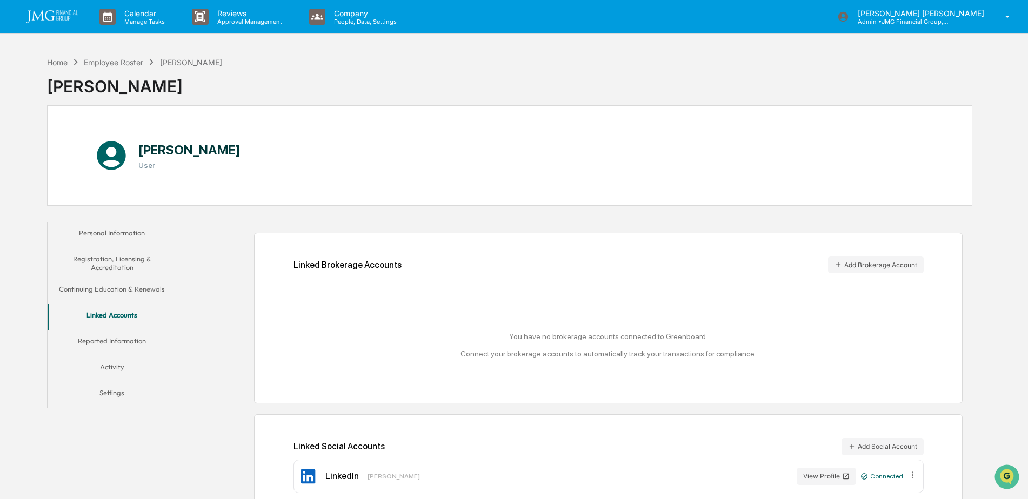
click at [121, 63] on div "Employee Roster" at bounding box center [113, 62] width 59 height 9
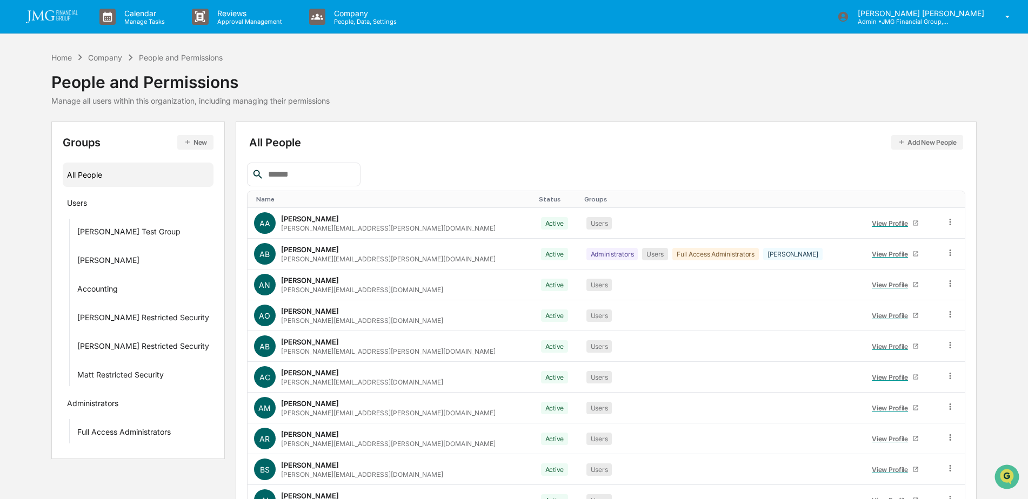
click at [294, 183] on div at bounding box center [303, 175] width 113 height 24
click at [294, 175] on input "text" at bounding box center [310, 175] width 92 height 14
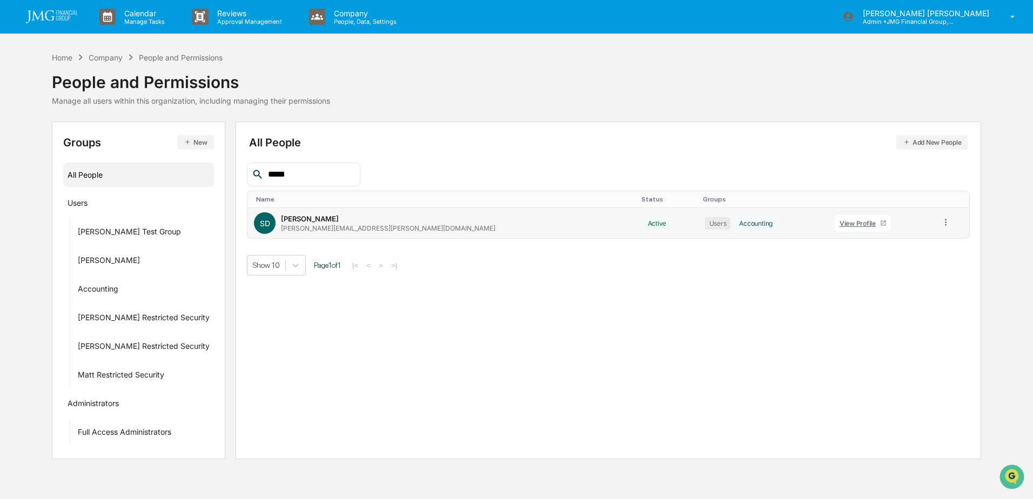
type input "*****"
click at [840, 226] on div "View Profile" at bounding box center [860, 223] width 41 height 8
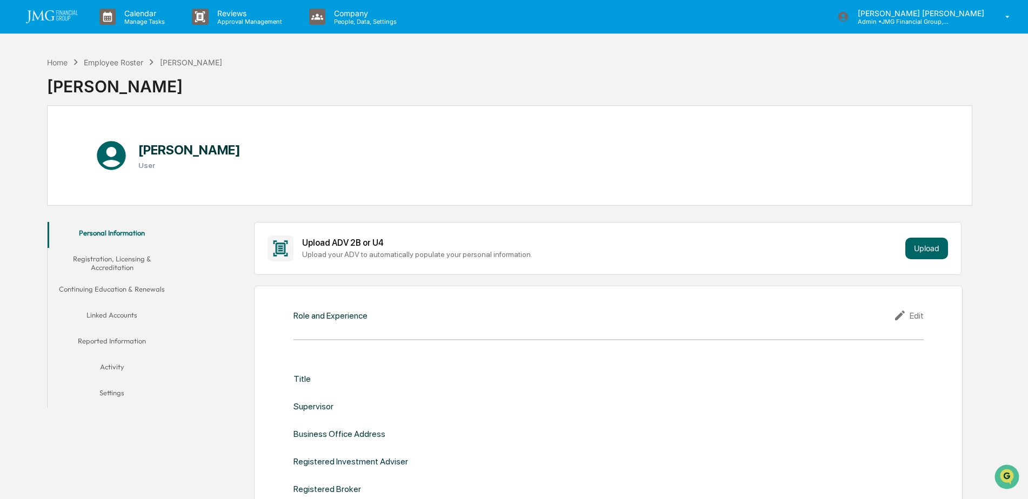
click at [126, 315] on button "Linked Accounts" at bounding box center [112, 317] width 129 height 26
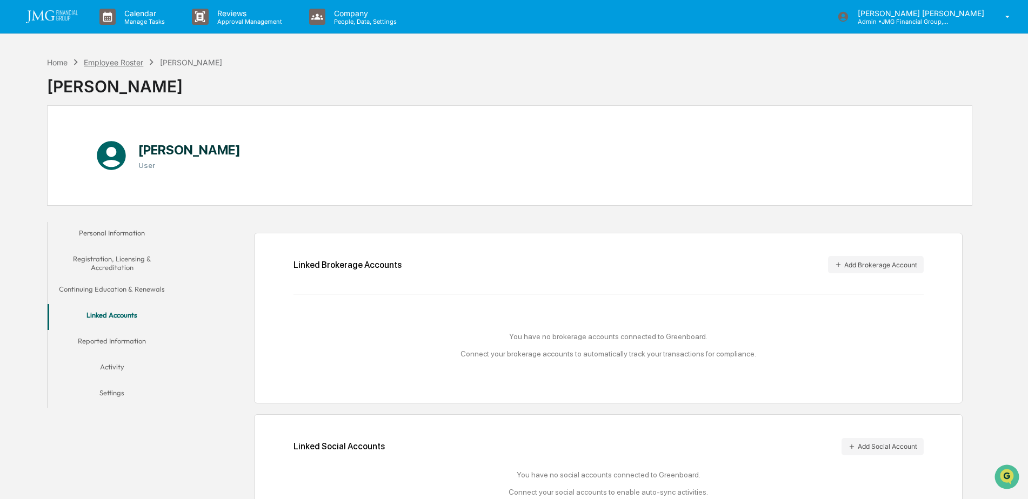
click at [133, 61] on div "Employee Roster" at bounding box center [113, 62] width 59 height 9
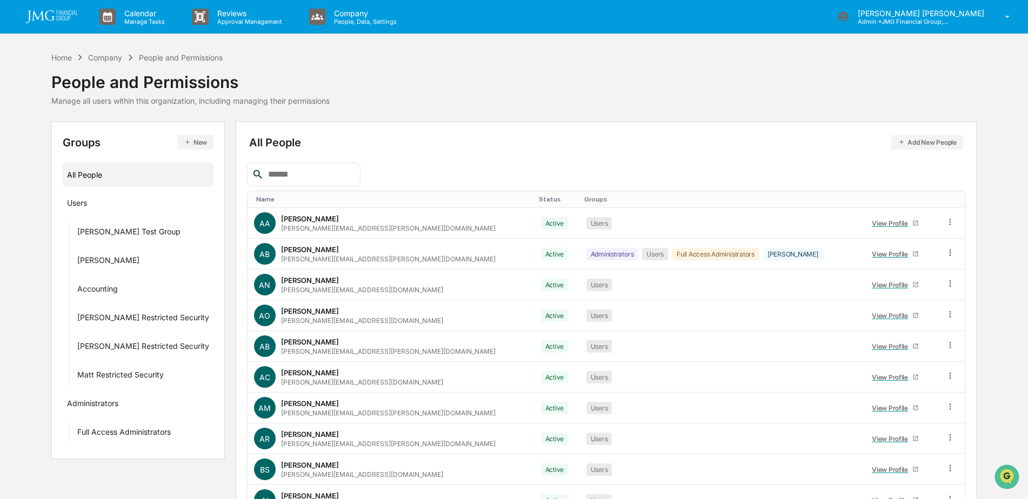
click at [335, 166] on div at bounding box center [303, 175] width 113 height 24
click at [338, 180] on input "text" at bounding box center [310, 175] width 92 height 14
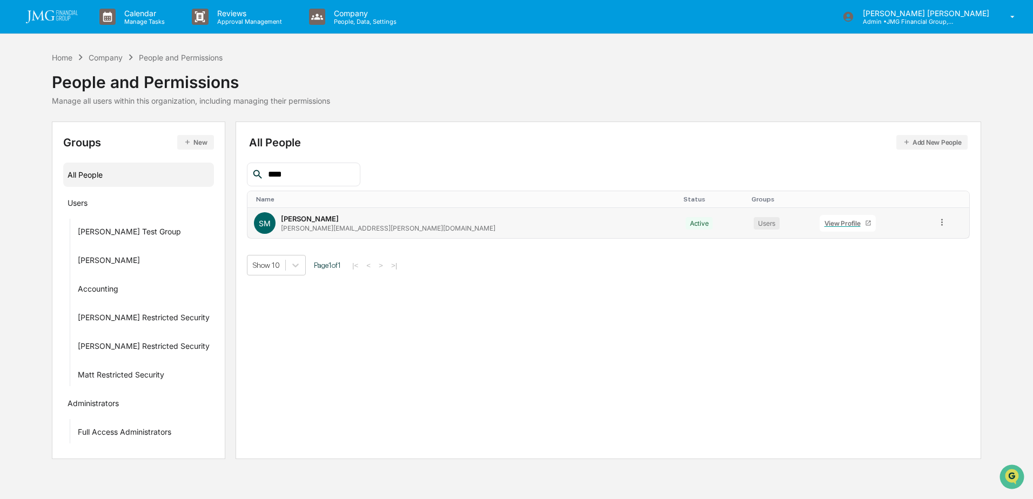
type input "****"
click at [825, 219] on div "View Profile" at bounding box center [845, 223] width 41 height 8
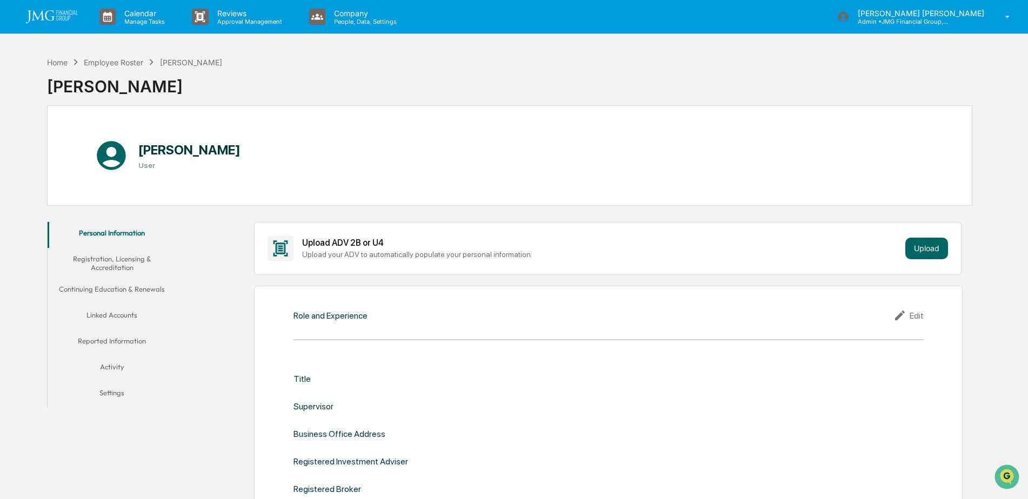
click at [126, 318] on button "Linked Accounts" at bounding box center [112, 317] width 129 height 26
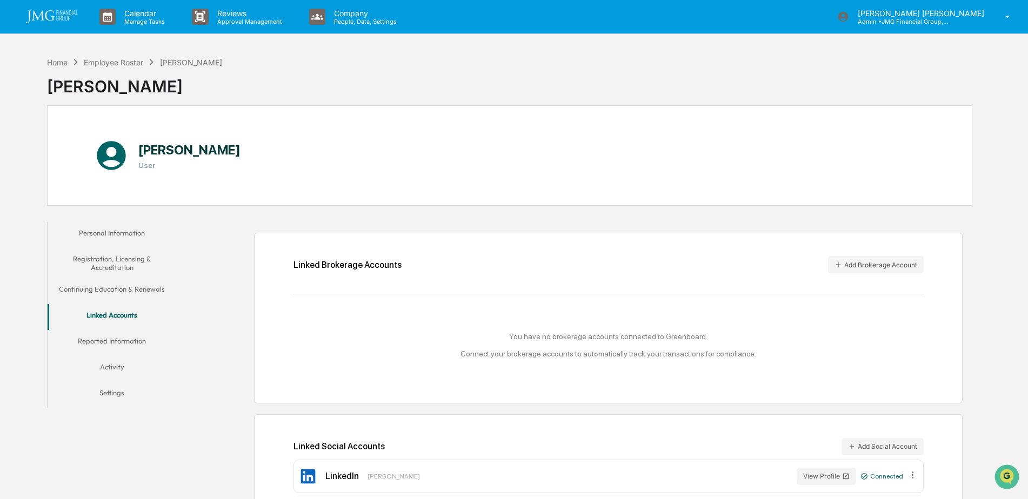
scroll to position [51, 0]
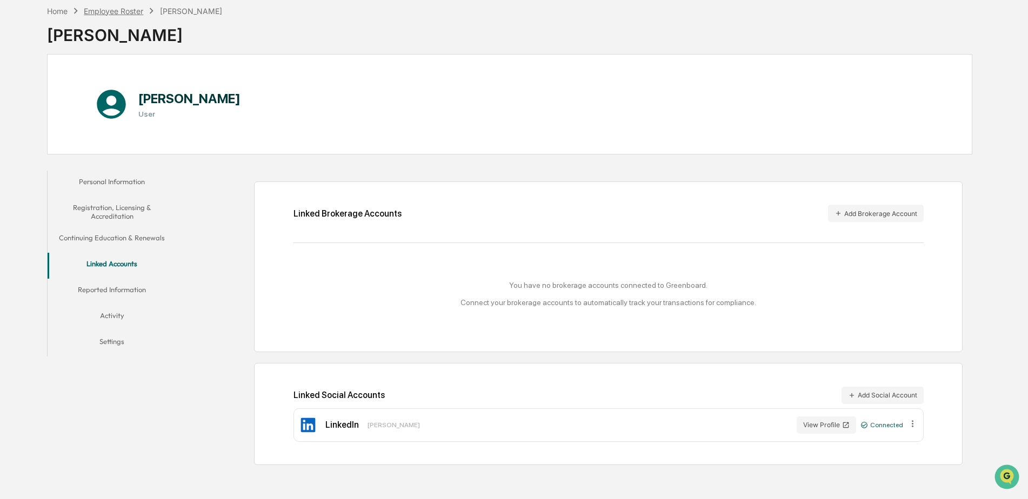
click at [124, 12] on div "Employee Roster" at bounding box center [113, 10] width 59 height 9
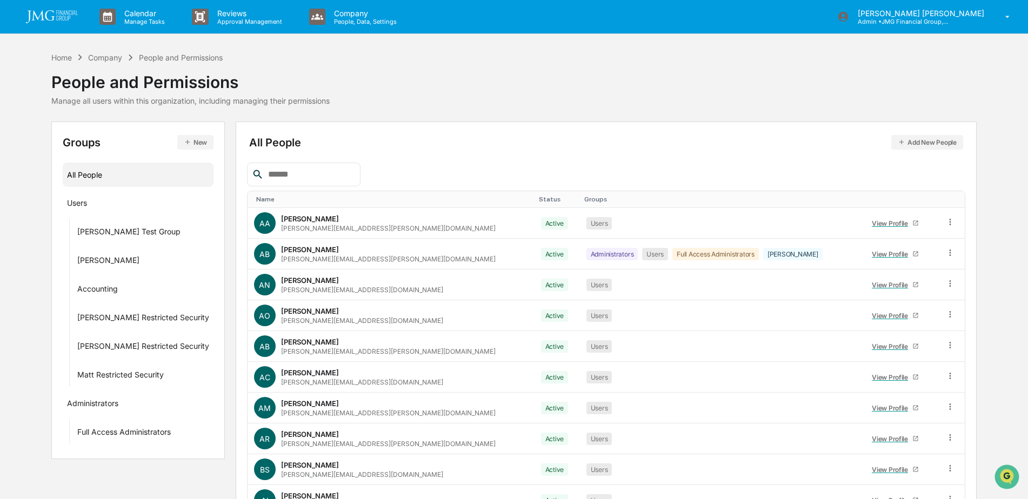
click at [298, 172] on input "text" at bounding box center [310, 175] width 92 height 14
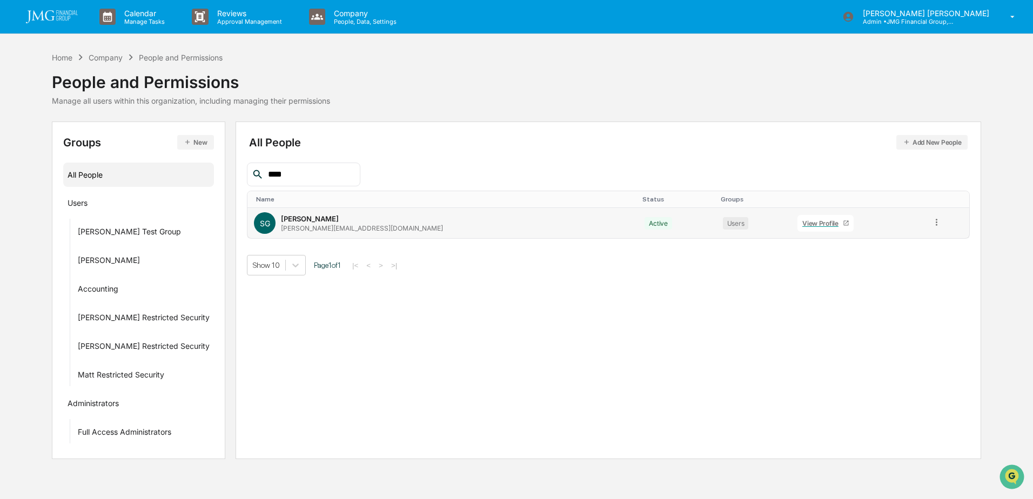
type input "****"
click at [802, 222] on div "View Profile" at bounding box center [822, 223] width 41 height 8
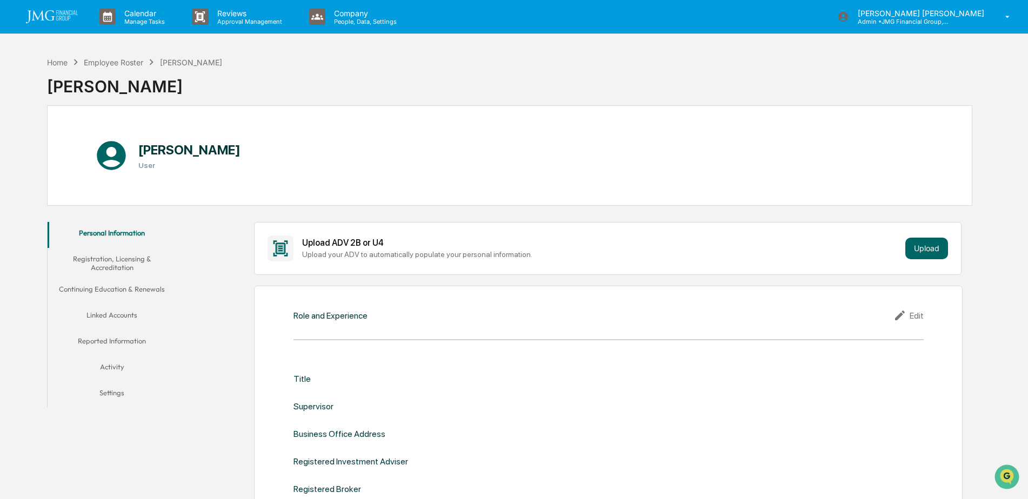
click at [117, 315] on button "Linked Accounts" at bounding box center [112, 317] width 129 height 26
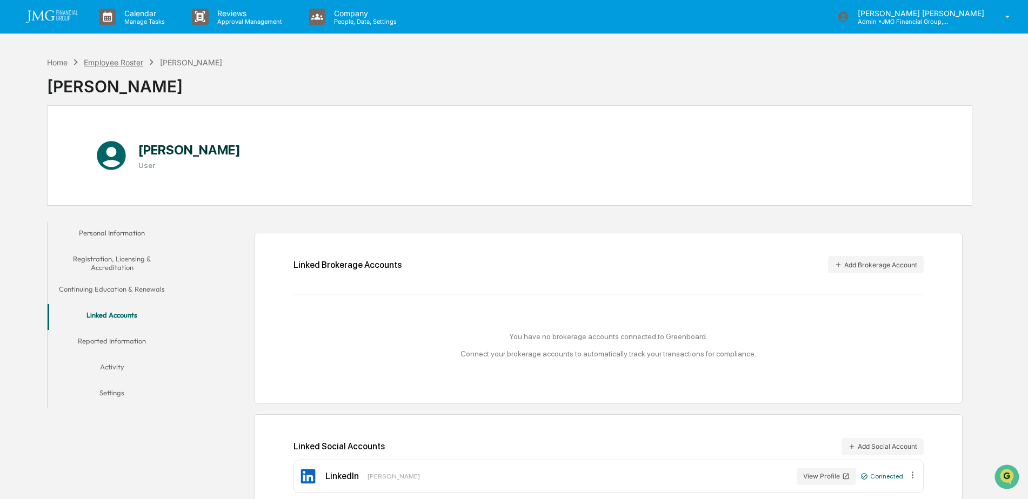
click at [119, 61] on div "Employee Roster" at bounding box center [113, 62] width 59 height 9
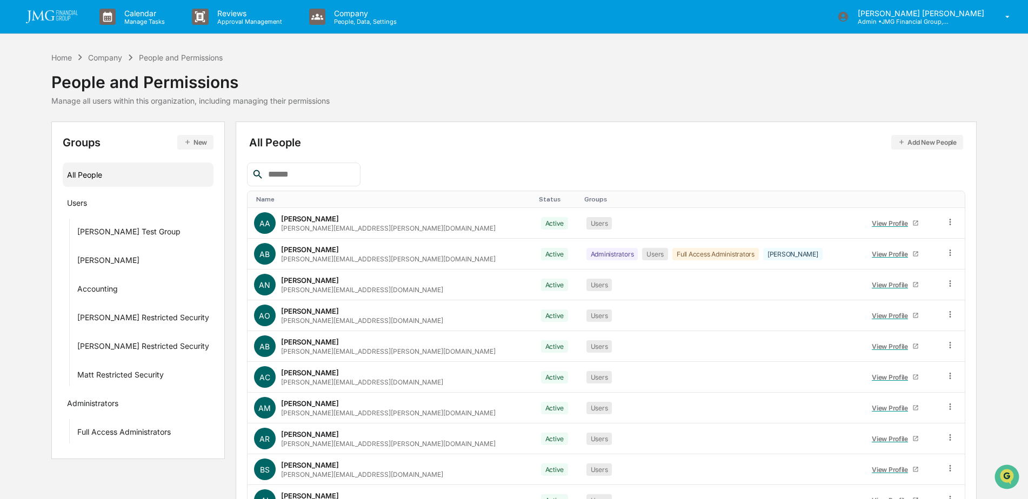
click at [328, 171] on input "text" at bounding box center [310, 175] width 92 height 14
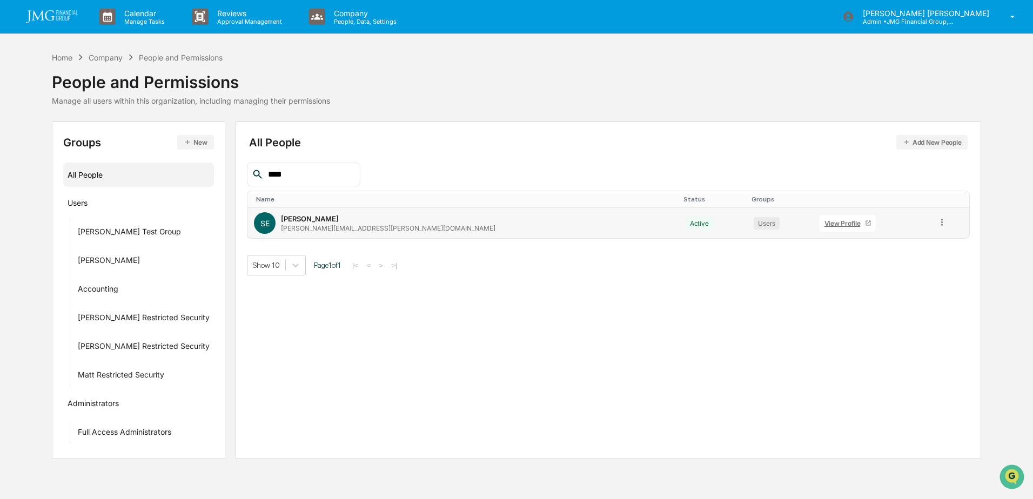
type input "****"
click at [825, 223] on div "View Profile" at bounding box center [845, 223] width 41 height 8
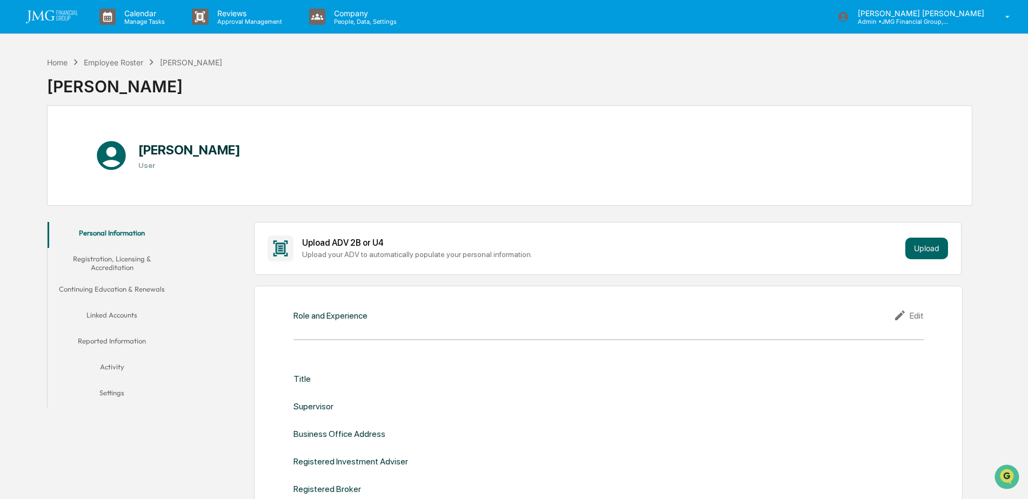
click at [119, 316] on button "Linked Accounts" at bounding box center [112, 317] width 129 height 26
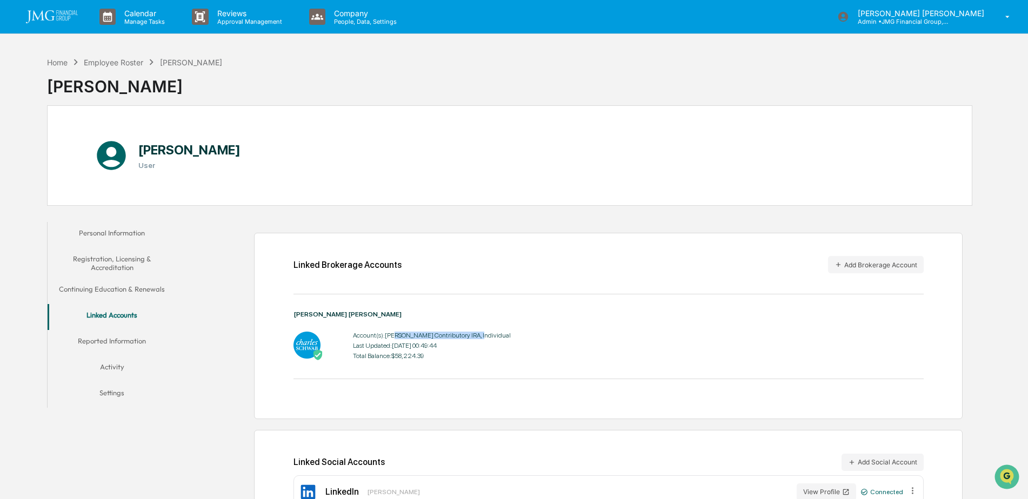
drag, startPoint x: 394, startPoint y: 332, endPoint x: 476, endPoint y: 331, distance: 82.1
click at [476, 331] on div "Account(s): [PERSON_NAME] Contributory IRA, Individual Last Updated: [DATE] 00:…" at bounding box center [608, 346] width 630 height 34
drag, startPoint x: 476, startPoint y: 331, endPoint x: 515, endPoint y: 339, distance: 39.6
click at [504, 333] on div "Account(s): [PERSON_NAME] Contributory IRA, Individual Last Updated: [DATE] 00:…" at bounding box center [608, 346] width 630 height 34
click at [116, 61] on div "Employee Roster" at bounding box center [113, 62] width 59 height 9
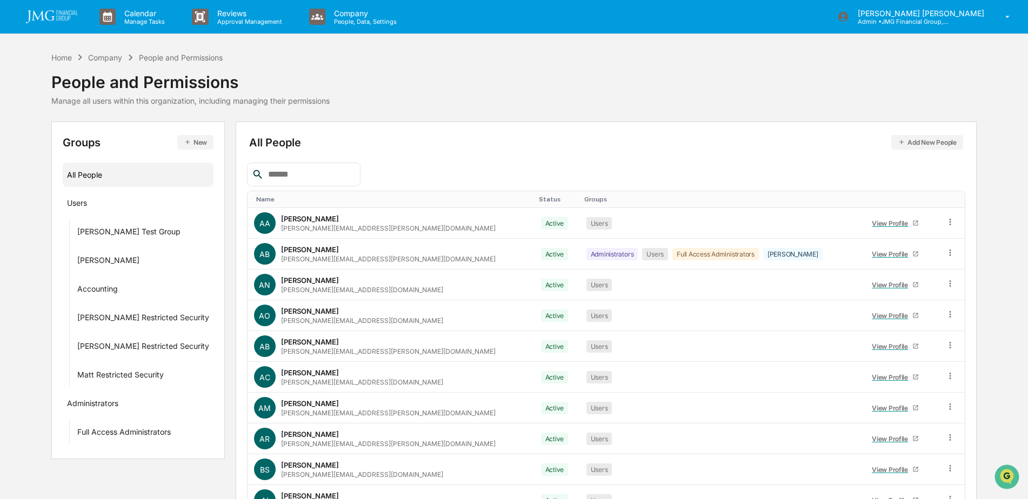
click at [311, 178] on input "text" at bounding box center [310, 175] width 92 height 14
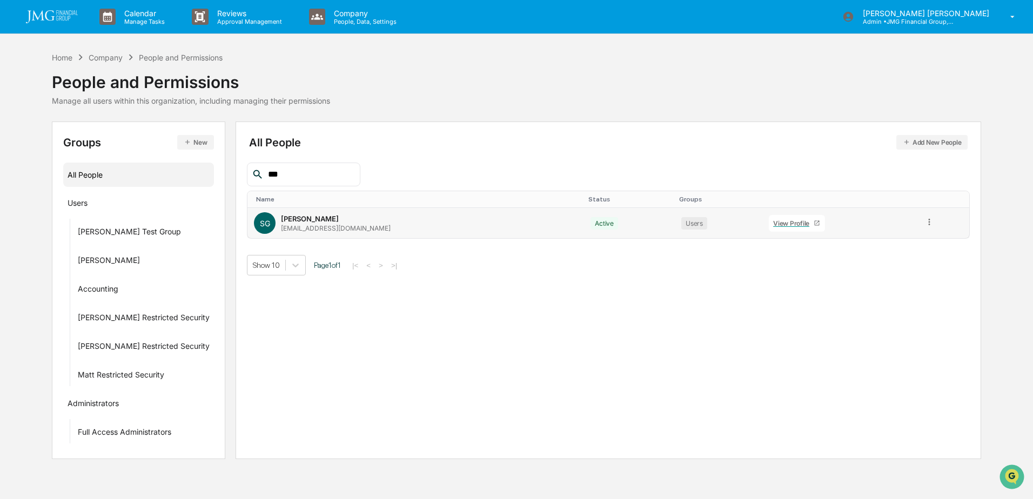
type input "***"
click at [773, 223] on div "View Profile" at bounding box center [793, 223] width 41 height 8
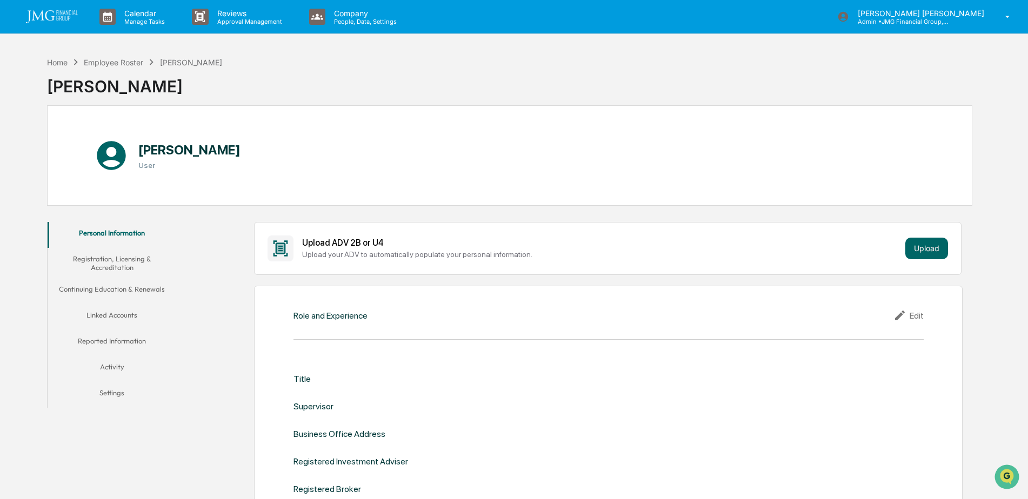
click at [118, 309] on button "Linked Accounts" at bounding box center [112, 317] width 129 height 26
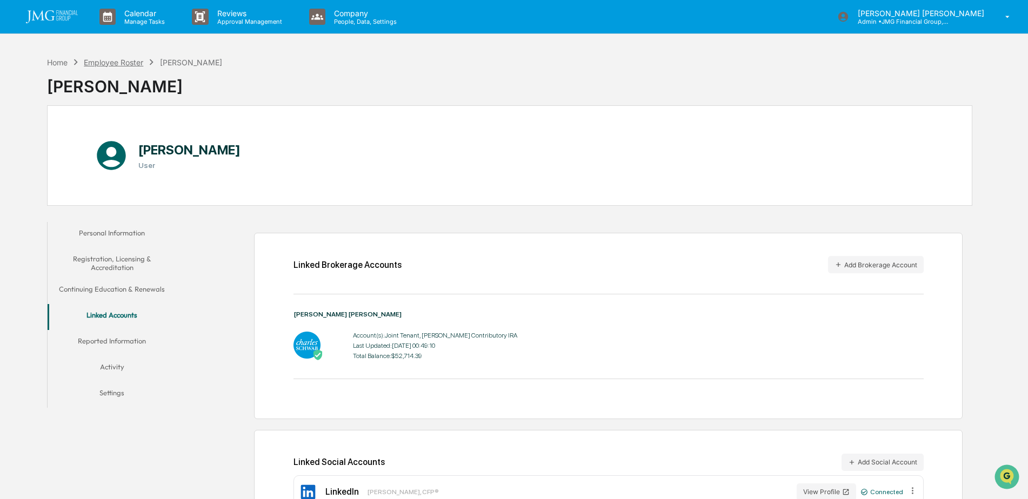
click at [132, 65] on div "Employee Roster" at bounding box center [113, 62] width 59 height 9
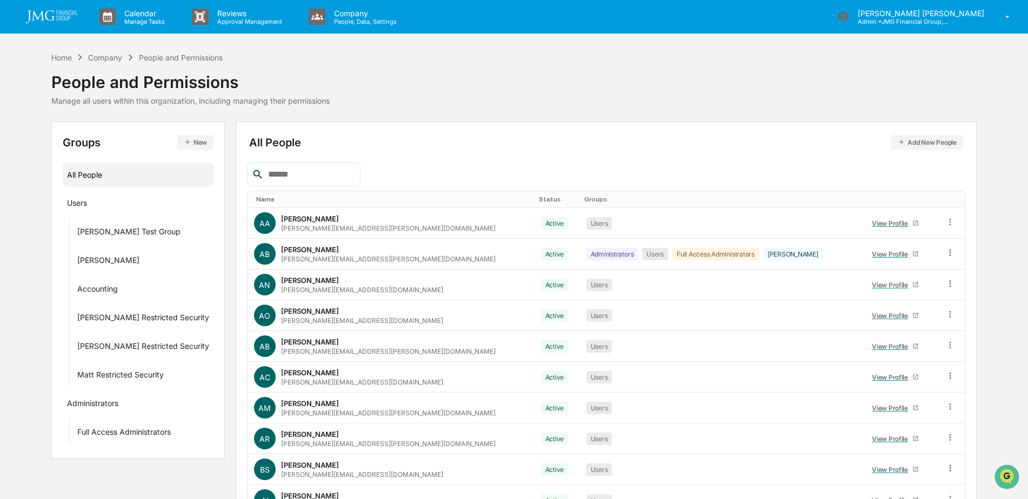
click at [309, 166] on div at bounding box center [303, 175] width 113 height 24
click at [317, 175] on input "text" at bounding box center [310, 175] width 92 height 14
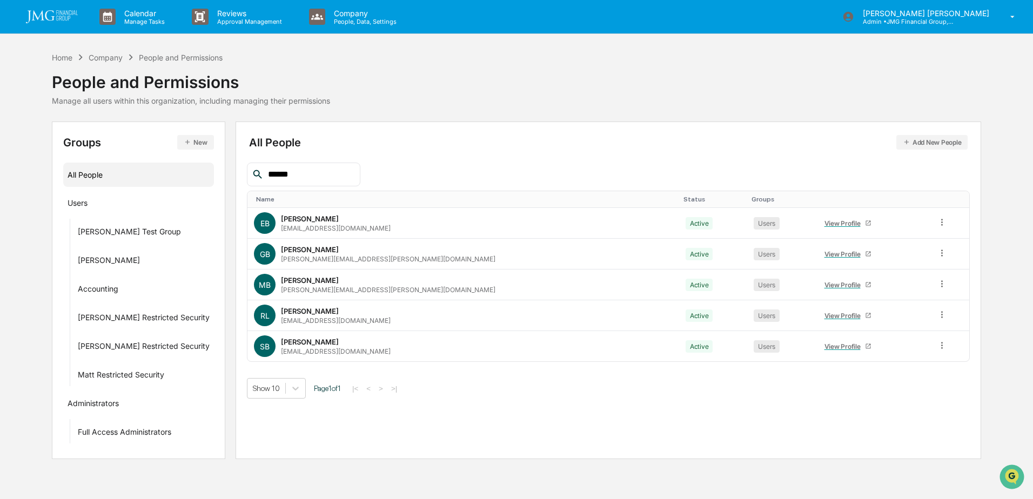
type input "******"
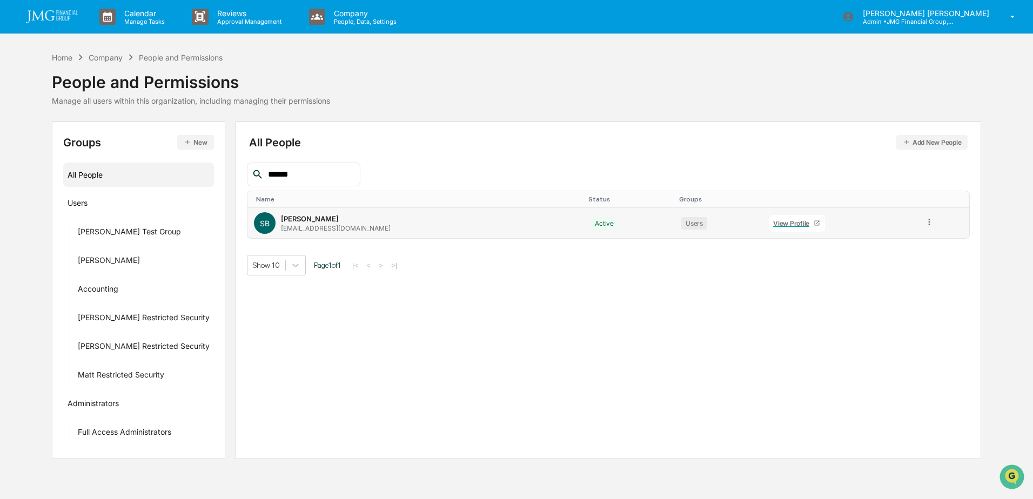
click at [780, 221] on div "View Profile" at bounding box center [793, 223] width 41 height 8
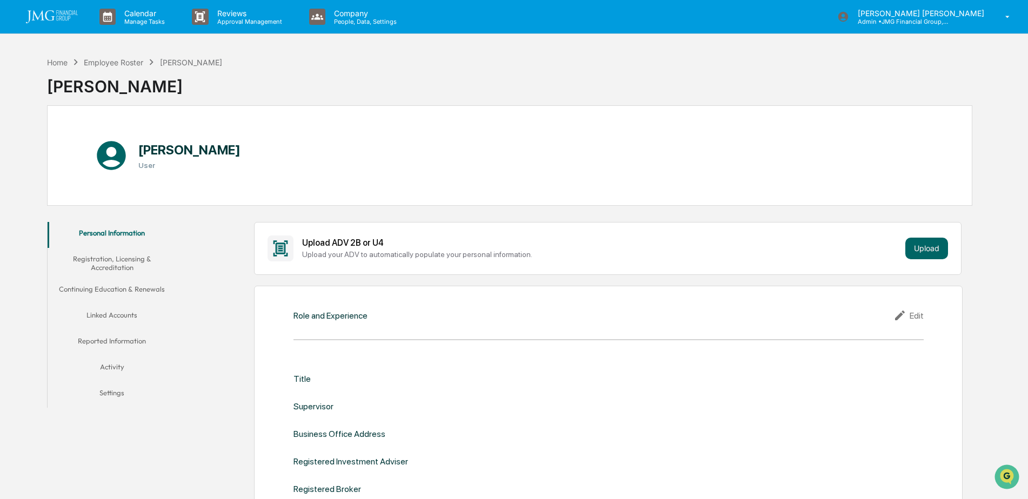
click at [130, 311] on button "Linked Accounts" at bounding box center [112, 317] width 129 height 26
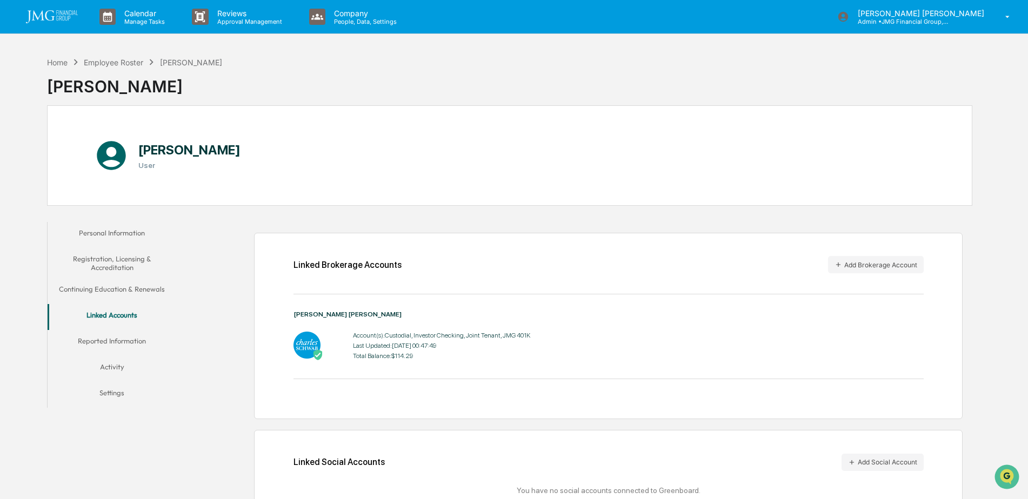
scroll to position [52, 0]
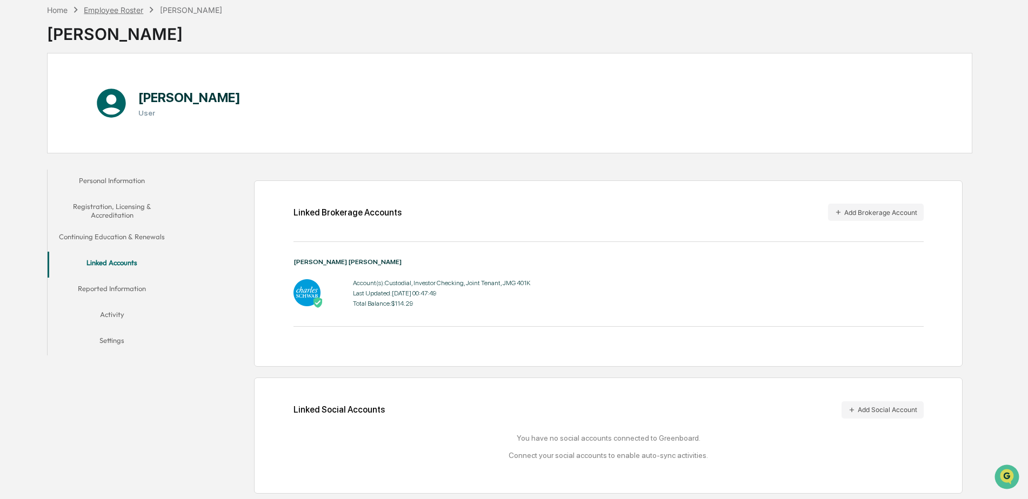
click at [133, 8] on div "Employee Roster" at bounding box center [113, 9] width 59 height 9
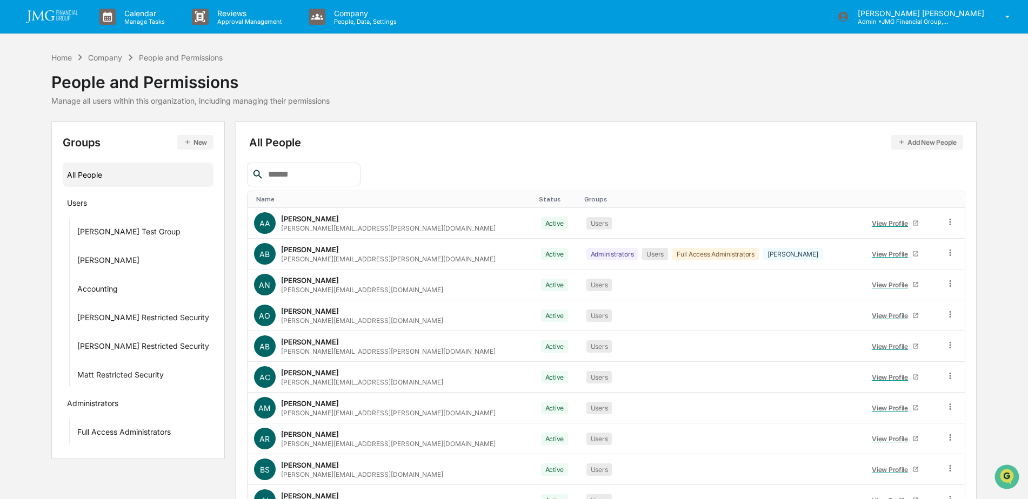
click at [284, 179] on input "text" at bounding box center [310, 175] width 92 height 14
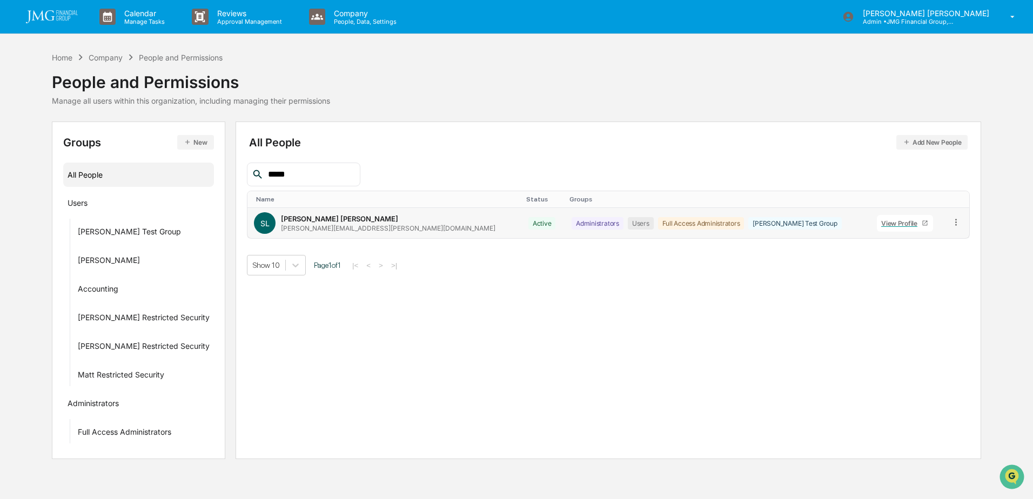
type input "*****"
click at [877, 228] on link "View Profile" at bounding box center [905, 223] width 56 height 17
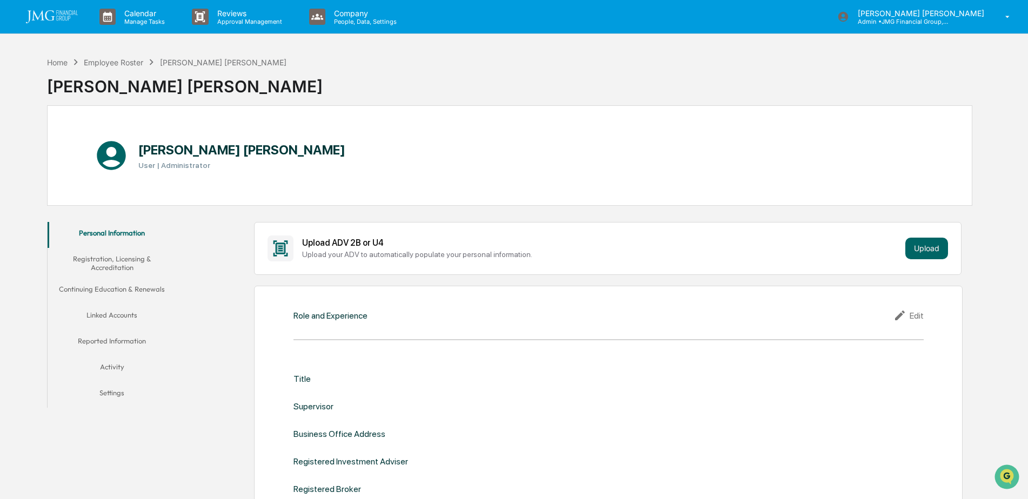
click at [141, 313] on button "Linked Accounts" at bounding box center [112, 317] width 129 height 26
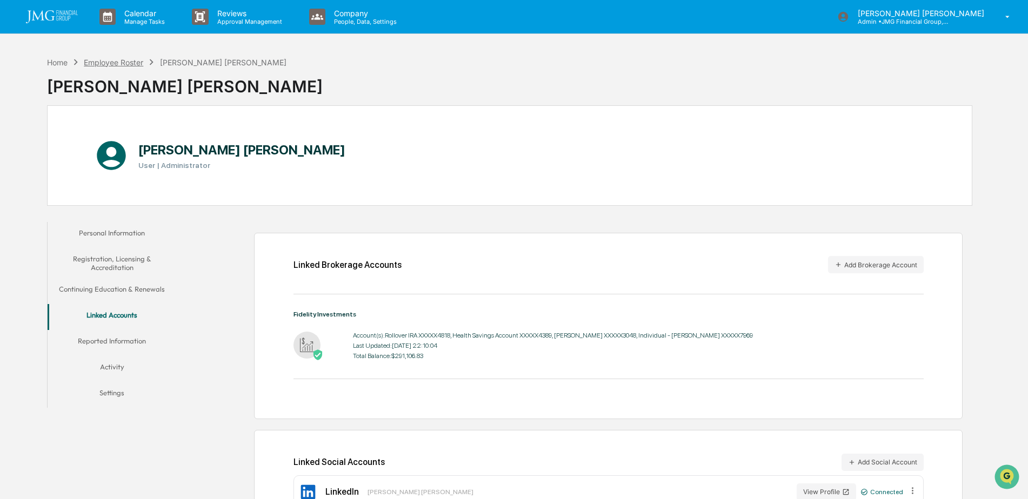
click at [125, 63] on div "Employee Roster" at bounding box center [113, 62] width 59 height 9
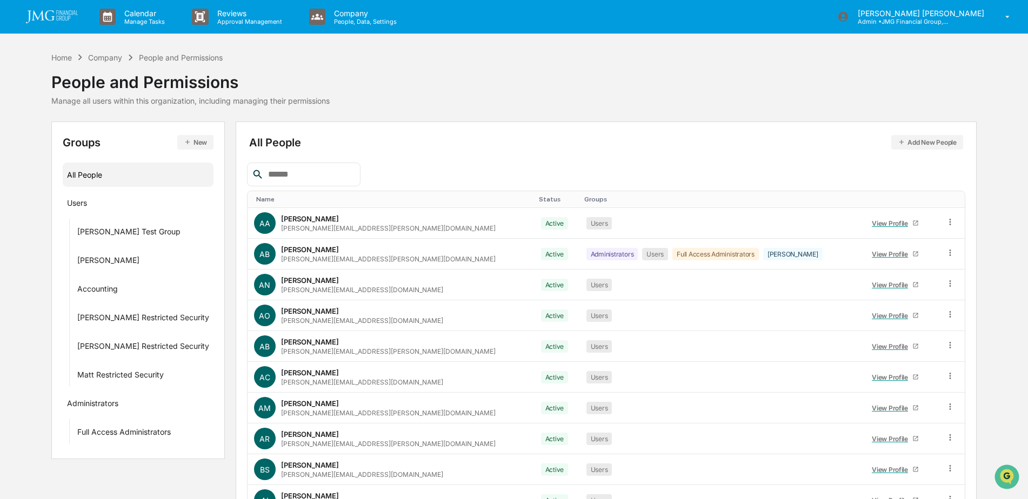
click at [303, 166] on div at bounding box center [303, 175] width 113 height 24
click at [315, 179] on input "text" at bounding box center [310, 175] width 92 height 14
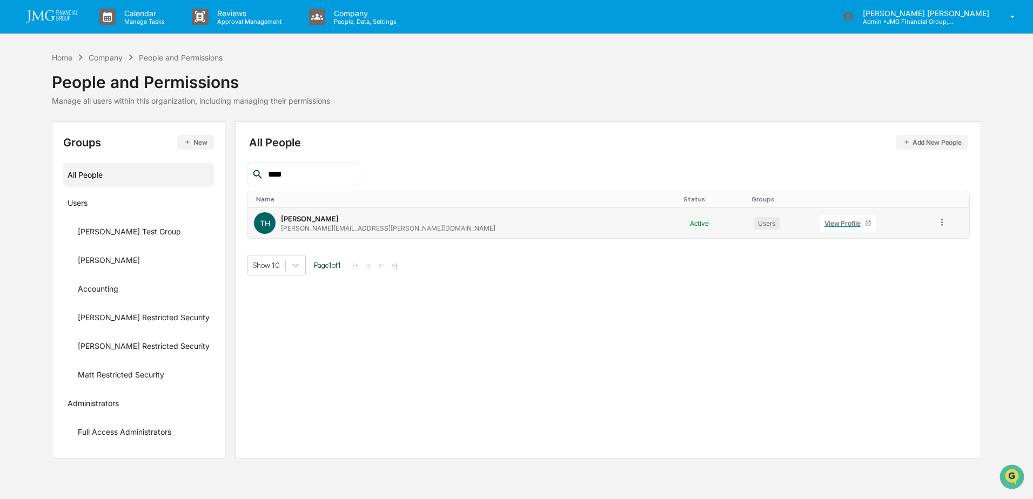
type input "****"
click at [825, 226] on div "View Profile" at bounding box center [845, 223] width 41 height 8
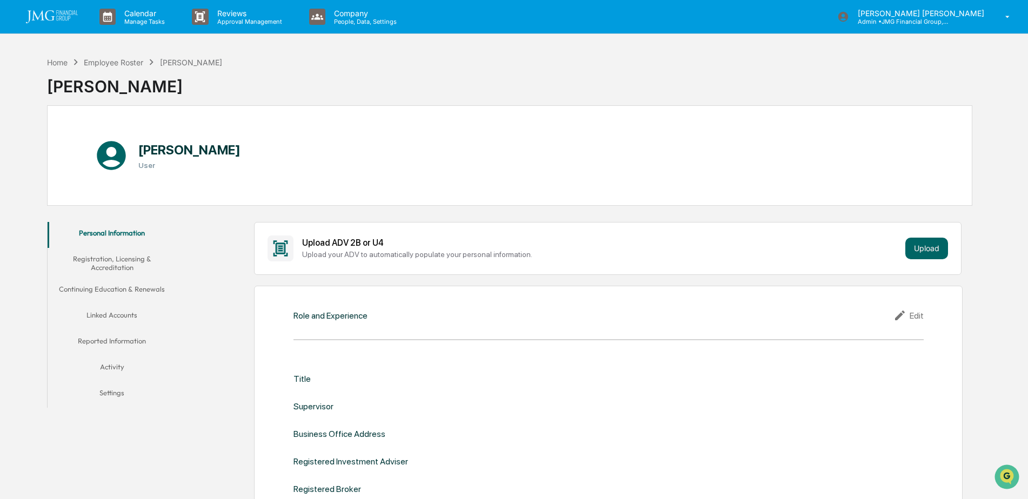
click at [106, 313] on button "Linked Accounts" at bounding box center [112, 317] width 129 height 26
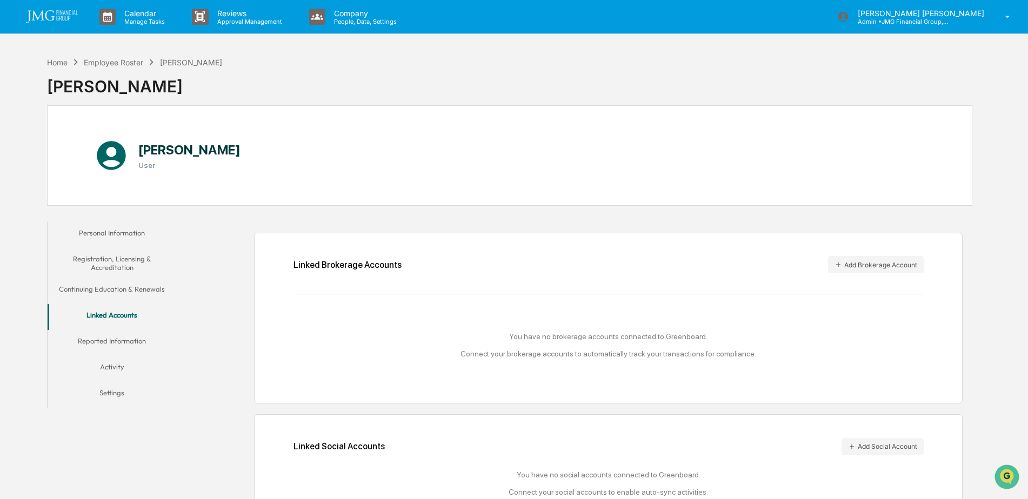
scroll to position [51, 0]
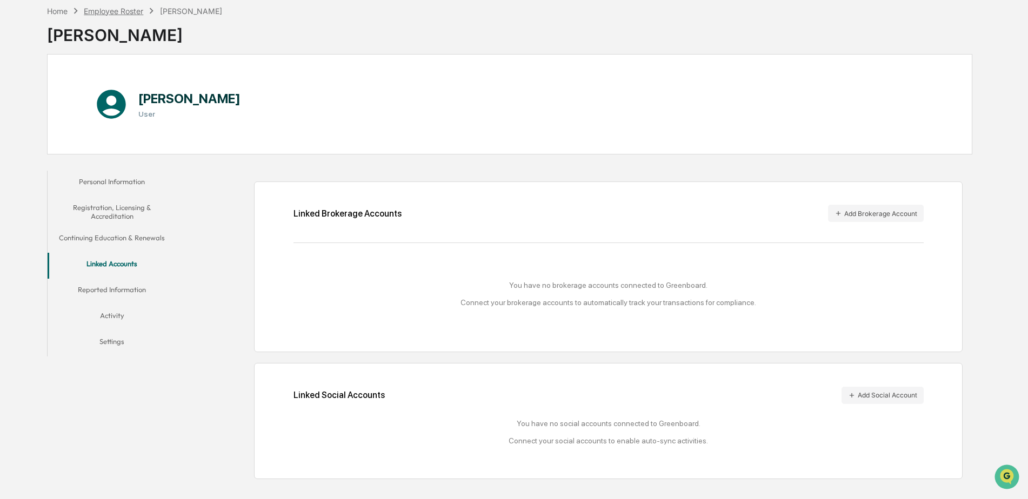
click at [130, 15] on div "Employee Roster" at bounding box center [113, 10] width 59 height 9
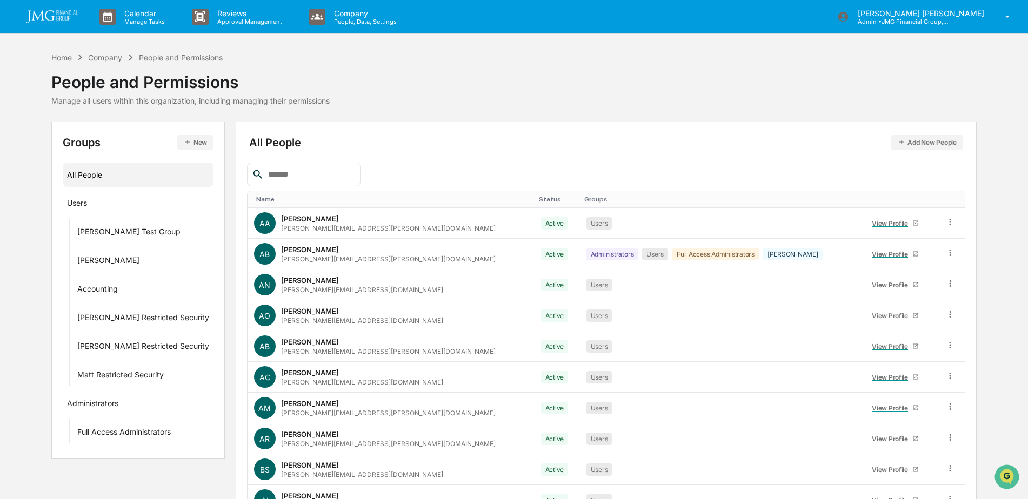
click at [319, 167] on div at bounding box center [303, 175] width 113 height 24
click at [310, 181] on input "text" at bounding box center [310, 175] width 92 height 14
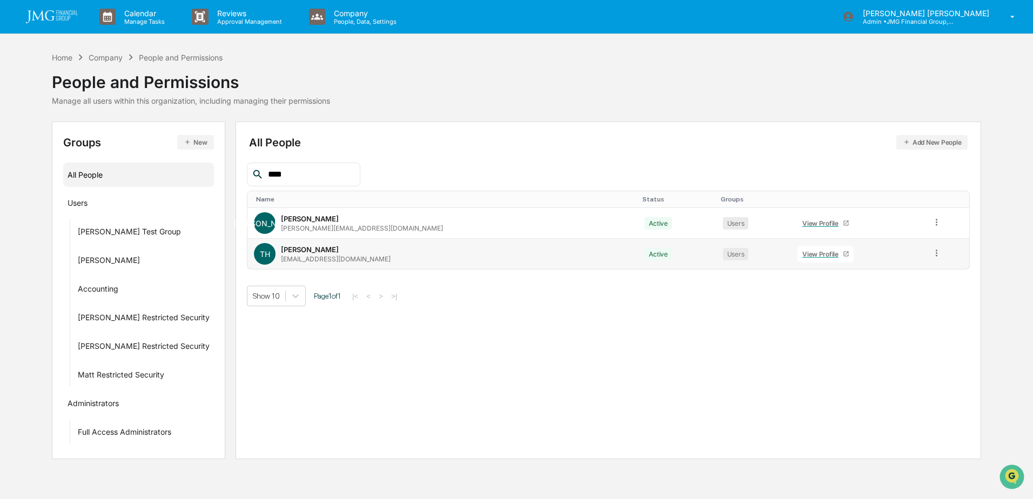
type input "****"
click at [802, 253] on div "View Profile" at bounding box center [822, 254] width 41 height 8
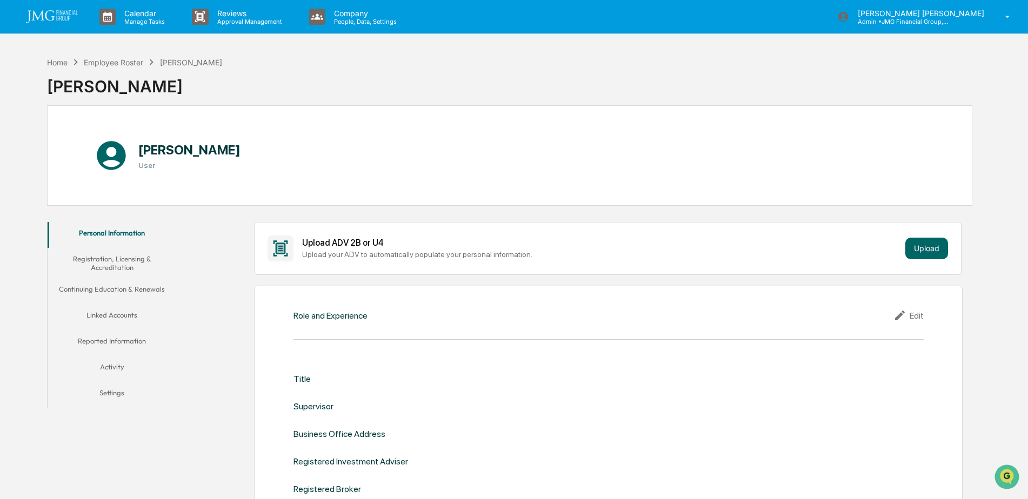
click at [132, 317] on button "Linked Accounts" at bounding box center [112, 317] width 129 height 26
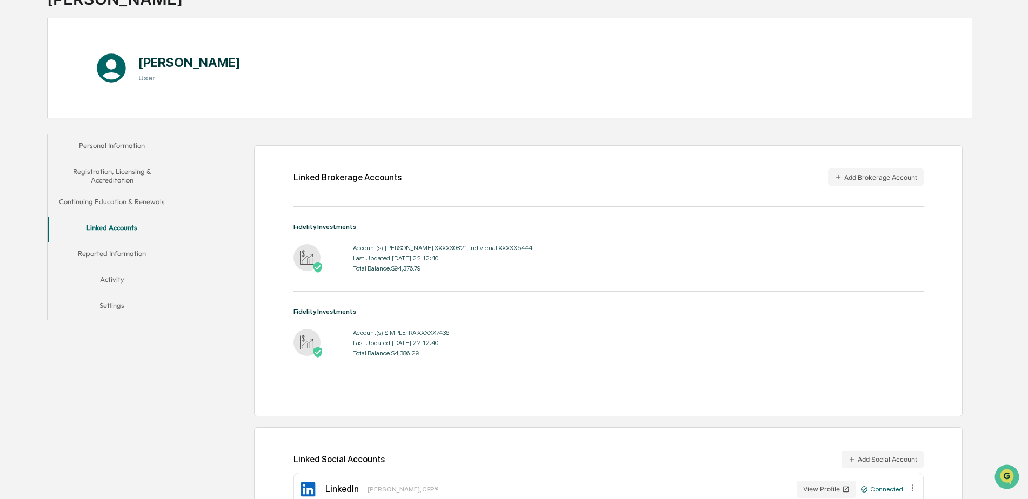
scroll to position [69, 0]
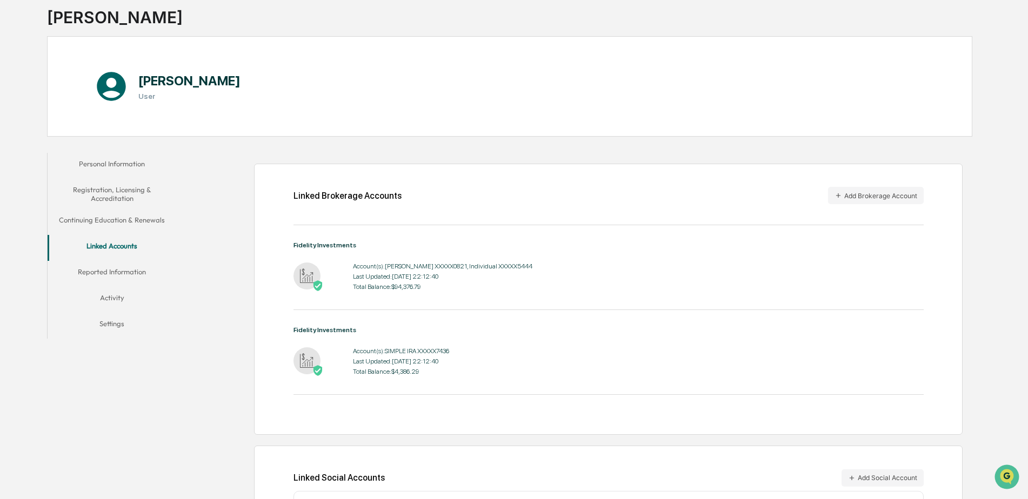
click at [144, 272] on button "Reported Information" at bounding box center [112, 274] width 129 height 26
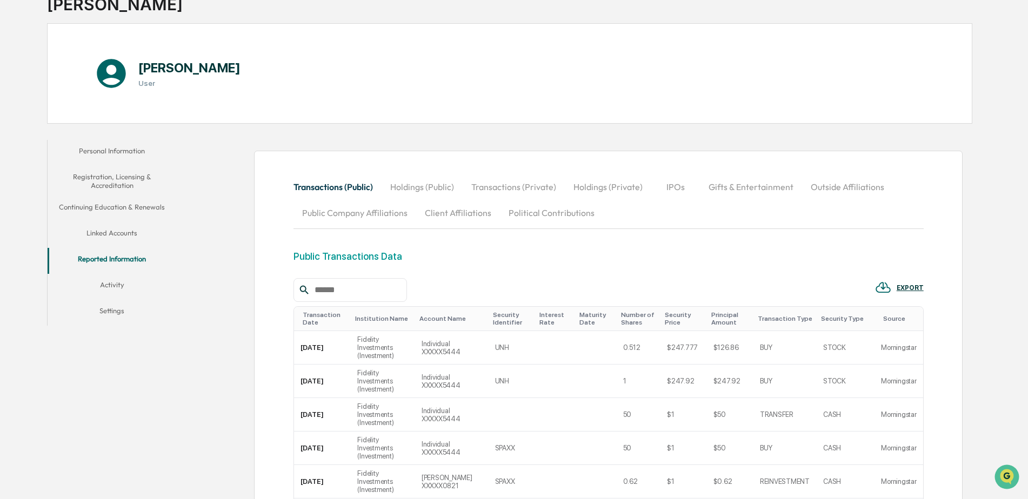
scroll to position [81, 0]
click at [132, 235] on button "Linked Accounts" at bounding box center [112, 236] width 129 height 26
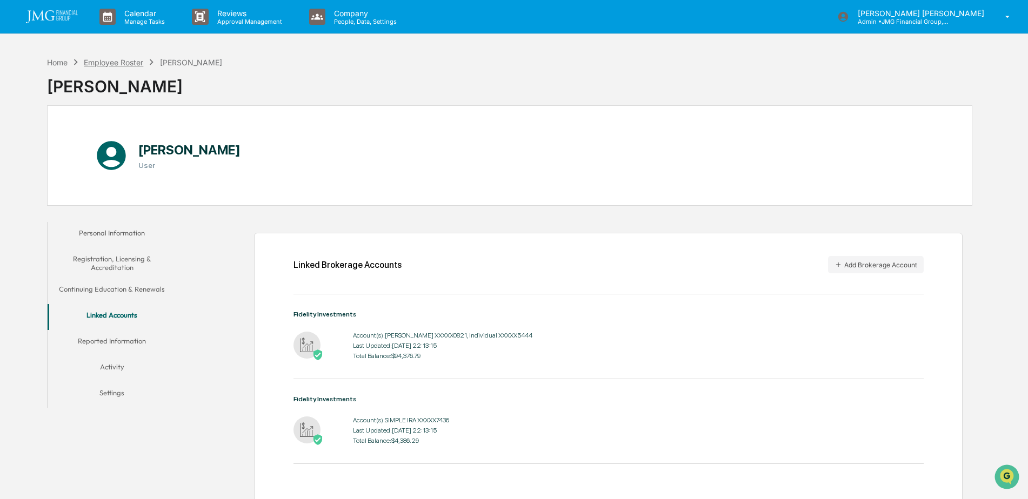
click at [122, 63] on div "Employee Roster" at bounding box center [113, 62] width 59 height 9
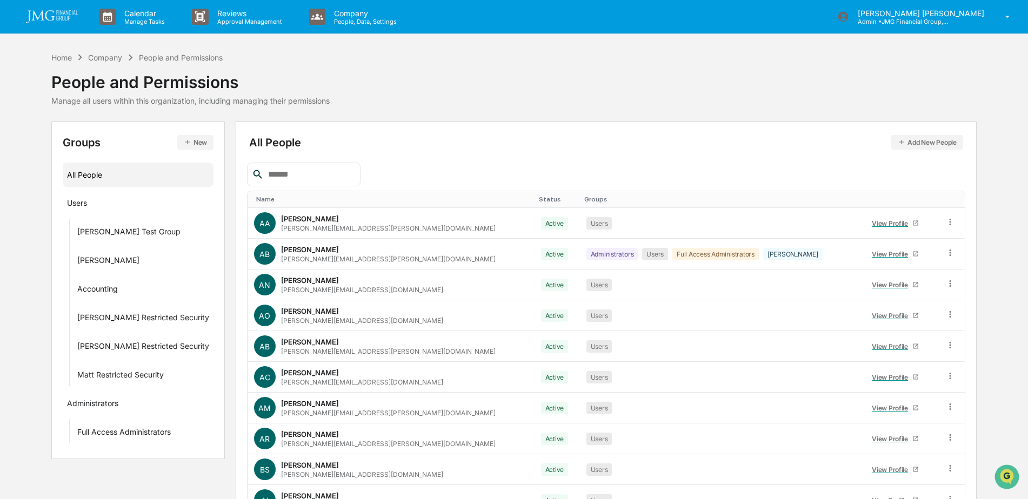
click at [291, 178] on input "text" at bounding box center [310, 175] width 92 height 14
type input "*****"
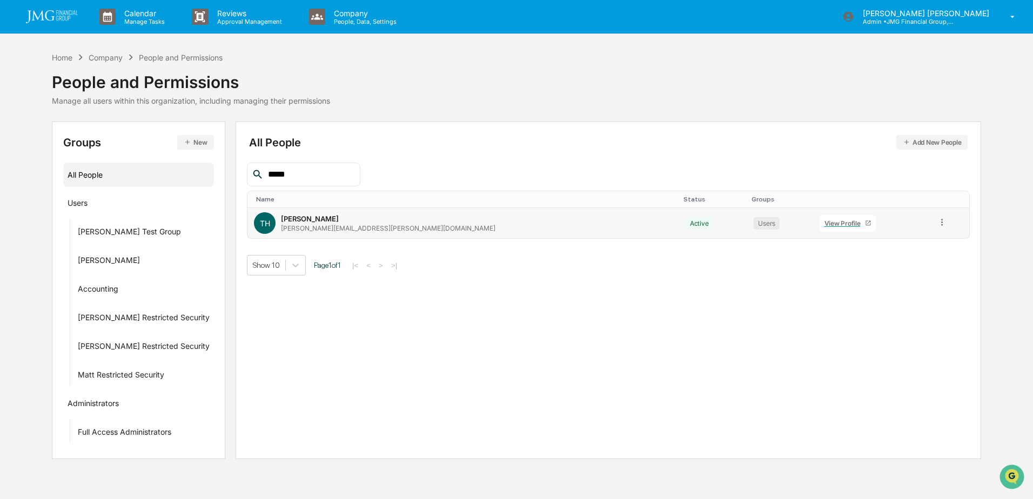
click at [825, 221] on div "View Profile" at bounding box center [845, 223] width 41 height 8
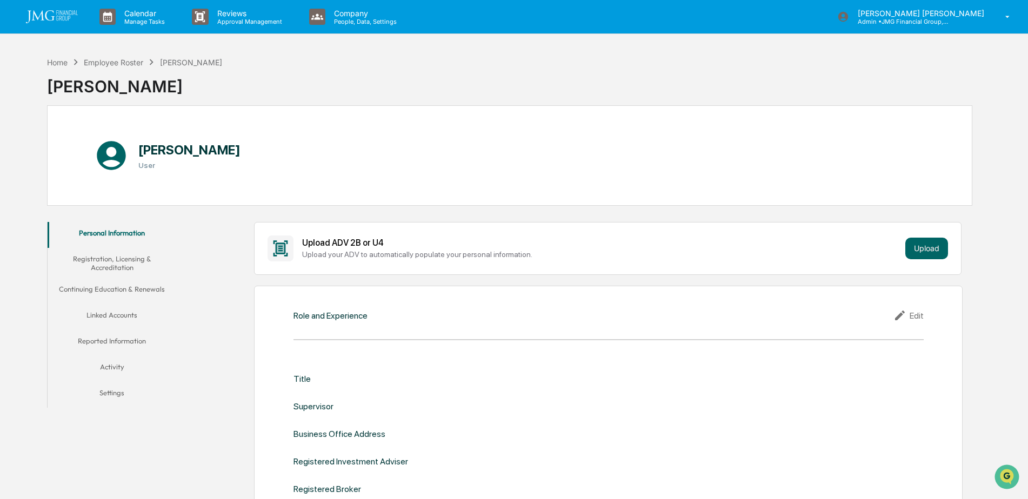
click at [122, 313] on button "Linked Accounts" at bounding box center [112, 317] width 129 height 26
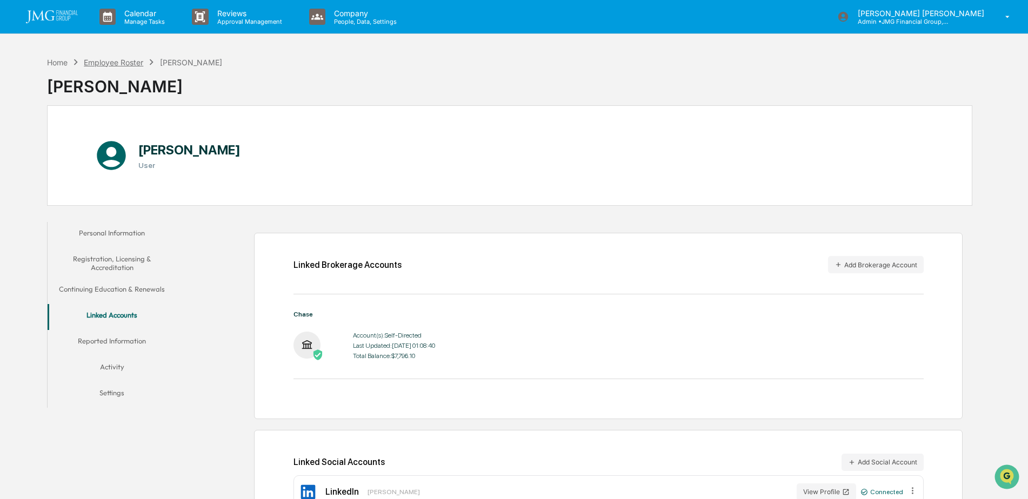
click at [138, 61] on div "Employee Roster" at bounding box center [113, 62] width 59 height 9
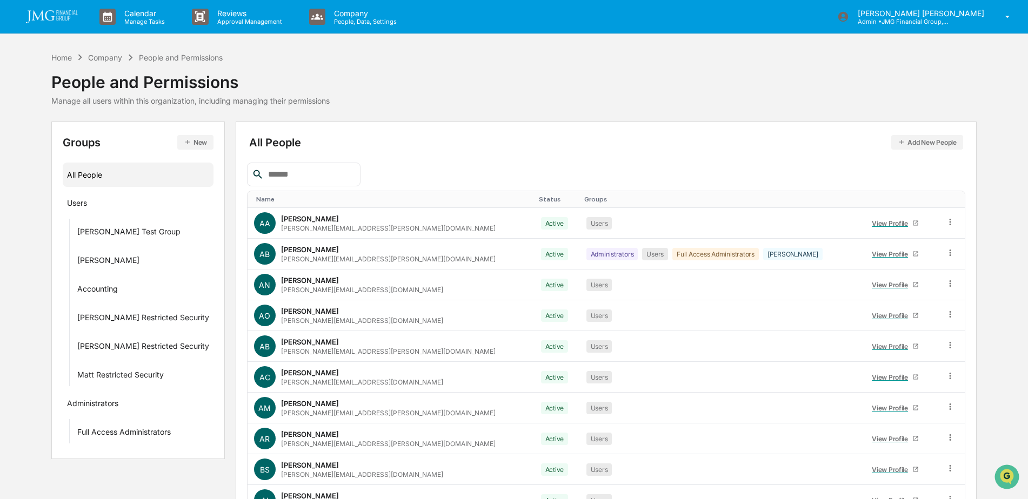
click at [278, 172] on input "text" at bounding box center [310, 175] width 92 height 14
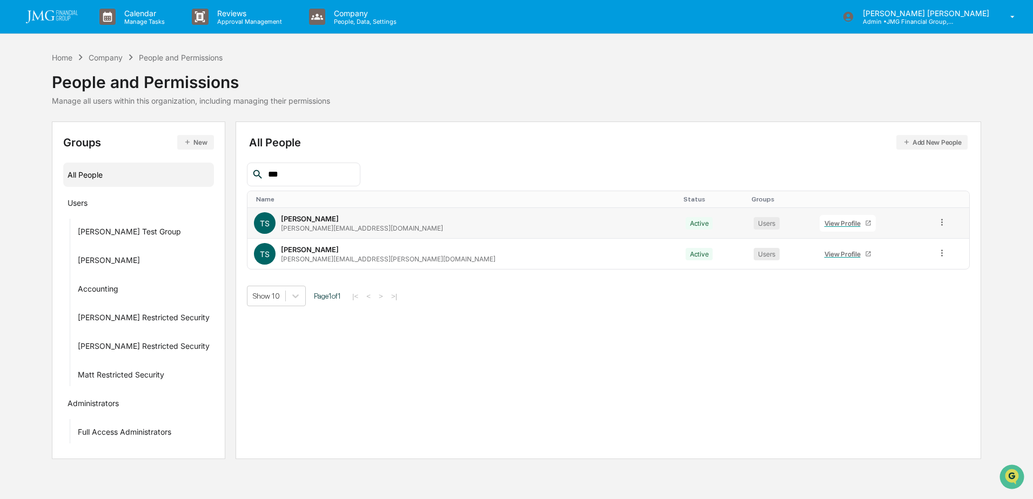
type input "***"
click at [825, 219] on div "View Profile" at bounding box center [845, 223] width 41 height 8
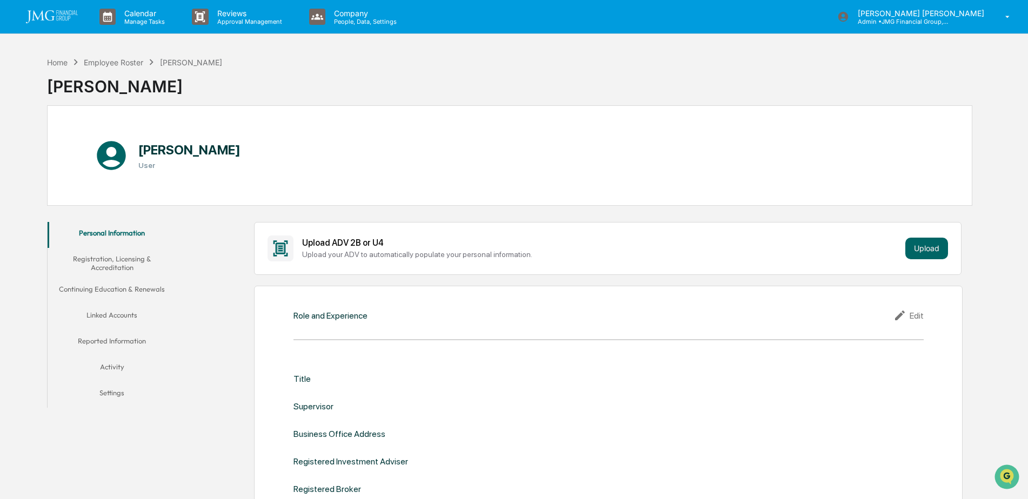
click at [121, 315] on button "Linked Accounts" at bounding box center [112, 317] width 129 height 26
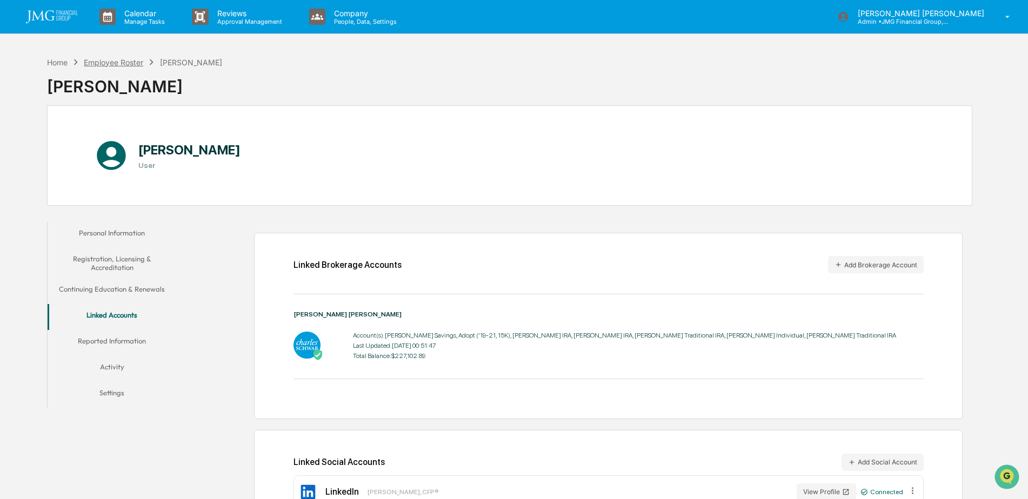
click at [131, 63] on div "Employee Roster" at bounding box center [113, 62] width 59 height 9
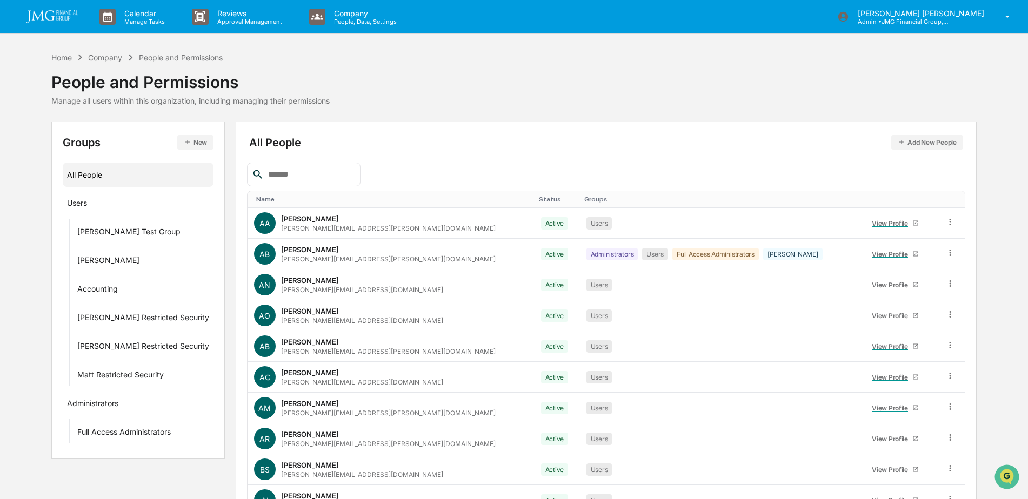
click at [308, 175] on input "text" at bounding box center [310, 175] width 92 height 14
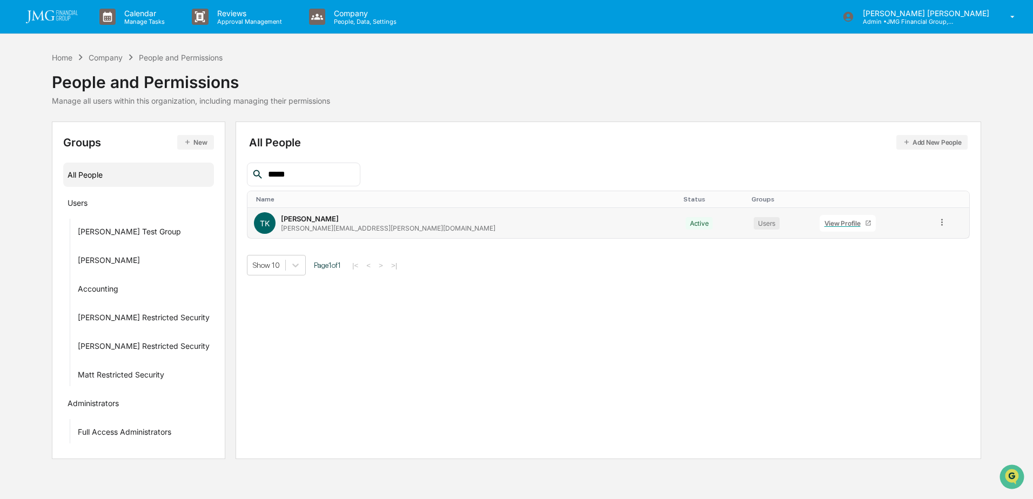
type input "*****"
click at [825, 226] on div "View Profile" at bounding box center [845, 223] width 41 height 8
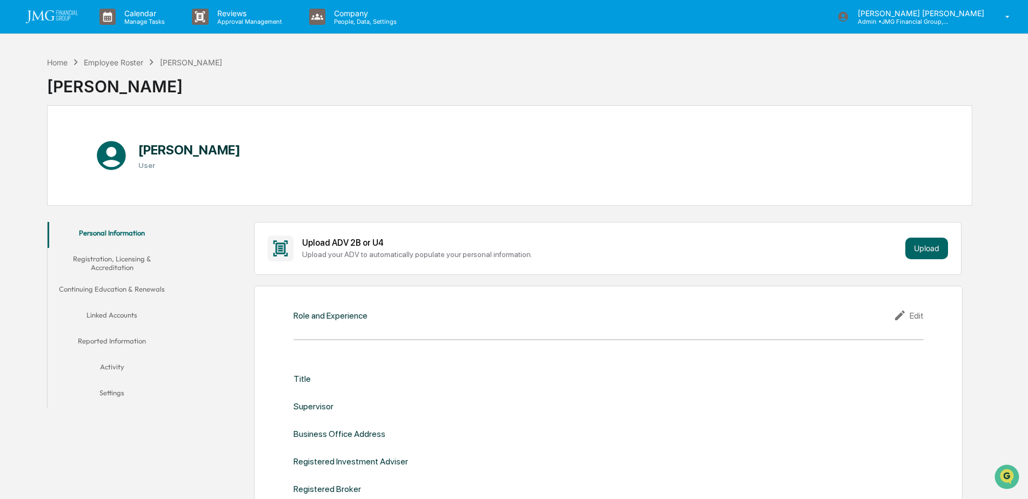
click at [117, 319] on button "Linked Accounts" at bounding box center [112, 317] width 129 height 26
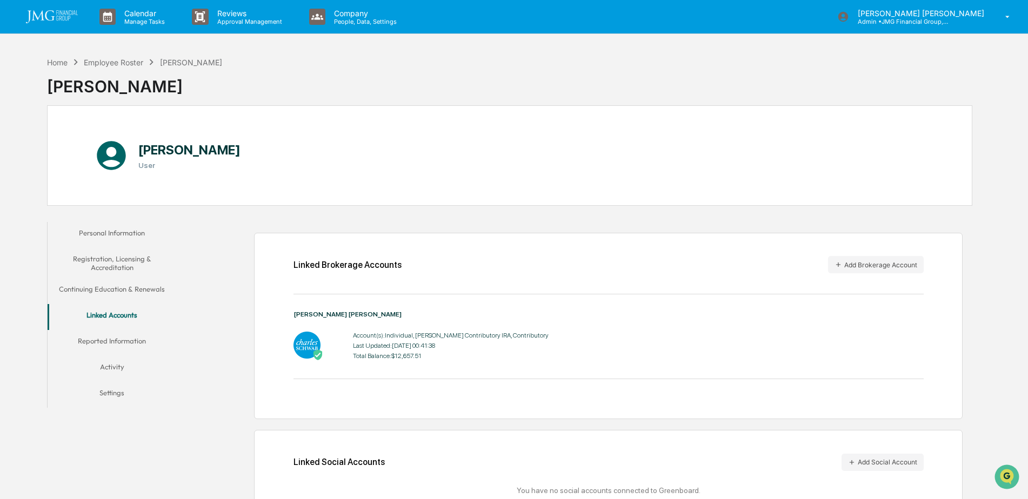
click at [116, 54] on div "Home Employee Roster [PERSON_NAME] [PERSON_NAME]" at bounding box center [134, 78] width 175 height 54
click at [116, 61] on div "Employee Roster" at bounding box center [113, 62] width 59 height 9
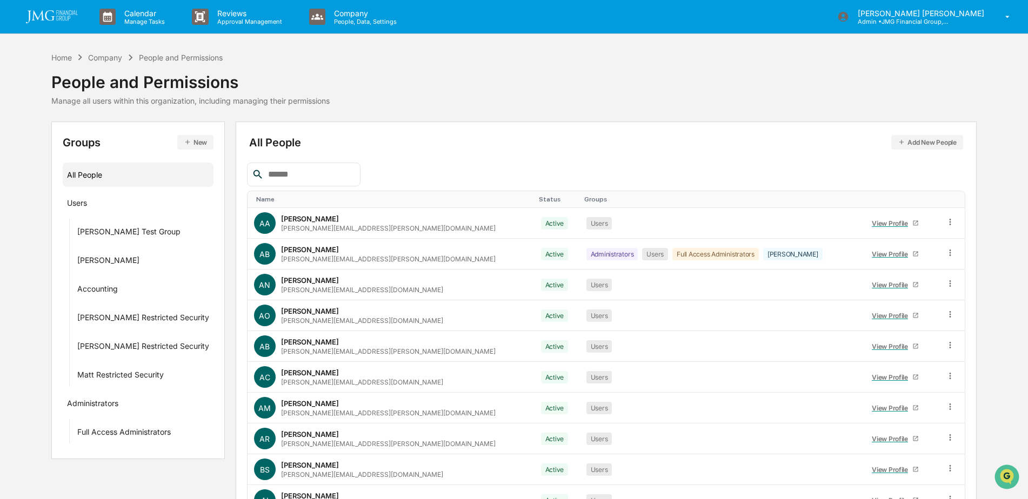
click at [284, 177] on input "text" at bounding box center [310, 175] width 92 height 14
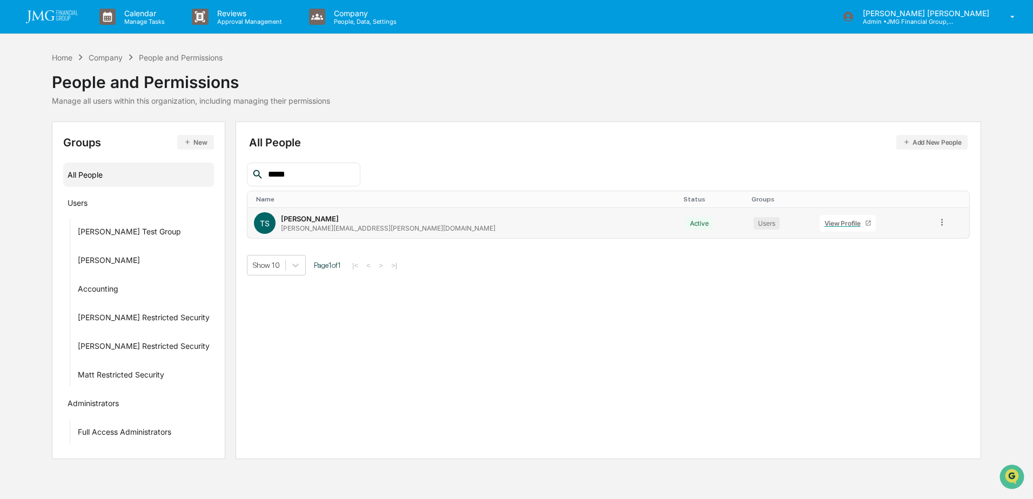
type input "*****"
click at [825, 224] on div "View Profile" at bounding box center [845, 223] width 41 height 8
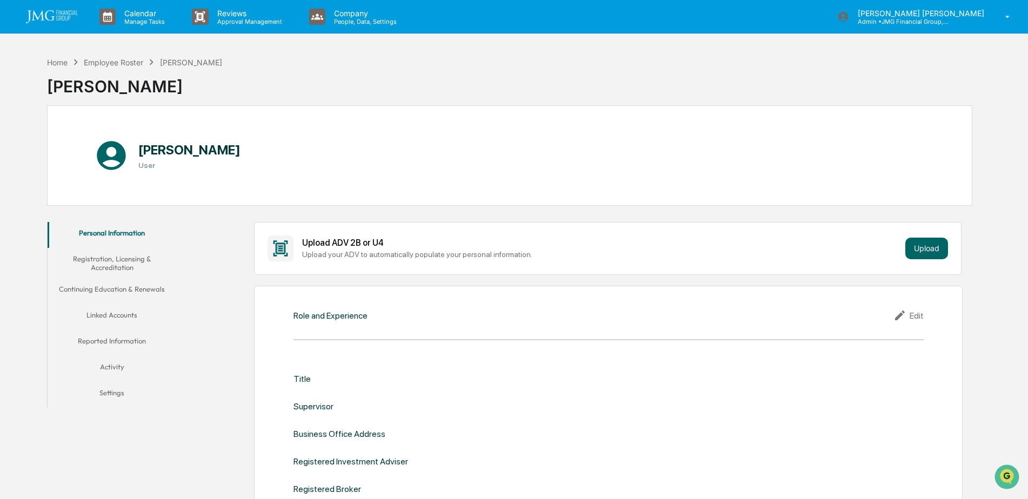
click at [123, 310] on button "Linked Accounts" at bounding box center [112, 317] width 129 height 26
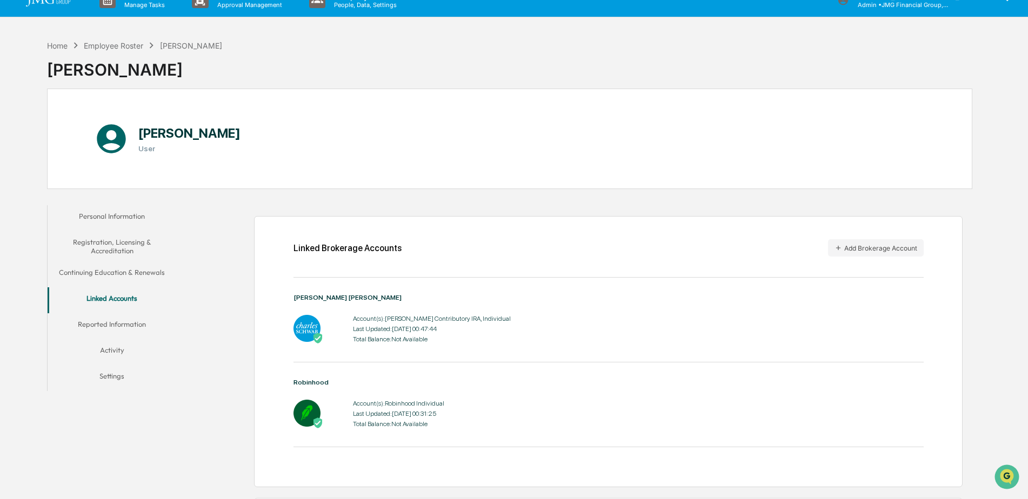
scroll to position [15, 0]
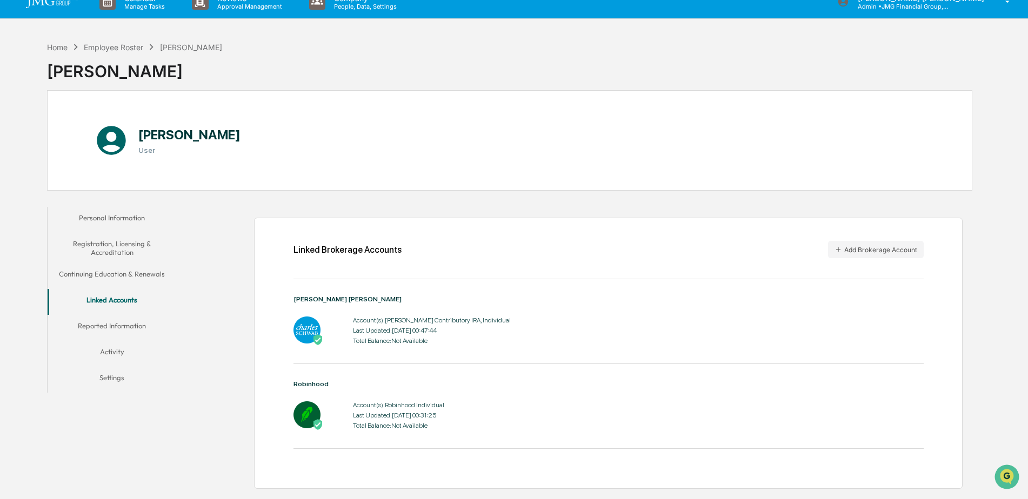
click at [129, 46] on div "Employee Roster" at bounding box center [113, 47] width 59 height 9
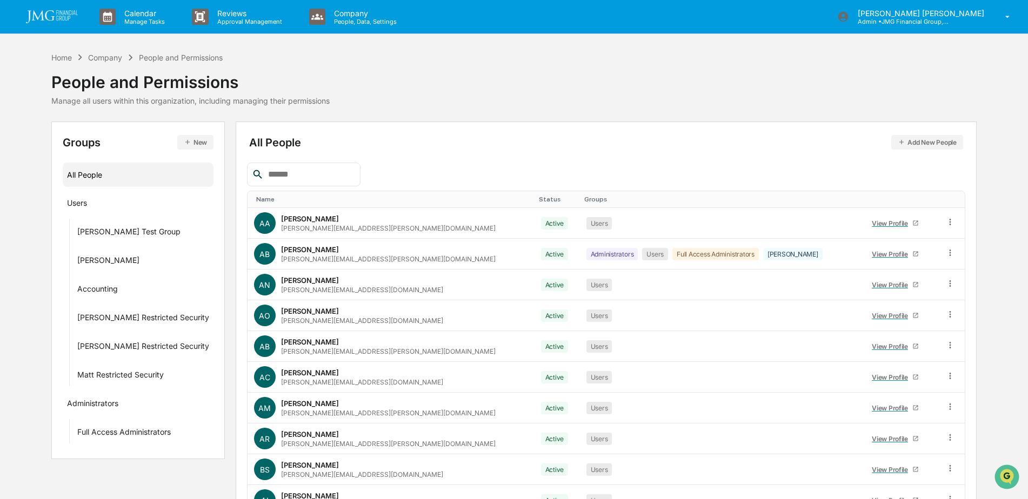
click at [295, 173] on input "text" at bounding box center [310, 175] width 92 height 14
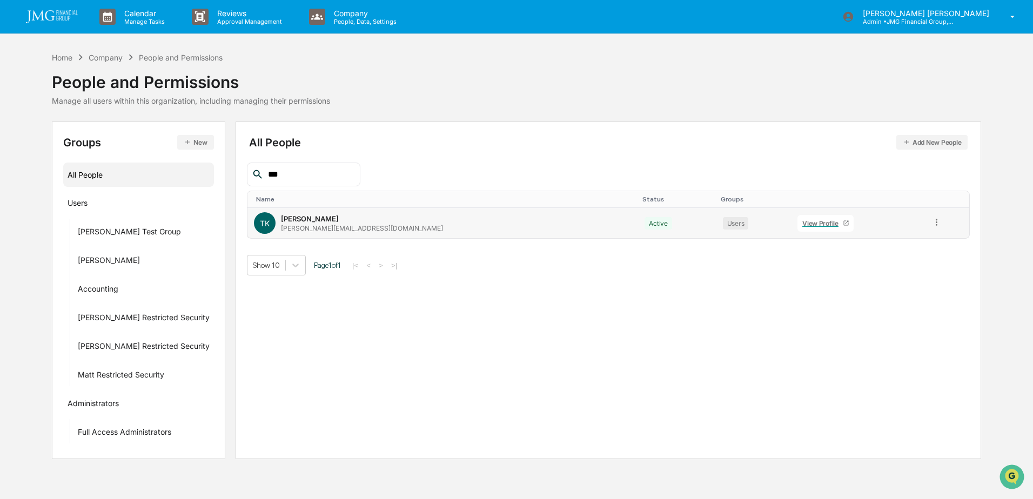
type input "***"
click at [802, 225] on div "View Profile" at bounding box center [822, 223] width 41 height 8
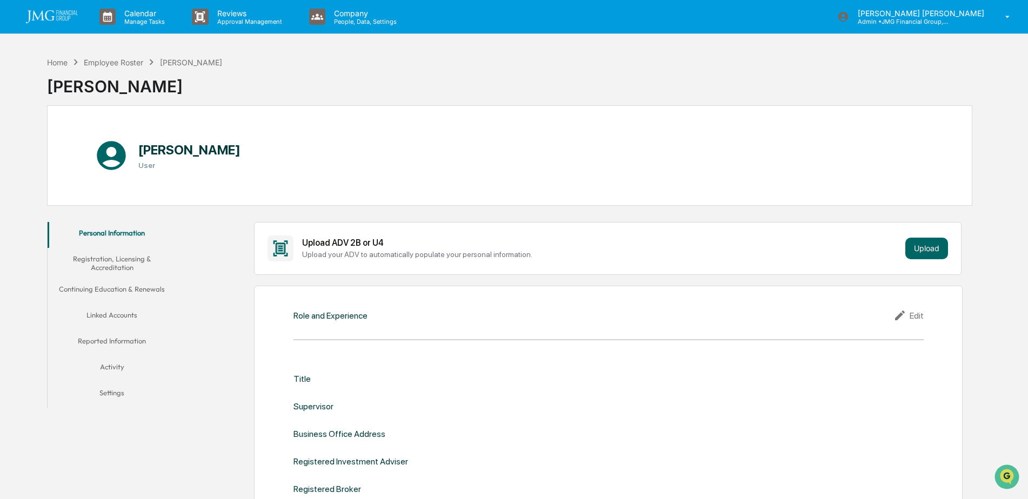
click at [126, 317] on button "Linked Accounts" at bounding box center [112, 317] width 129 height 26
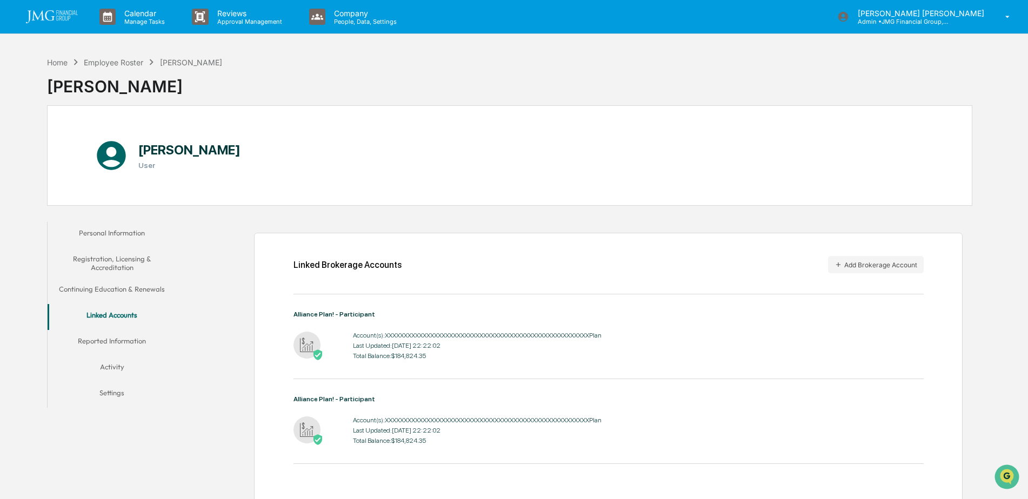
click at [136, 233] on button "Personal Information" at bounding box center [112, 235] width 129 height 26
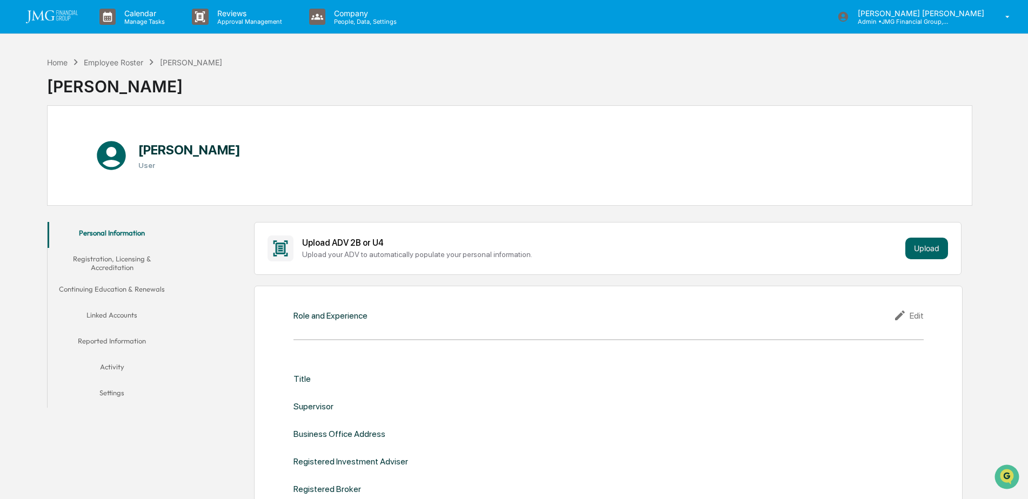
click at [128, 313] on button "Linked Accounts" at bounding box center [112, 317] width 129 height 26
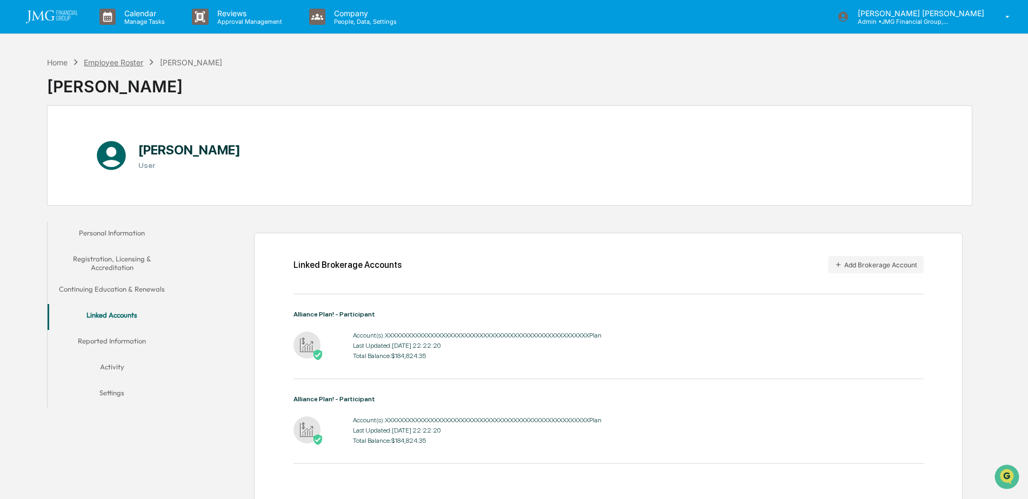
click at [128, 58] on div "Employee Roster" at bounding box center [113, 62] width 59 height 9
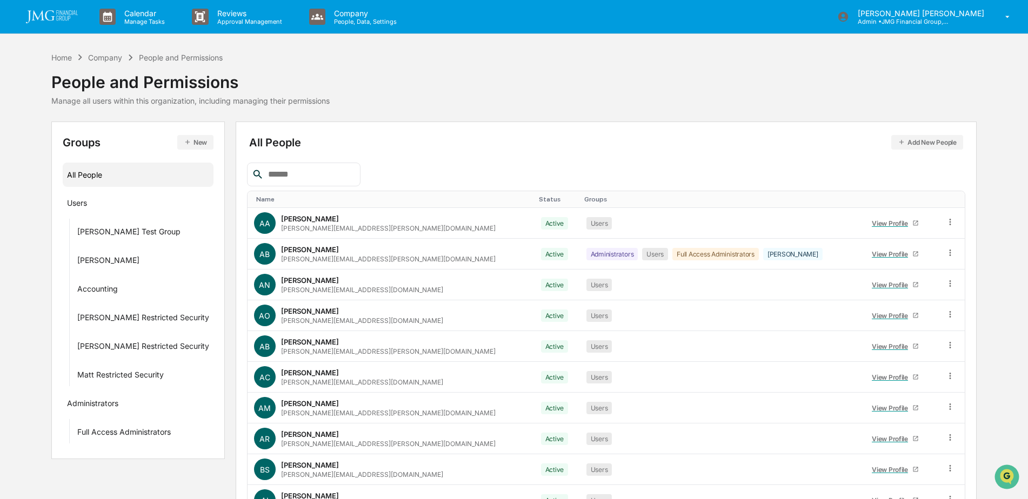
click at [293, 178] on input "text" at bounding box center [310, 175] width 92 height 14
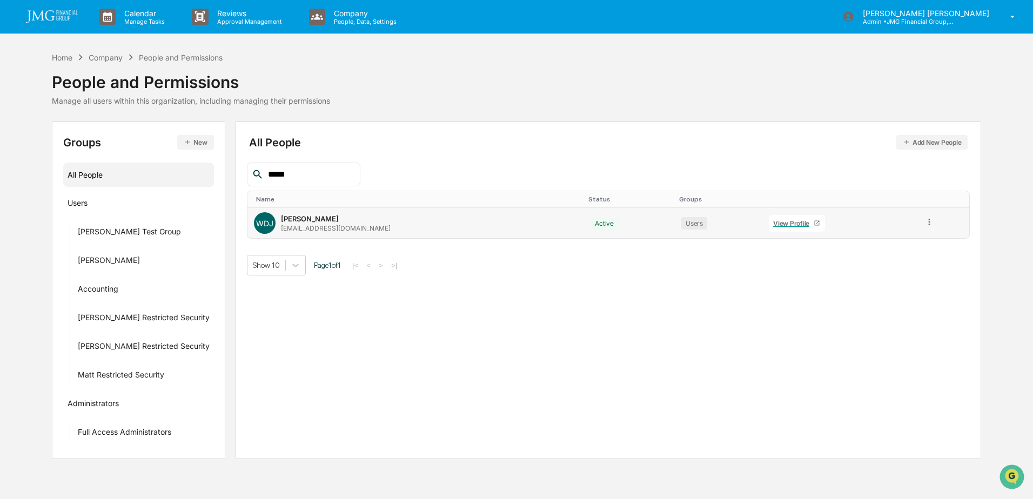
type input "*****"
click at [773, 223] on div "View Profile" at bounding box center [793, 223] width 41 height 8
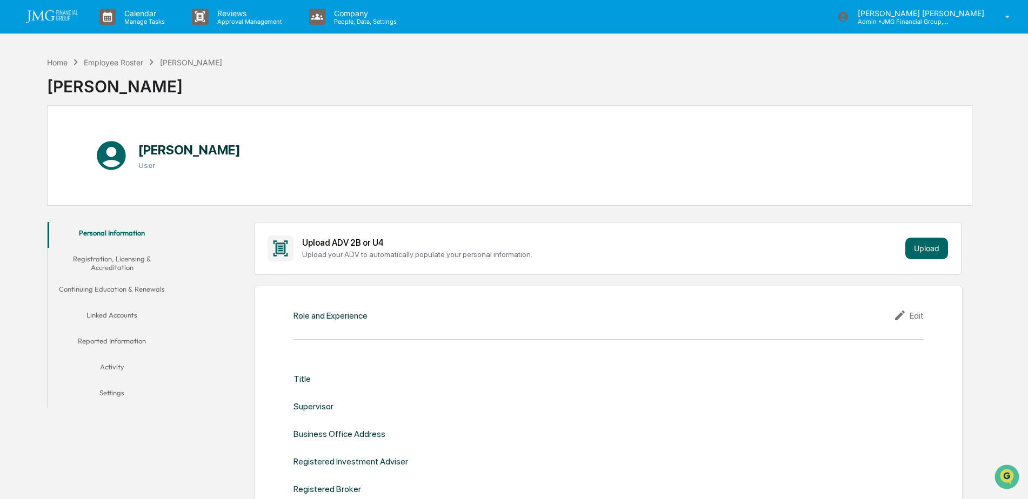
click at [126, 312] on button "Linked Accounts" at bounding box center [112, 317] width 129 height 26
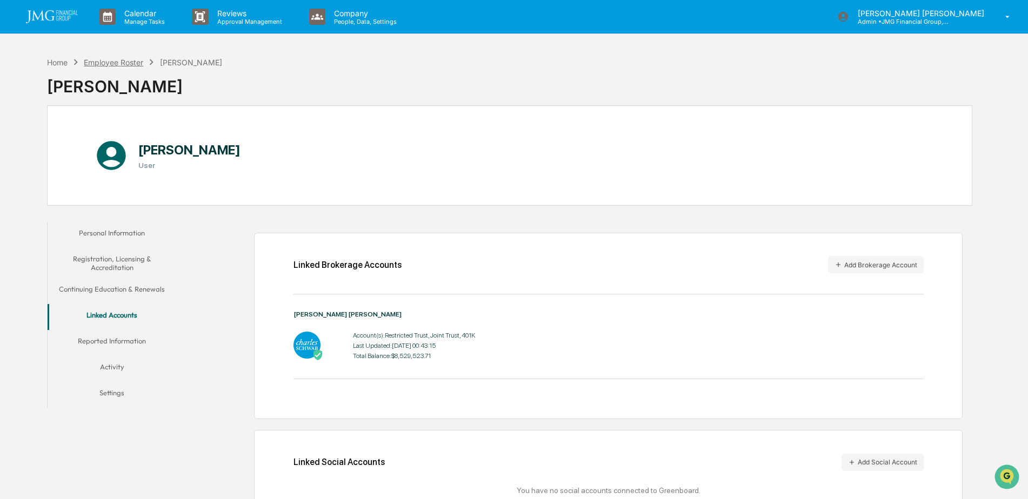
click at [135, 61] on div "Employee Roster" at bounding box center [113, 62] width 59 height 9
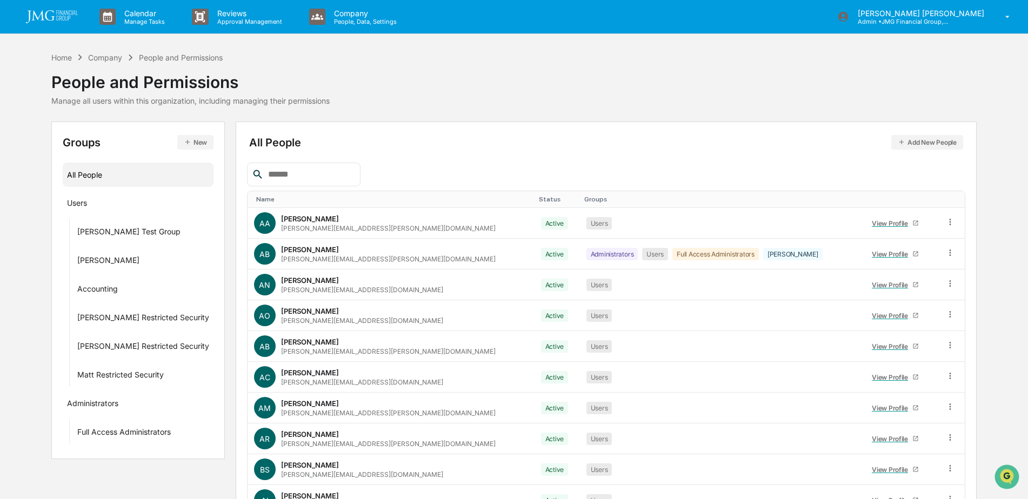
click at [271, 169] on input "text" at bounding box center [310, 175] width 92 height 14
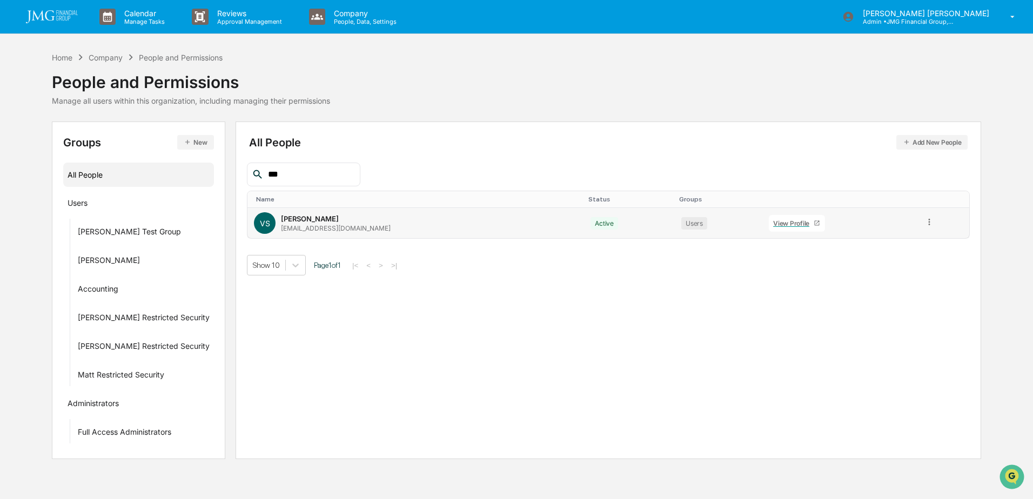
type input "***"
click at [773, 223] on div "View Profile" at bounding box center [793, 223] width 41 height 8
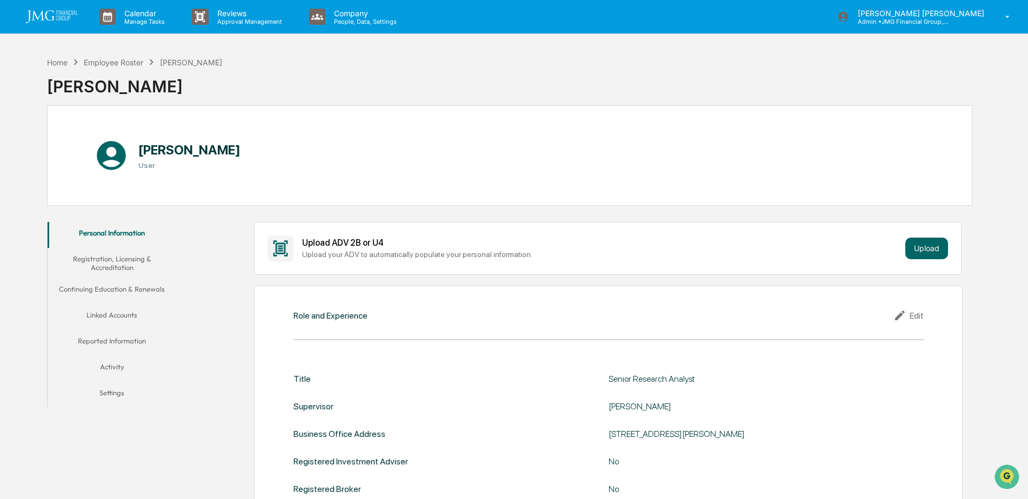
click at [112, 314] on button "Linked Accounts" at bounding box center [112, 317] width 129 height 26
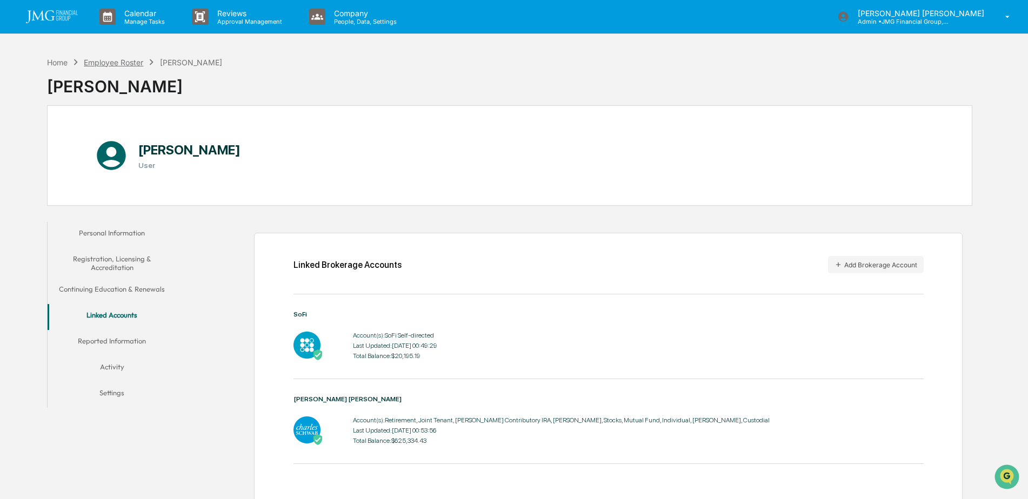
click at [137, 64] on div "Employee Roster" at bounding box center [113, 62] width 59 height 9
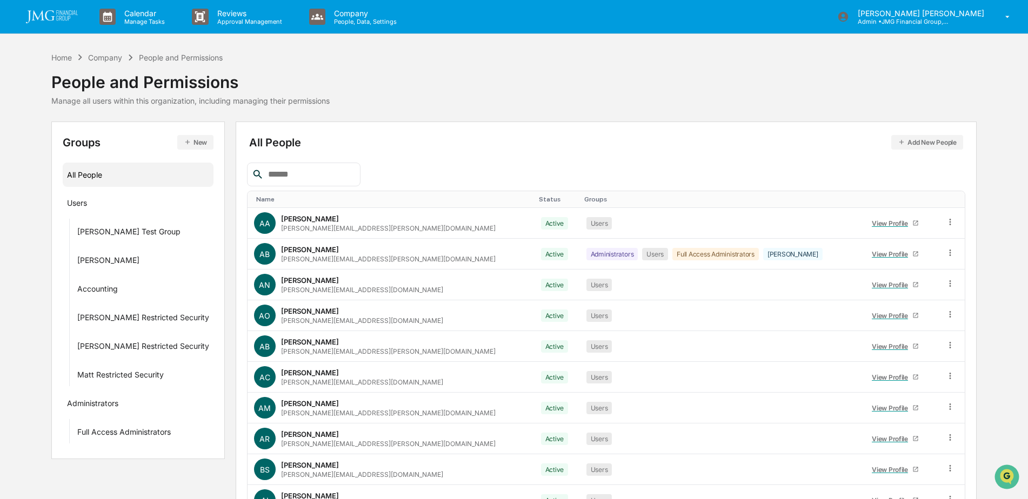
click at [309, 169] on input "text" at bounding box center [310, 175] width 92 height 14
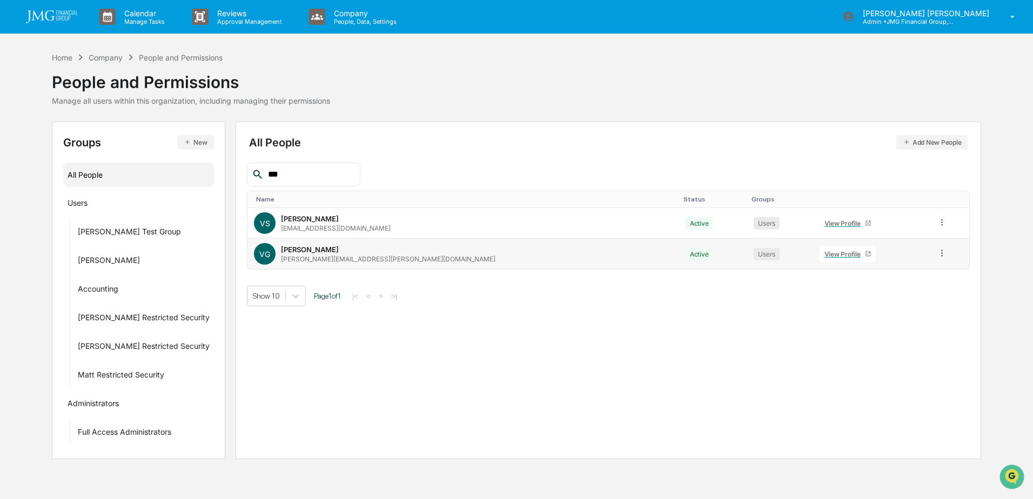
type input "***"
click at [820, 260] on link "View Profile" at bounding box center [848, 254] width 56 height 17
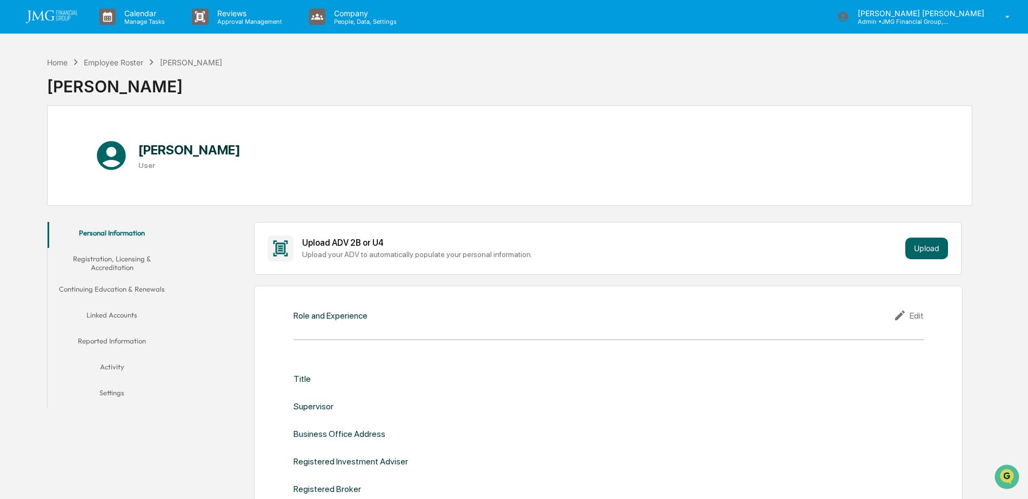
click at [117, 309] on button "Linked Accounts" at bounding box center [112, 317] width 129 height 26
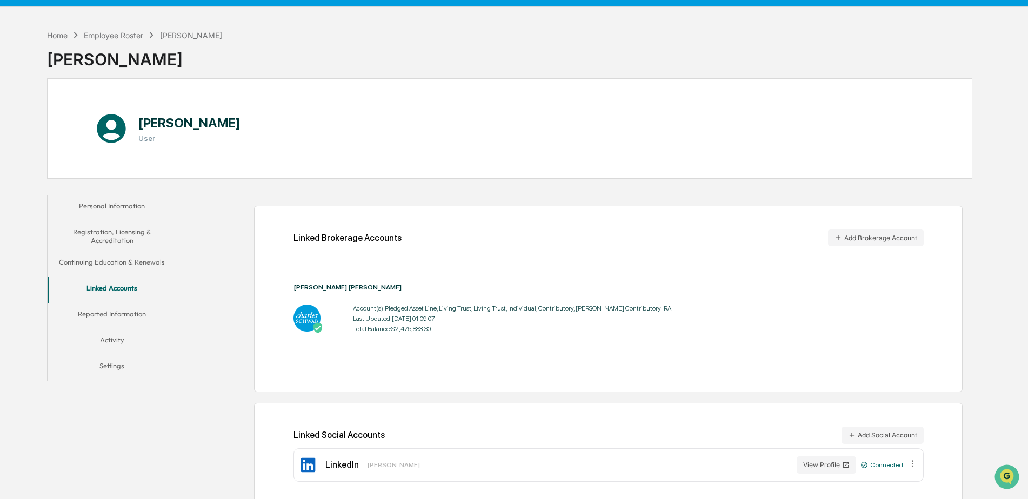
scroll to position [51, 0]
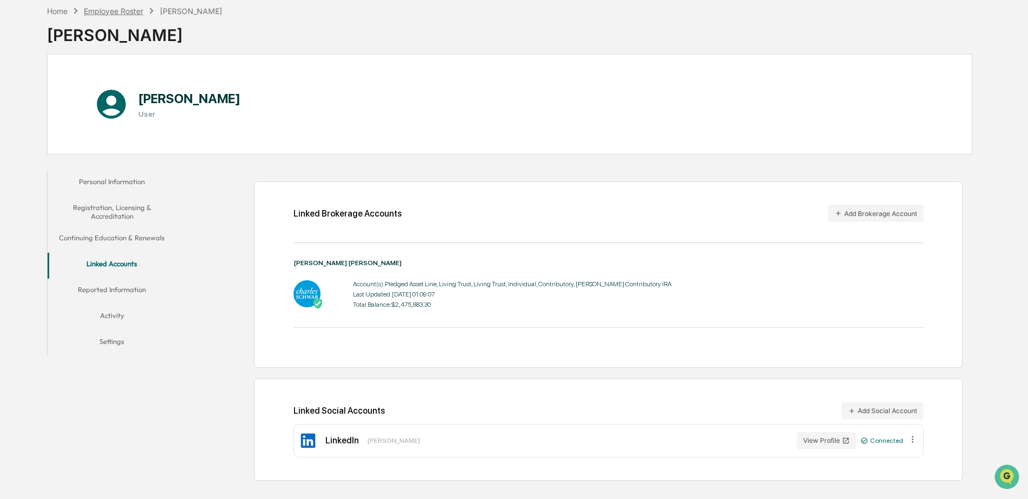
click at [130, 8] on div "Employee Roster" at bounding box center [113, 10] width 59 height 9
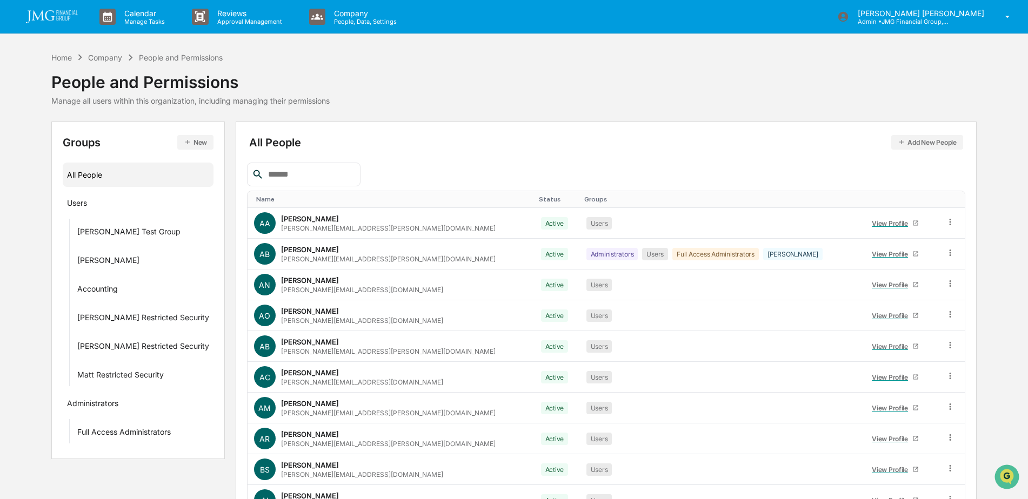
click at [332, 180] on input "text" at bounding box center [310, 175] width 92 height 14
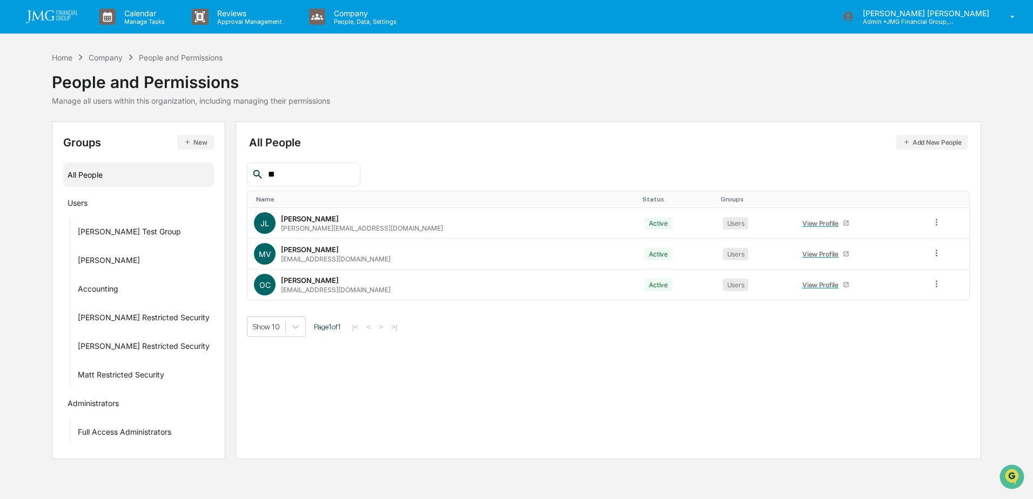
type input "*"
type input "***"
click at [802, 253] on div "View Profile" at bounding box center [822, 254] width 41 height 8
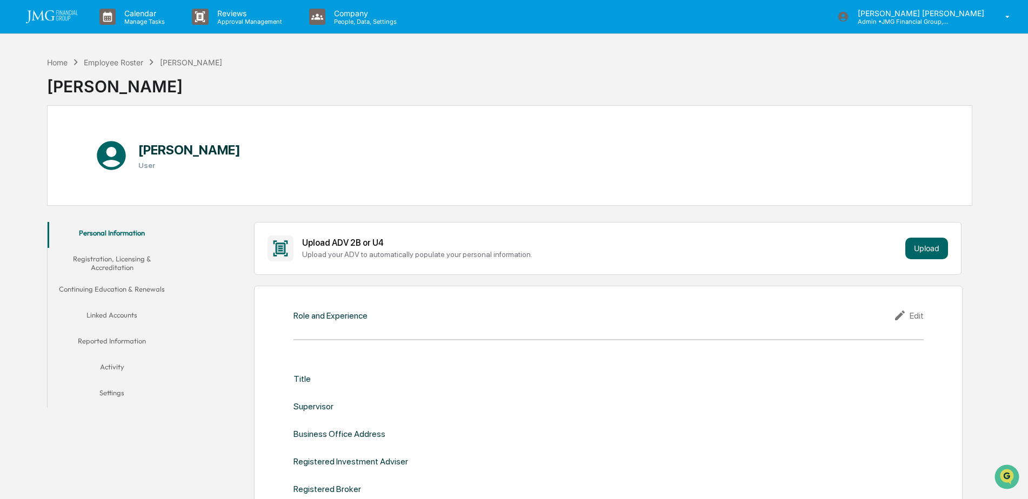
click at [131, 311] on button "Linked Accounts" at bounding box center [112, 317] width 129 height 26
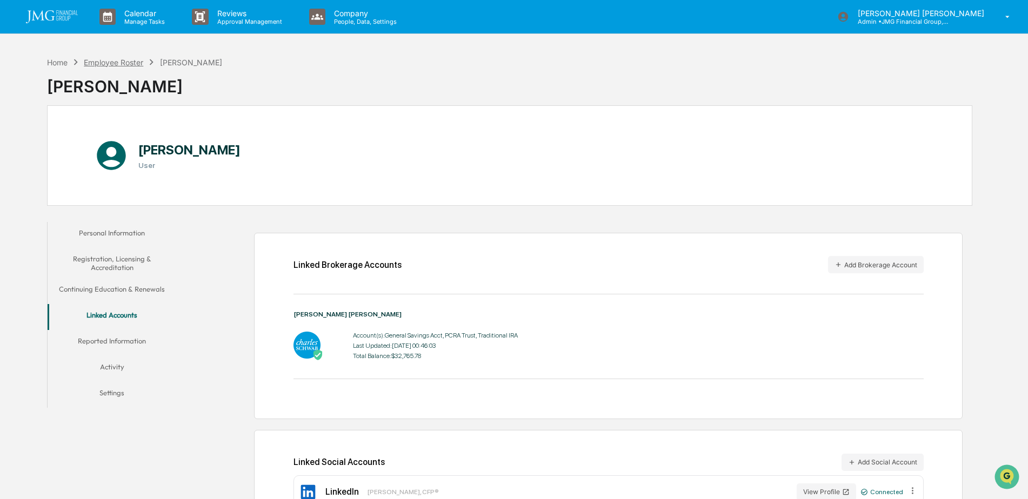
click at [129, 62] on div "Employee Roster" at bounding box center [113, 62] width 59 height 9
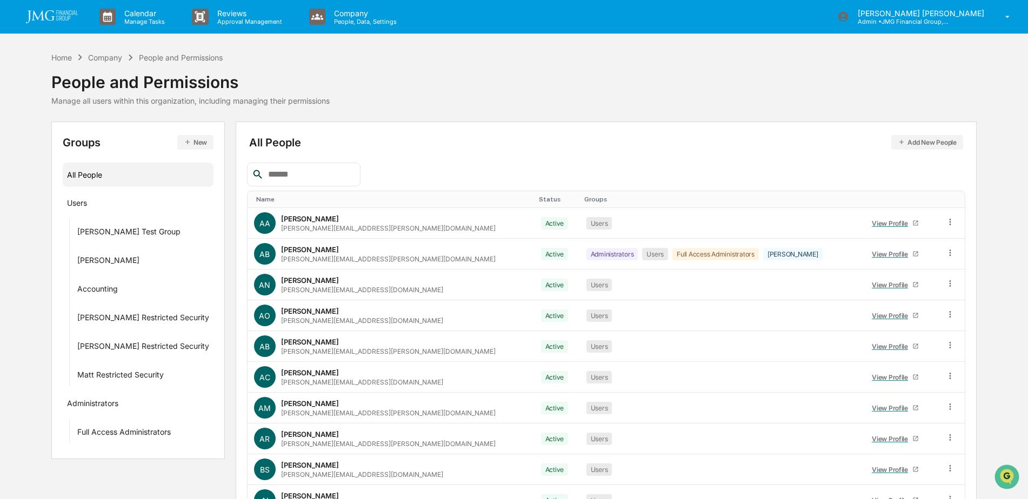
click at [322, 171] on input "text" at bounding box center [310, 175] width 92 height 14
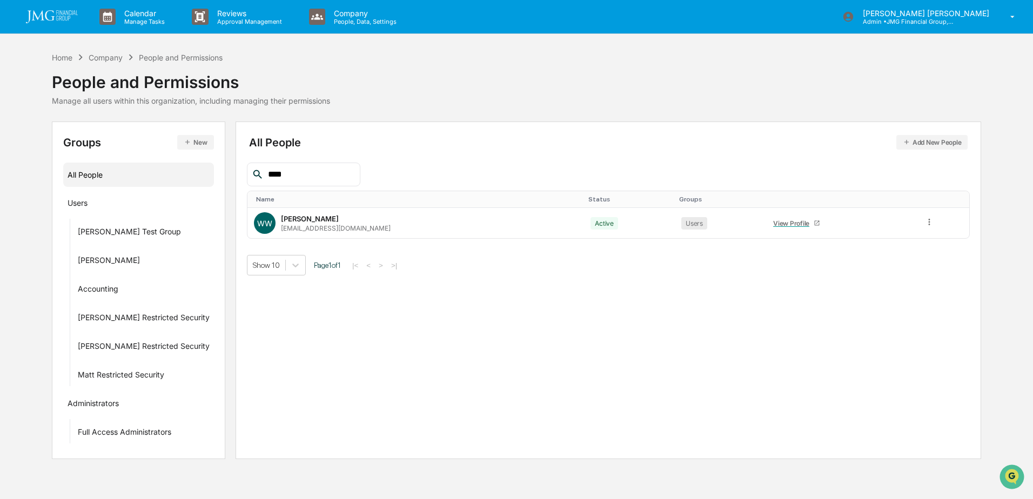
type input "*****"
click at [773, 223] on div "View Profile" at bounding box center [793, 223] width 41 height 8
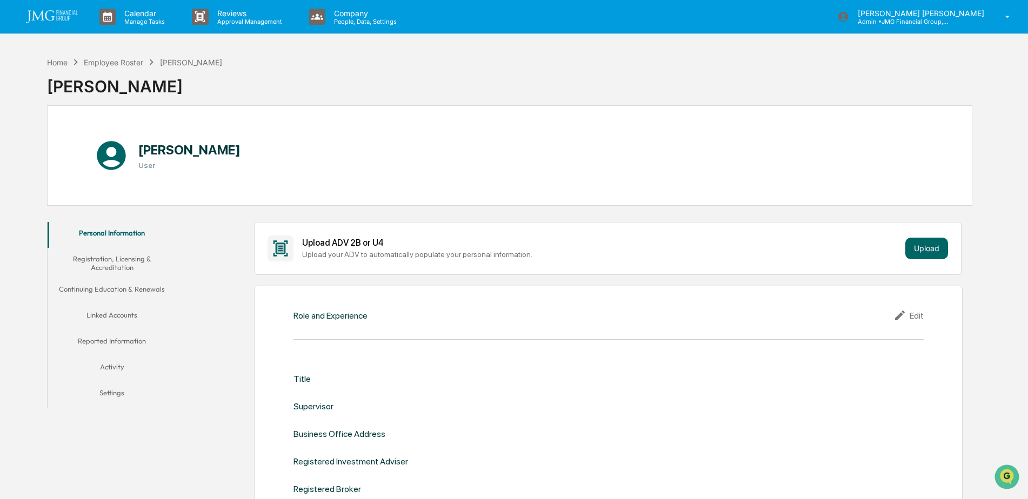
click at [127, 315] on button "Linked Accounts" at bounding box center [112, 317] width 129 height 26
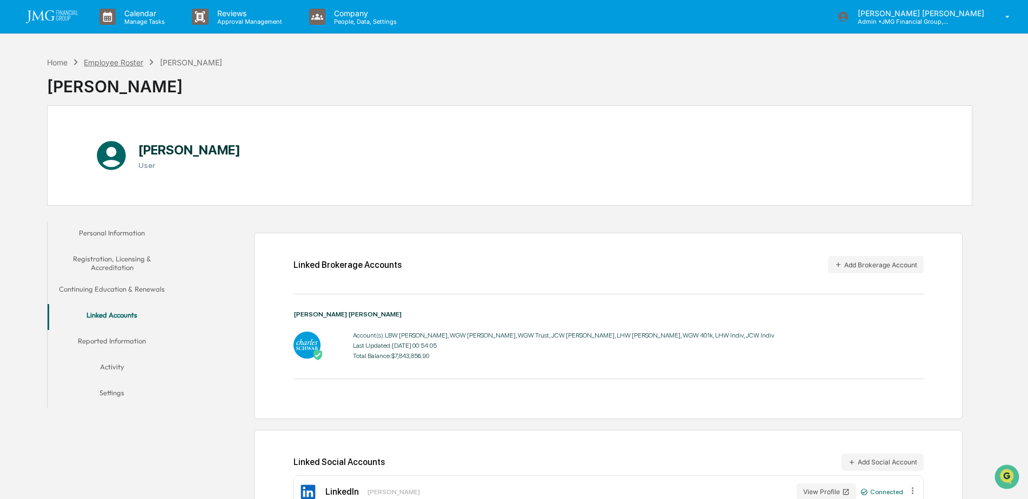
click at [117, 66] on div "Employee Roster" at bounding box center [113, 62] width 59 height 9
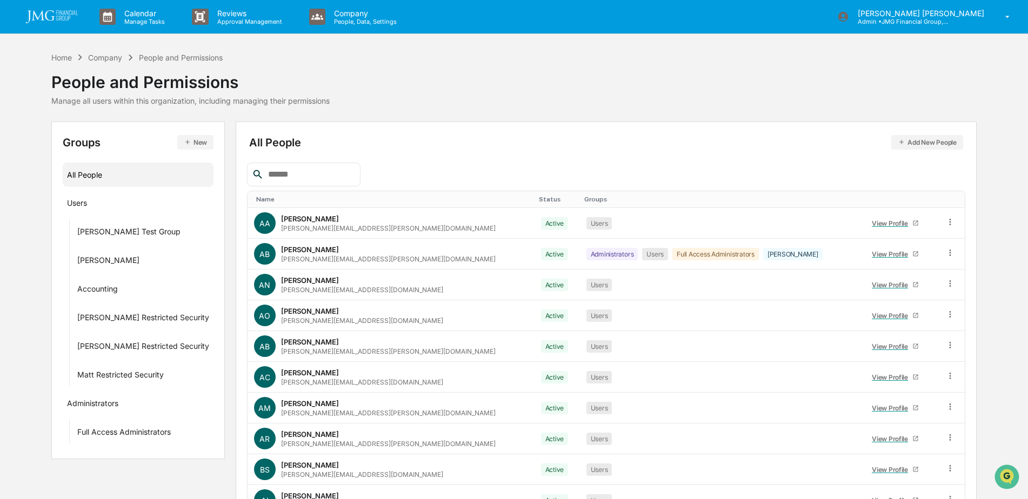
click at [302, 167] on div at bounding box center [303, 175] width 113 height 24
click at [310, 173] on input "text" at bounding box center [310, 175] width 92 height 14
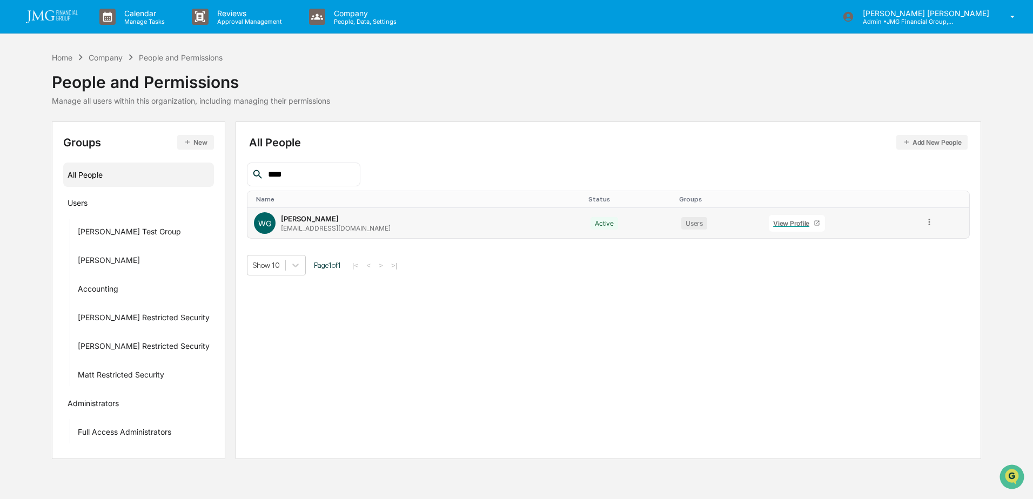
type input "****"
click at [773, 225] on div "View Profile" at bounding box center [793, 223] width 41 height 8
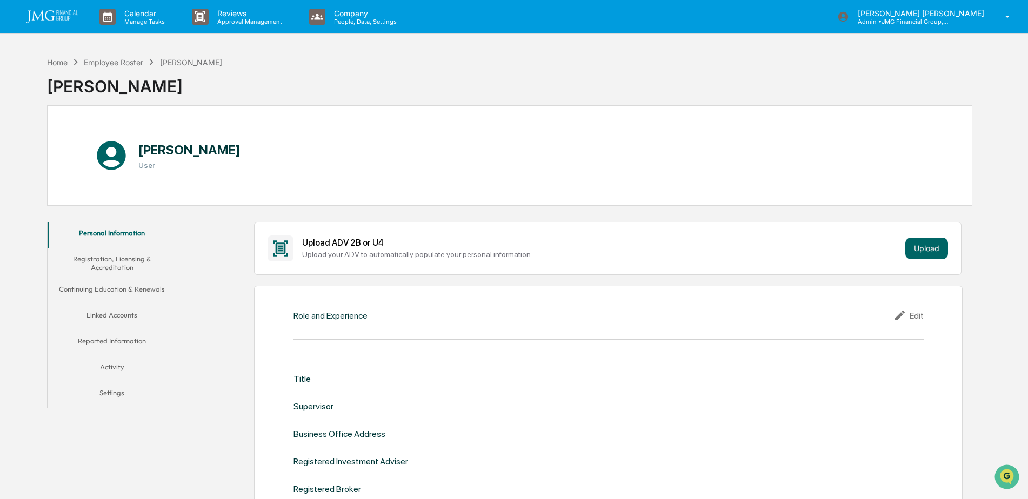
click at [129, 317] on button "Linked Accounts" at bounding box center [112, 317] width 129 height 26
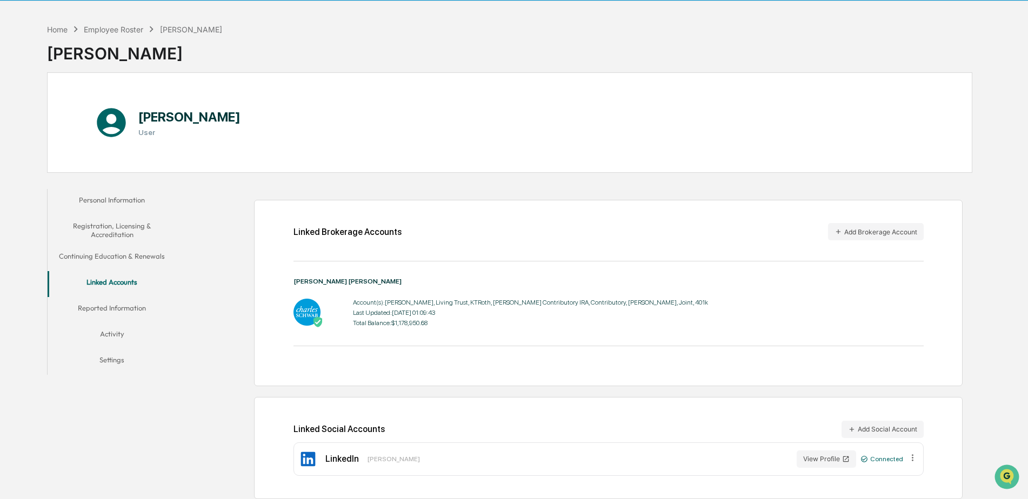
scroll to position [51, 0]
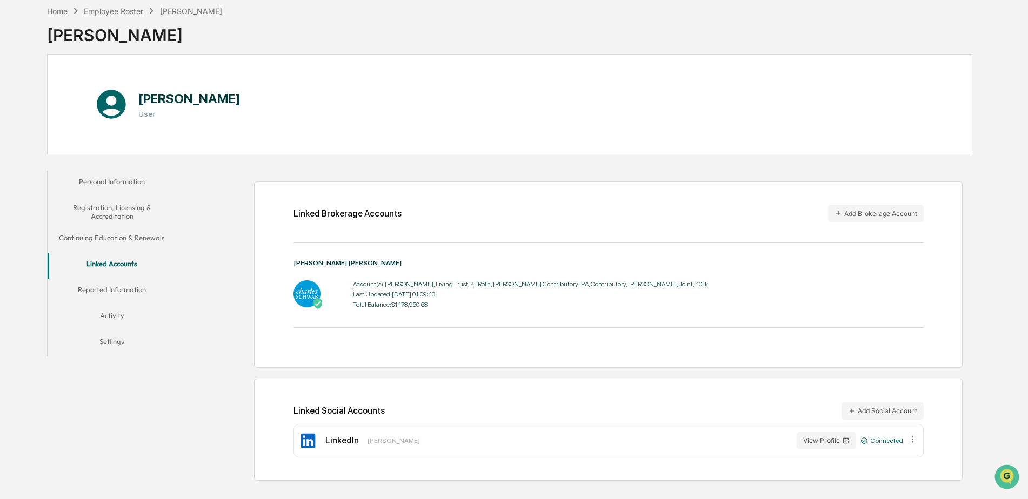
click at [120, 10] on div "Employee Roster" at bounding box center [113, 10] width 59 height 9
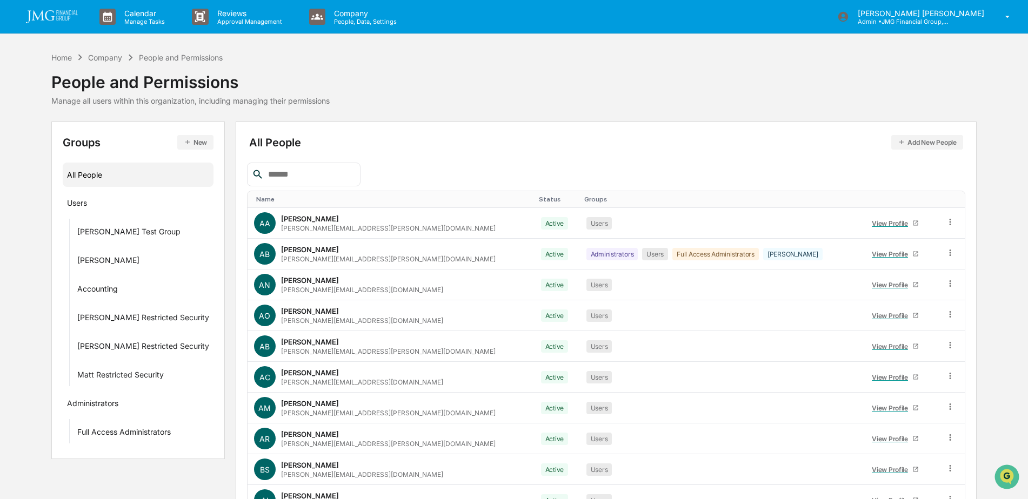
click at [315, 177] on input "text" at bounding box center [310, 175] width 92 height 14
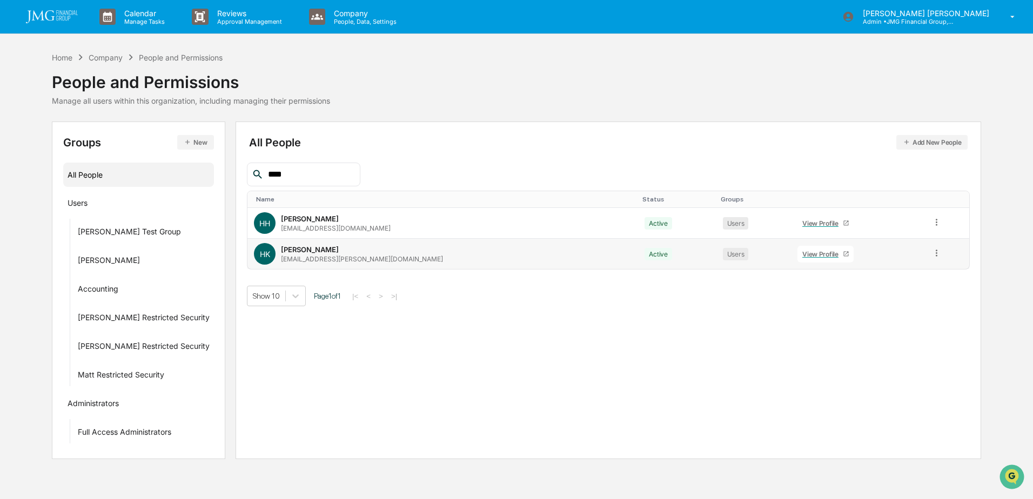
type input "****"
click at [802, 256] on div "View Profile" at bounding box center [822, 254] width 41 height 8
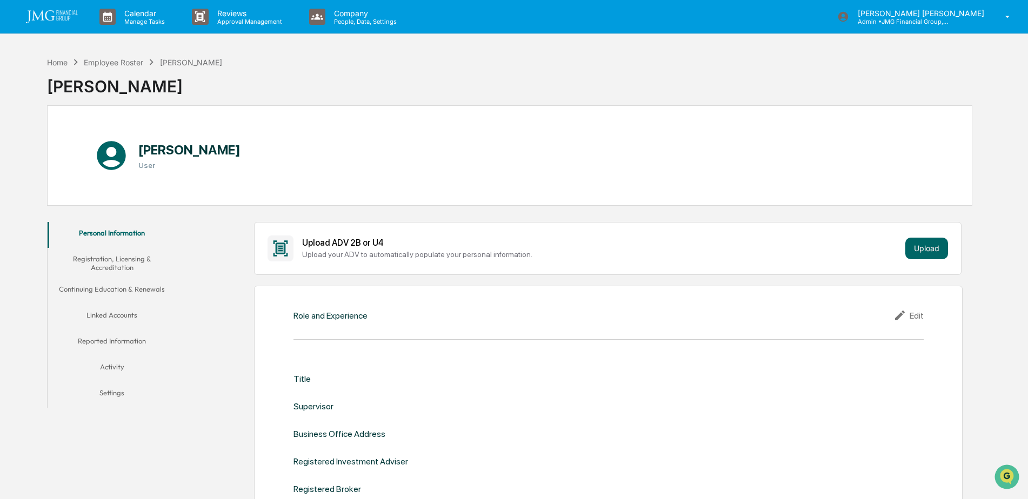
click at [133, 310] on button "Linked Accounts" at bounding box center [112, 317] width 129 height 26
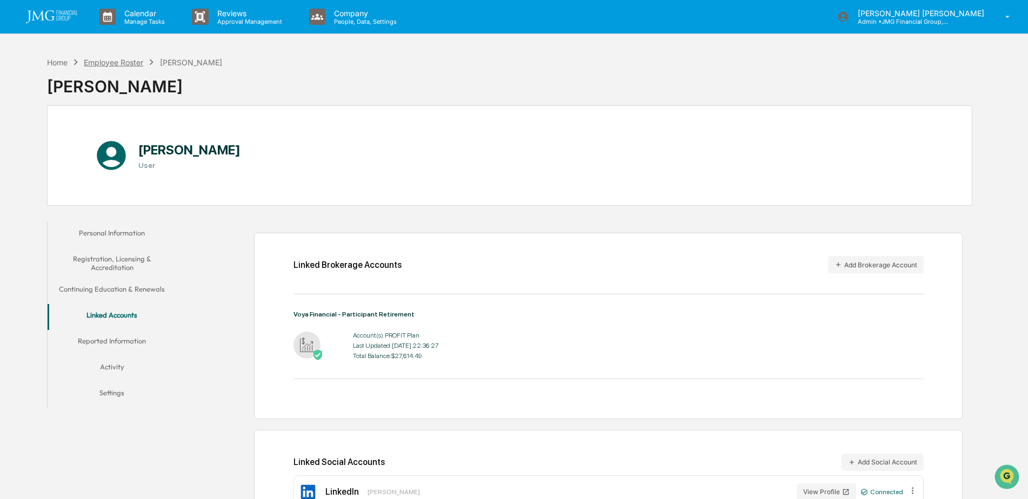
click at [137, 61] on div "Employee Roster" at bounding box center [113, 62] width 59 height 9
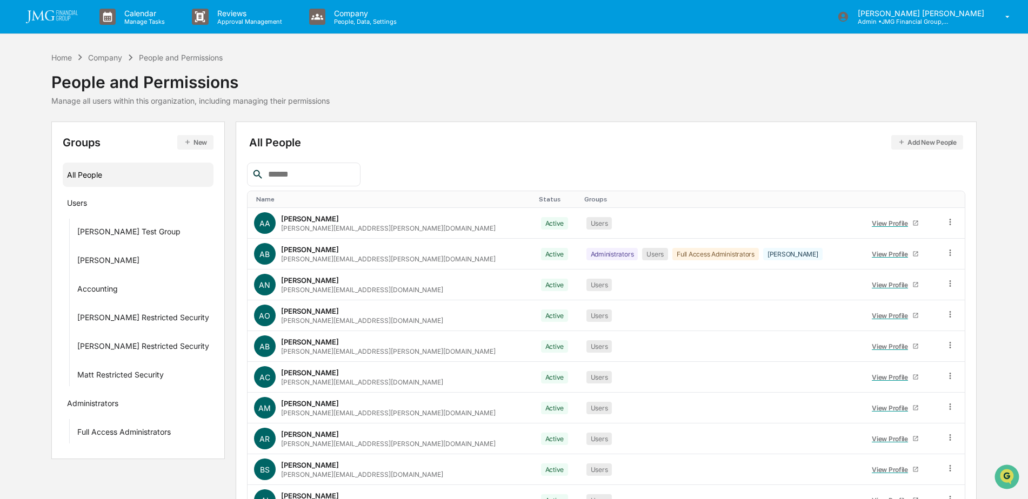
click at [285, 172] on input "text" at bounding box center [310, 175] width 92 height 14
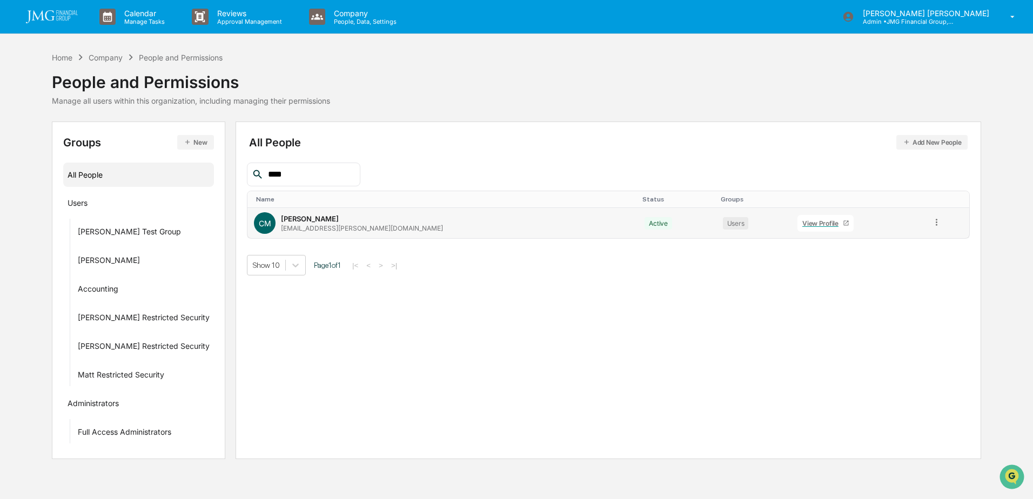
type input "****"
click at [802, 224] on div "View Profile" at bounding box center [822, 223] width 41 height 8
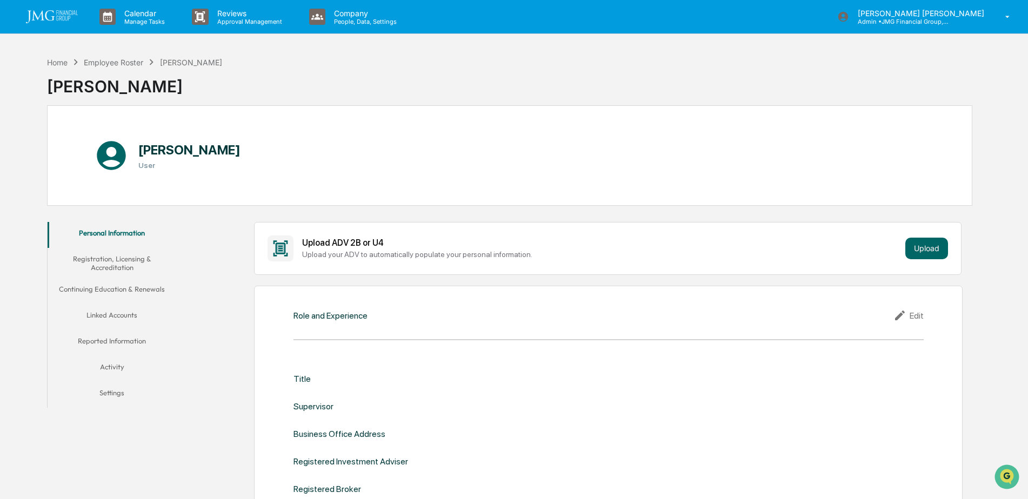
click at [128, 314] on button "Linked Accounts" at bounding box center [112, 317] width 129 height 26
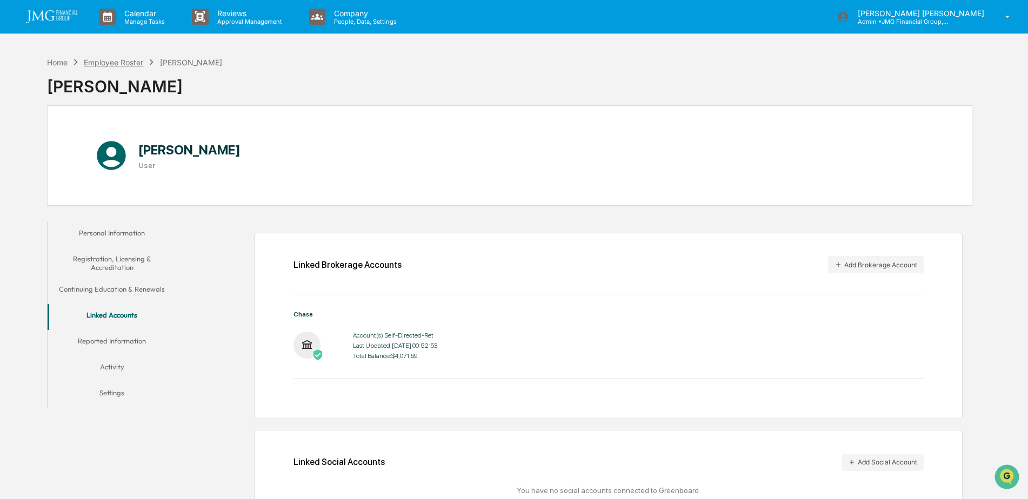
click at [122, 59] on div "Employee Roster" at bounding box center [113, 62] width 59 height 9
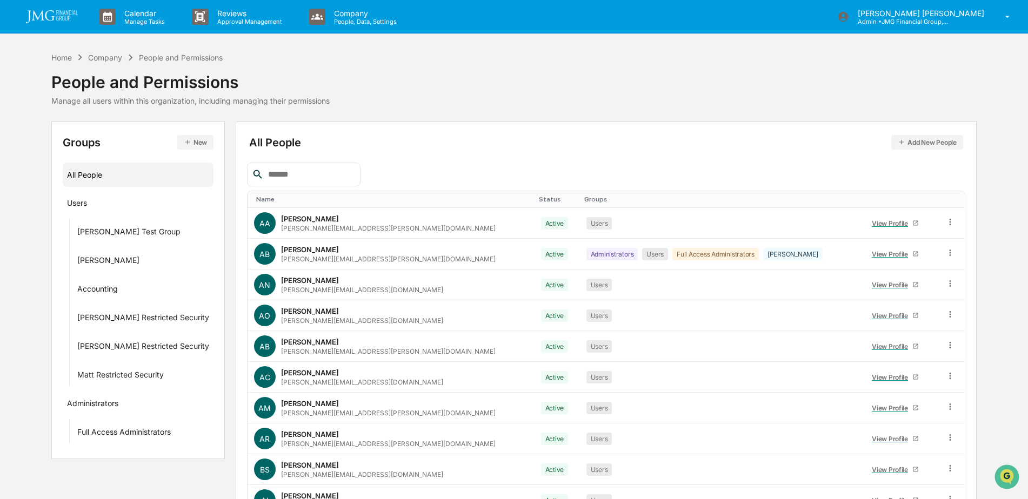
click at [340, 171] on input "text" at bounding box center [310, 175] width 92 height 14
type input "******"
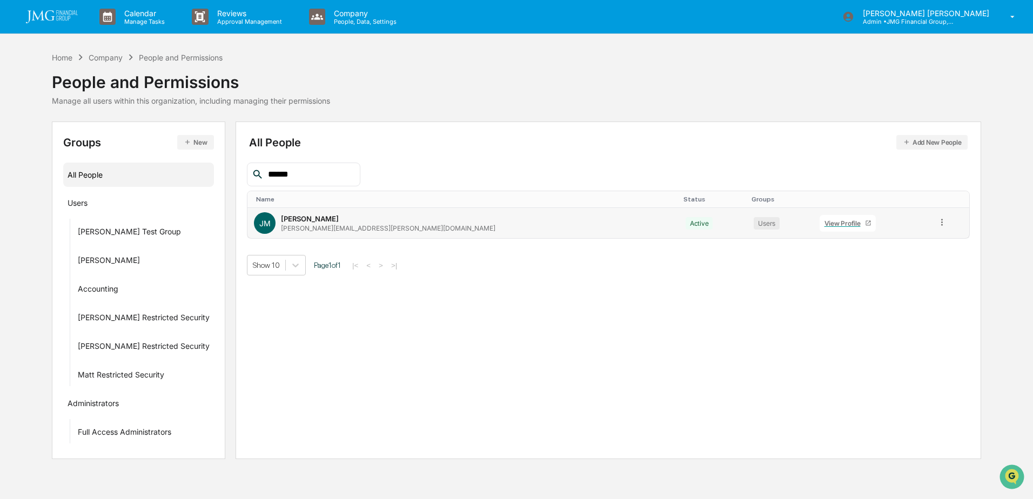
click at [825, 224] on div "View Profile" at bounding box center [845, 223] width 41 height 8
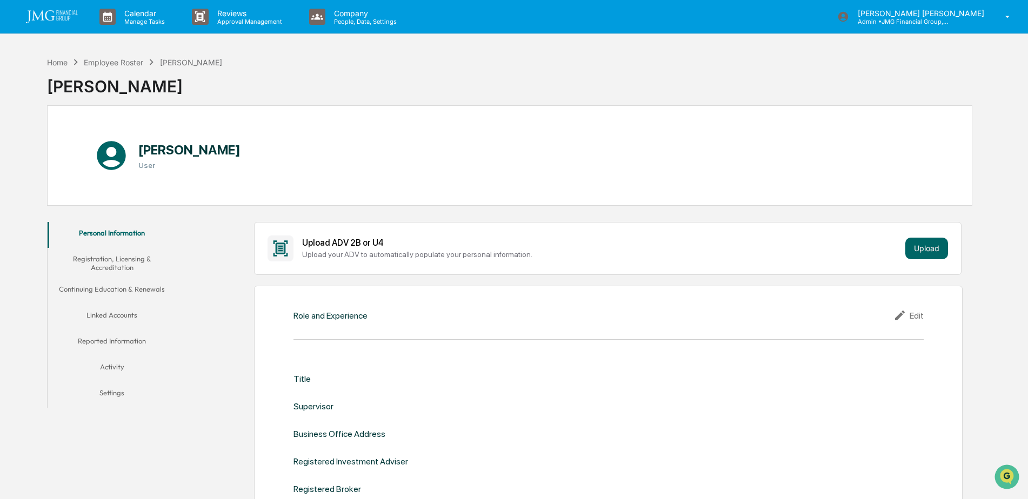
click at [124, 315] on button "Linked Accounts" at bounding box center [112, 317] width 129 height 26
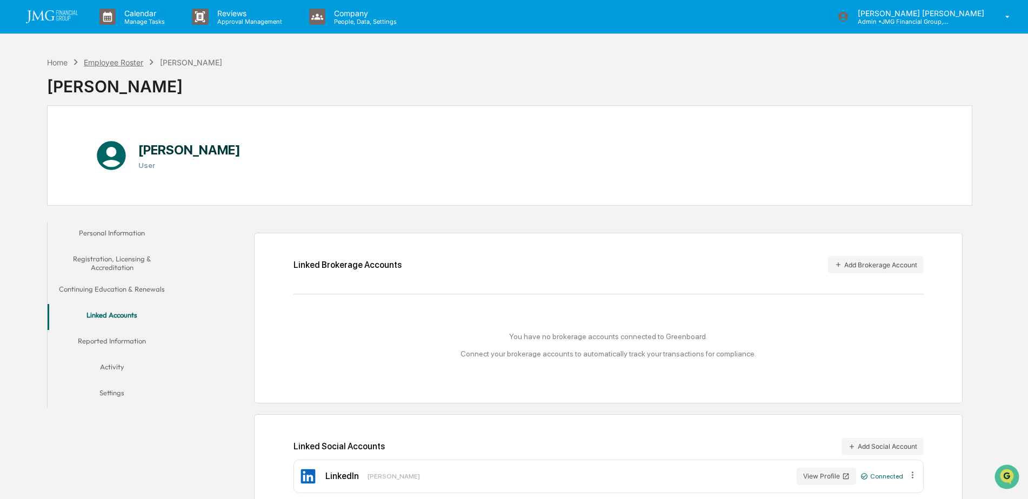
click at [124, 63] on div "Employee Roster" at bounding box center [113, 62] width 59 height 9
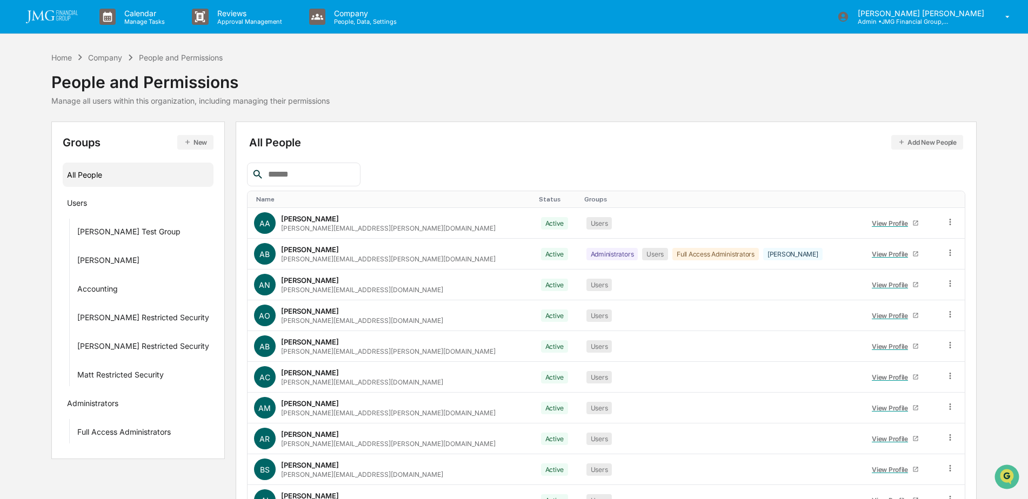
click at [322, 166] on div at bounding box center [303, 175] width 113 height 24
click at [324, 171] on input "text" at bounding box center [310, 175] width 92 height 14
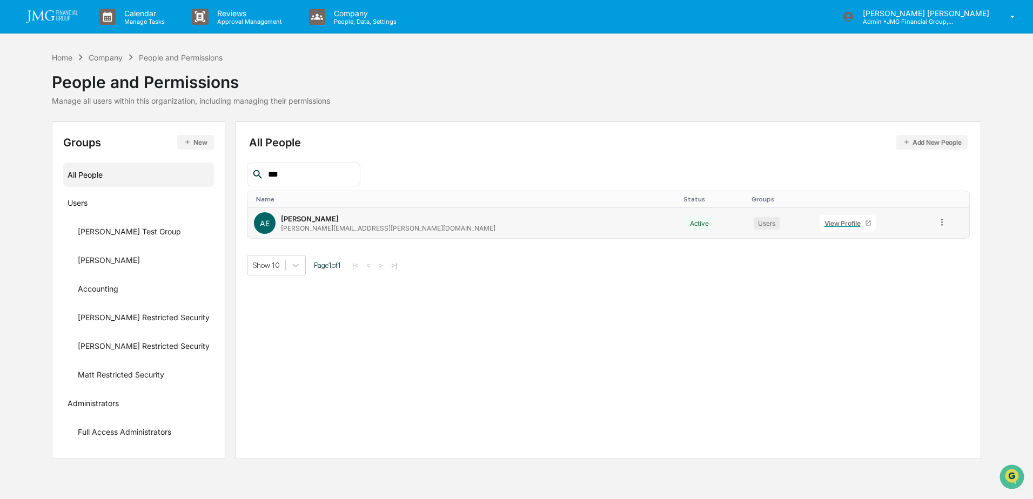
type input "***"
click at [813, 220] on td "View Profile" at bounding box center [871, 223] width 117 height 30
click at [825, 223] on div "View Profile" at bounding box center [845, 223] width 41 height 8
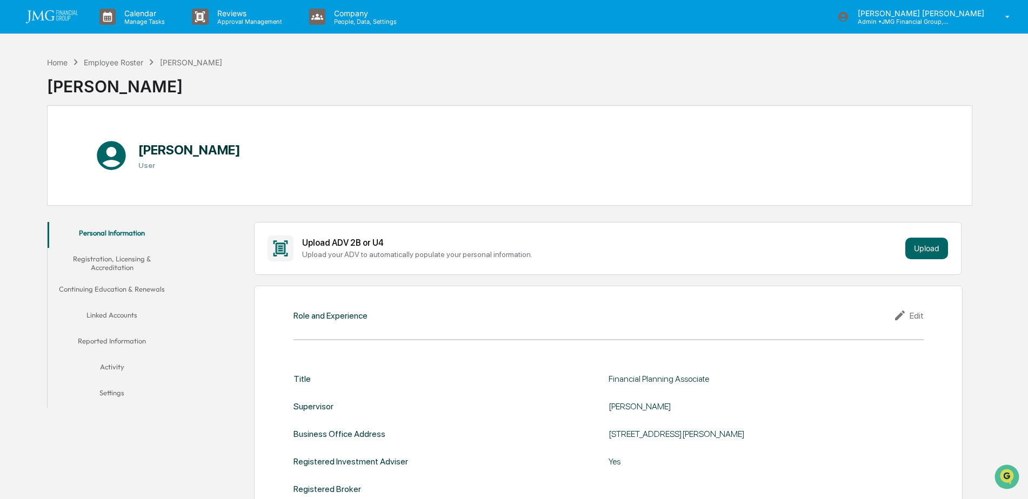
click at [125, 309] on button "Linked Accounts" at bounding box center [112, 317] width 129 height 26
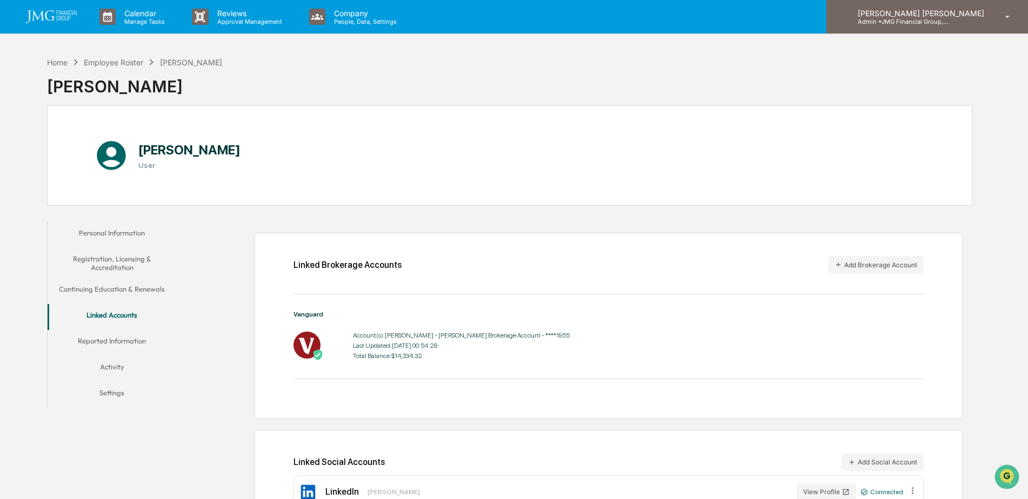
click at [955, 28] on div "[PERSON_NAME] [PERSON_NAME] Admin • JMG Financial Group, Ltd." at bounding box center [927, 17] width 202 height 34
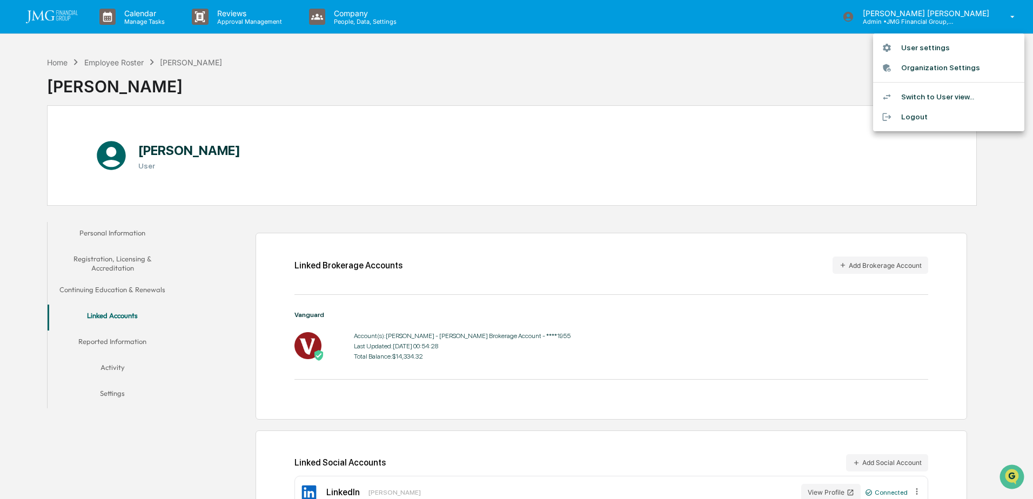
click at [930, 113] on li "Logout" at bounding box center [948, 117] width 151 height 20
